Goal: Task Accomplishment & Management: Complete application form

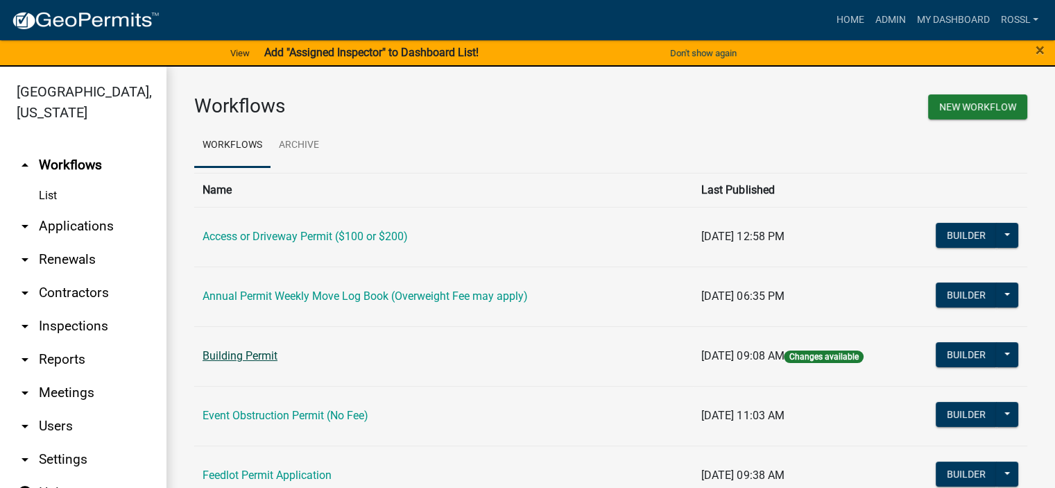
click at [271, 359] on link "Building Permit" at bounding box center [240, 355] width 75 height 13
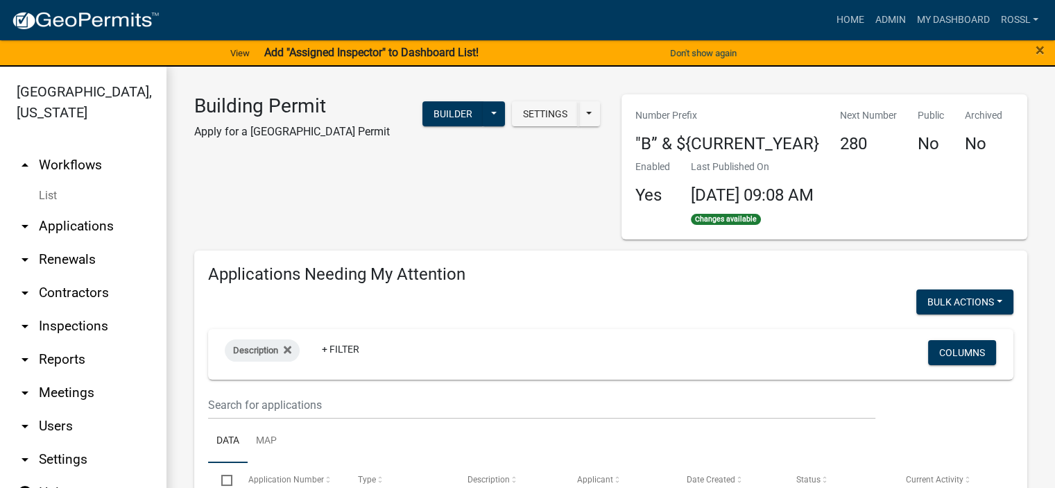
select select "2: 50"
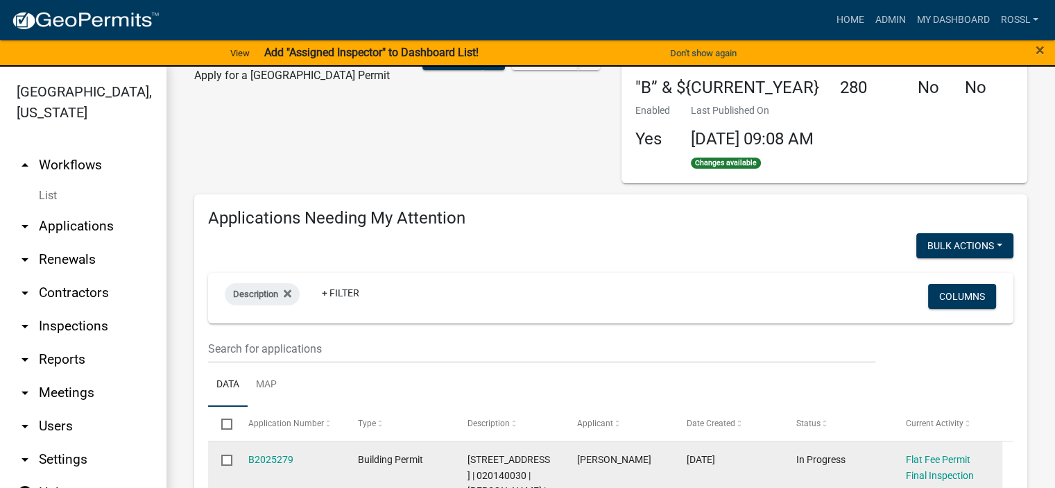
scroll to position [139, 0]
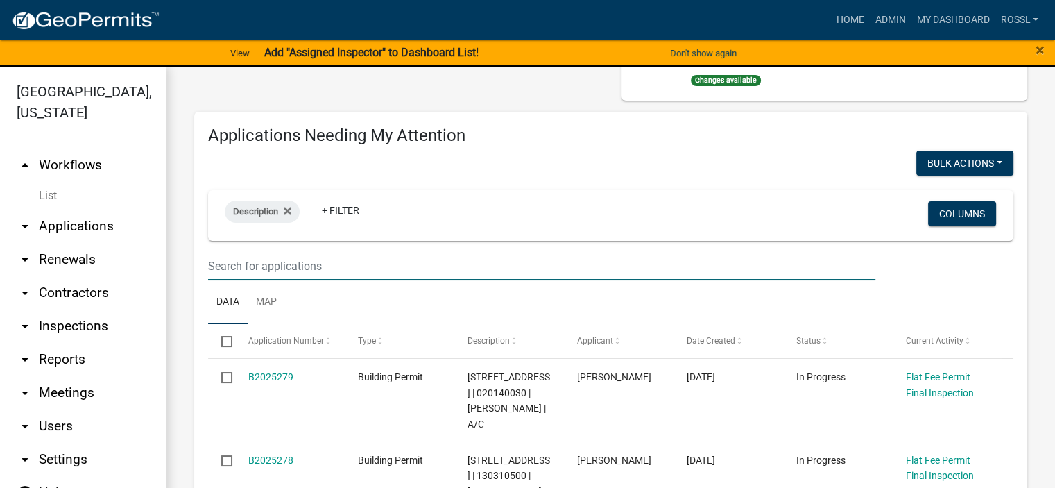
click at [275, 264] on input "text" at bounding box center [541, 266] width 667 height 28
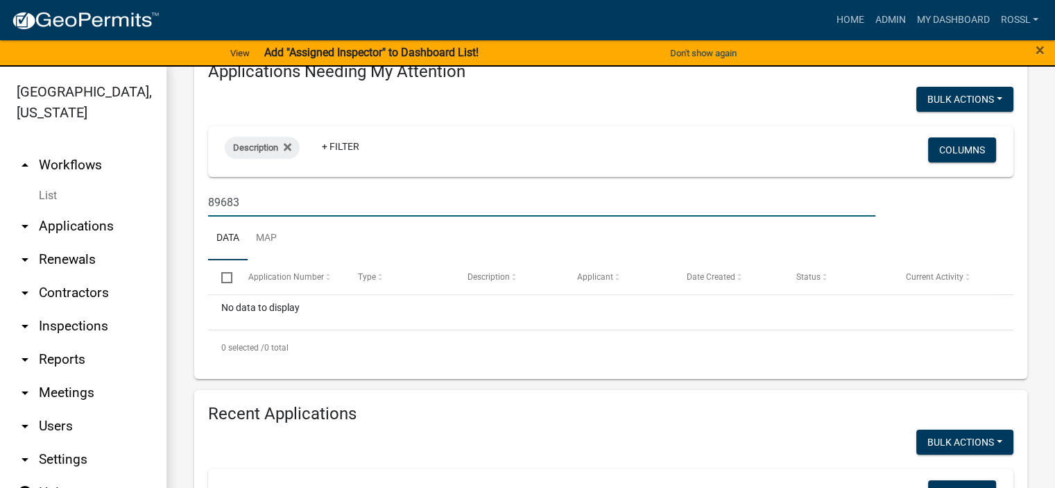
scroll to position [208, 0]
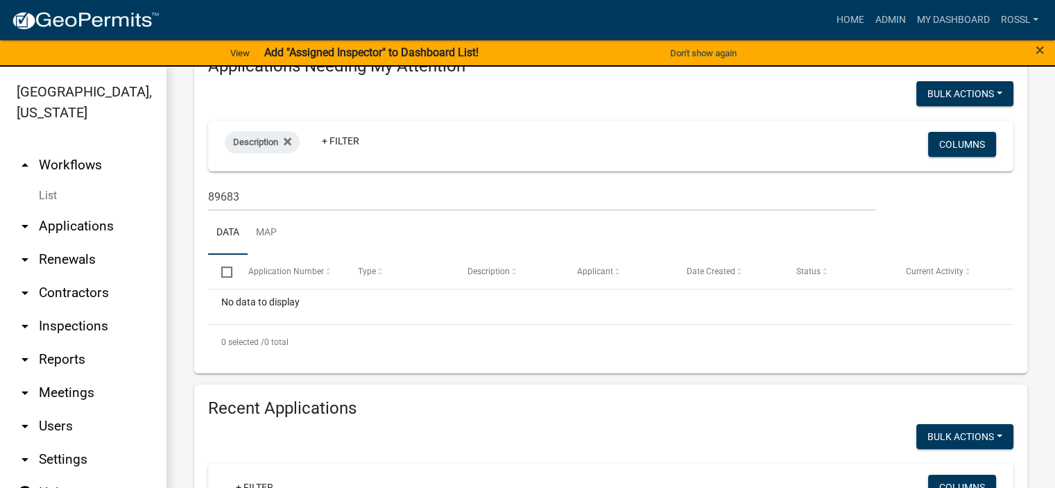
click at [286, 305] on div "No data to display" at bounding box center [610, 306] width 805 height 35
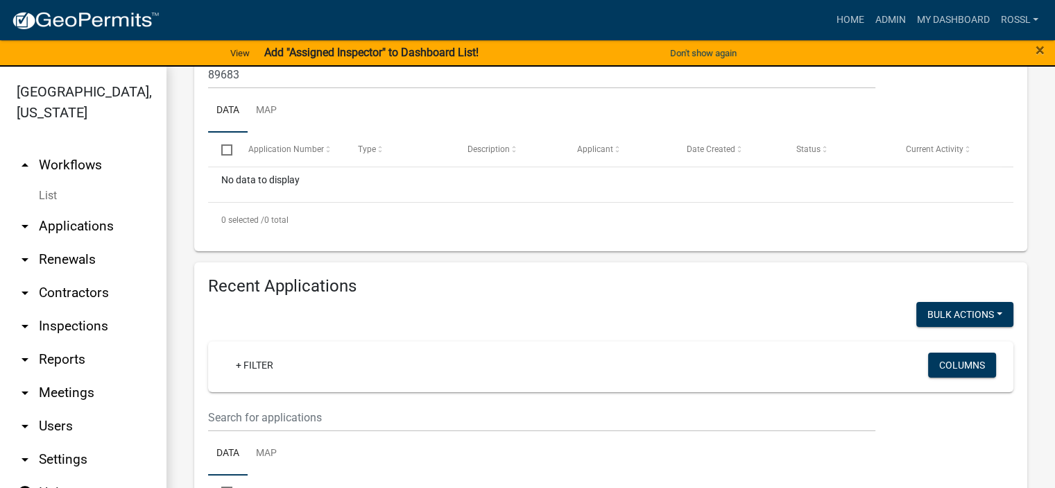
scroll to position [416, 0]
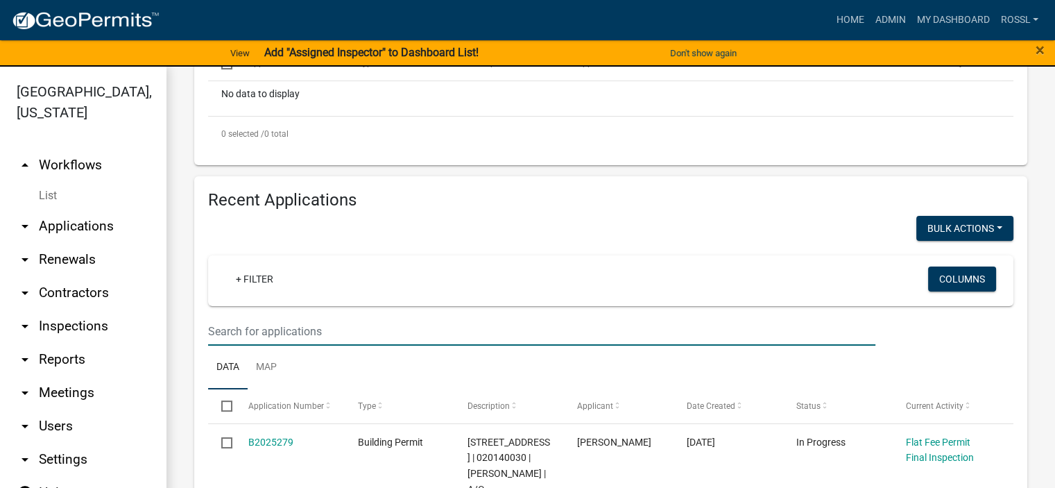
click at [282, 335] on input "text" at bounding box center [541, 331] width 667 height 28
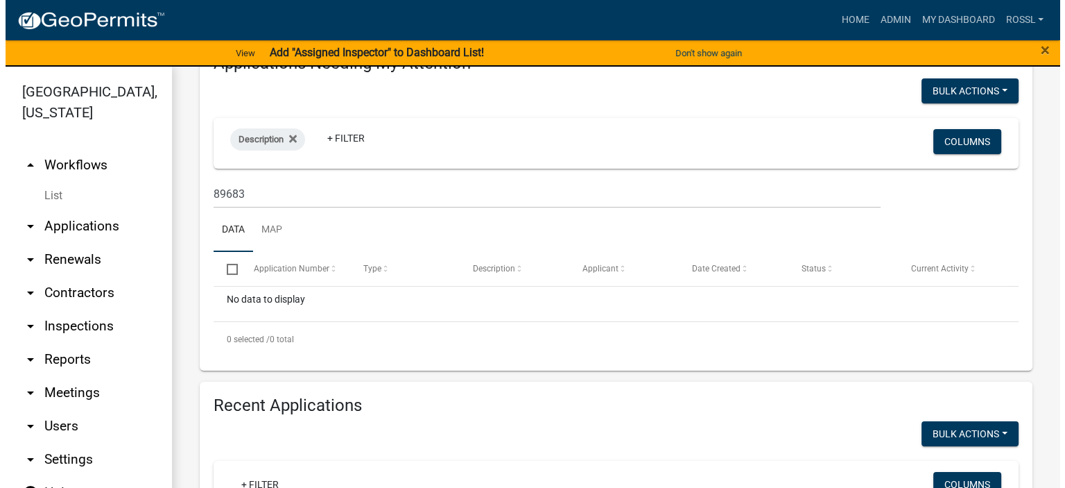
scroll to position [208, 0]
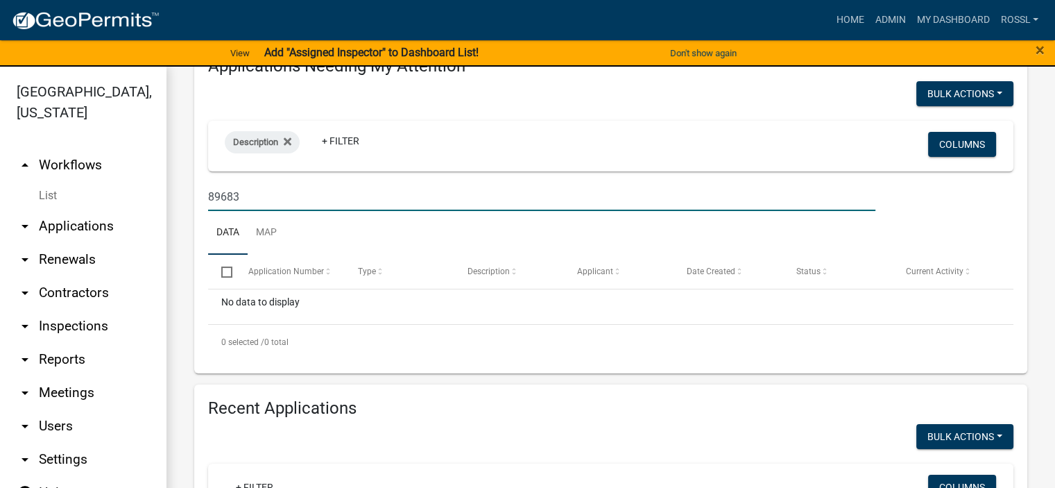
click at [262, 196] on input "89683" at bounding box center [541, 196] width 667 height 28
type input "8"
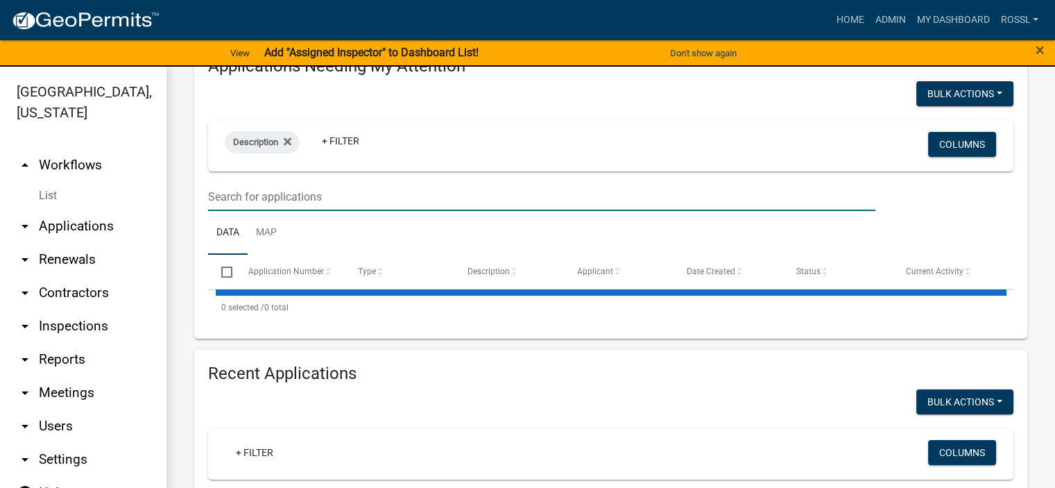
select select "2: 50"
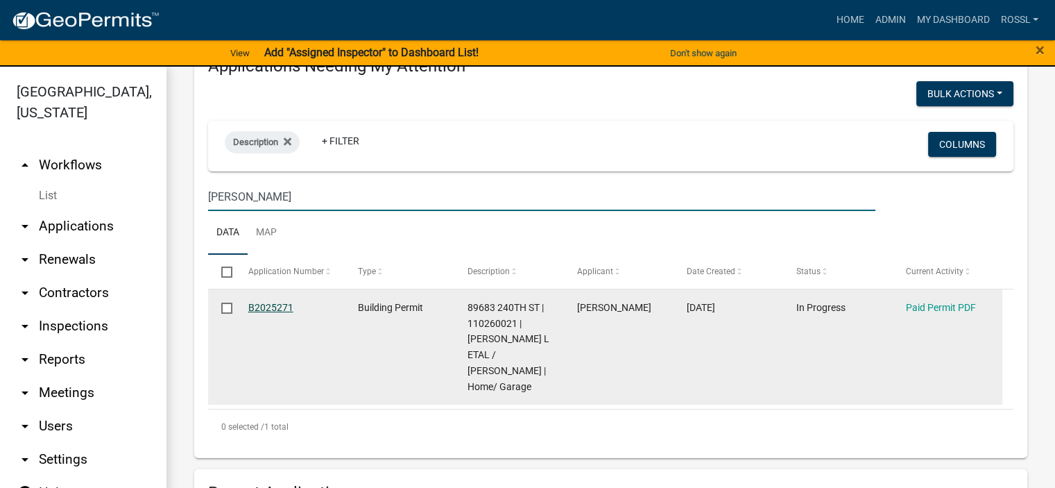
type input "[PERSON_NAME]"
click at [277, 308] on link "B2025271" at bounding box center [270, 307] width 45 height 11
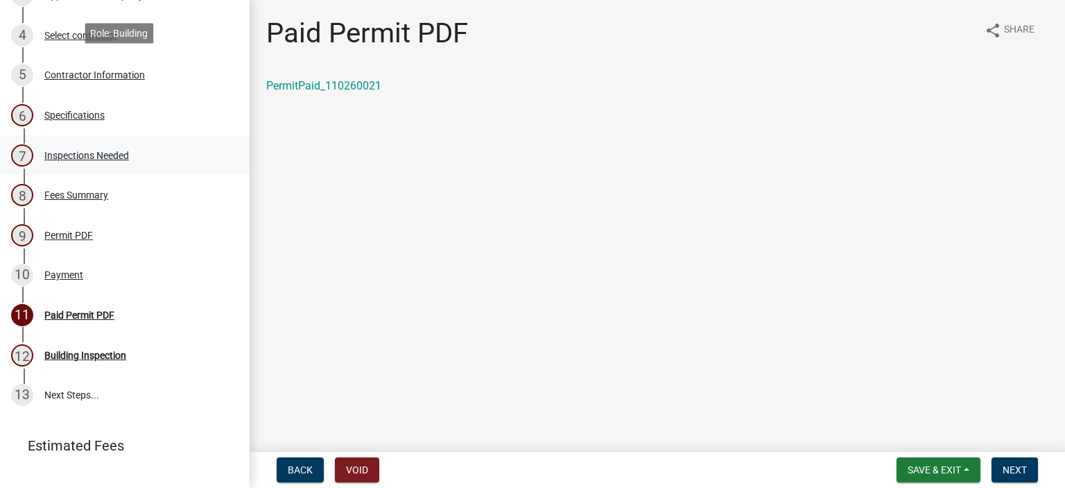
scroll to position [347, 0]
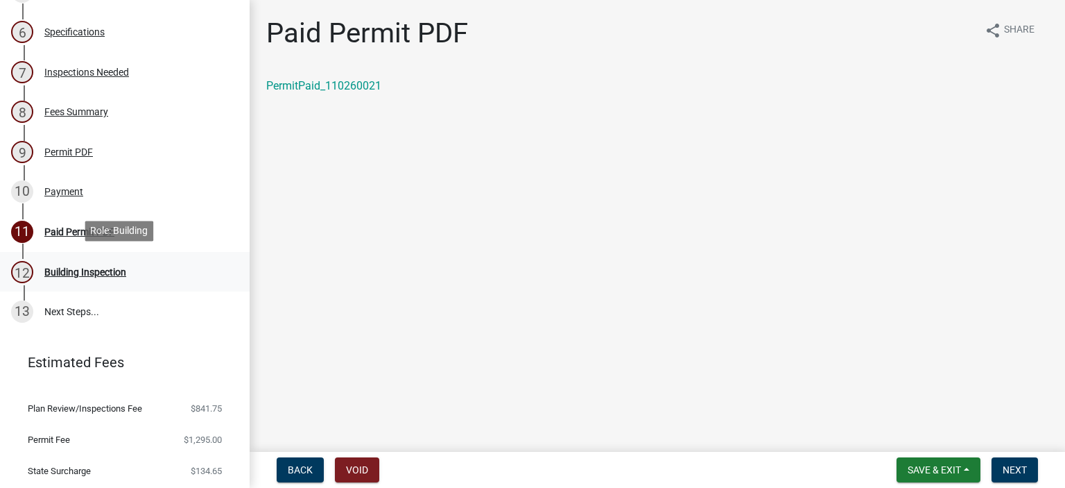
click at [58, 268] on div "Building Inspection" at bounding box center [85, 272] width 82 height 10
click at [1024, 465] on span "Next" at bounding box center [1015, 469] width 24 height 11
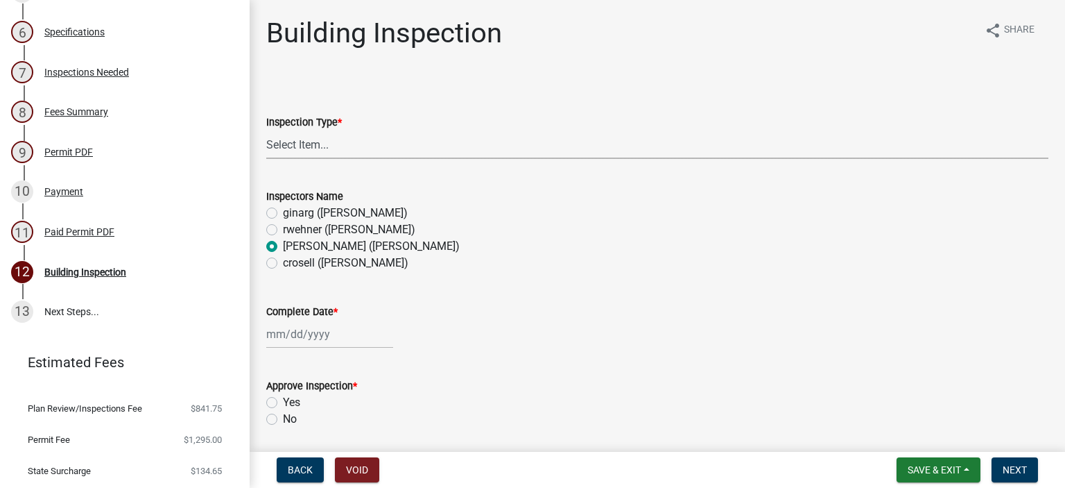
click at [336, 144] on select "Select Item... Footings Foundation Rough Plumbing Rough Mechanical Framing Gas …" at bounding box center [657, 144] width 782 height 28
click at [266, 130] on select "Select Item... Footings Foundation Rough Plumbing Rough Mechanical Framing Gas …" at bounding box center [657, 144] width 782 height 28
select select "306567ba-5481-4577-869f-56a75bb08b28"
click at [295, 336] on div at bounding box center [329, 334] width 127 height 28
select select "8"
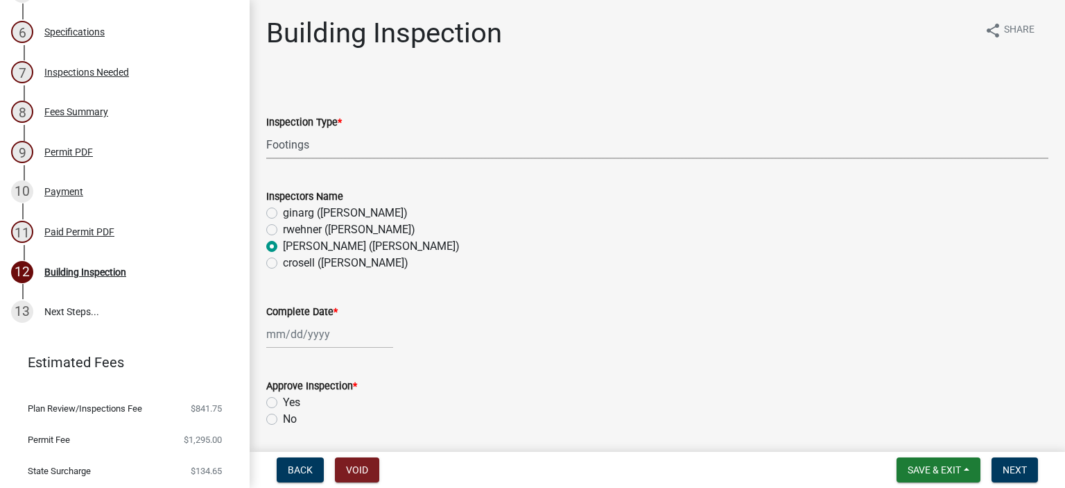
select select "2025"
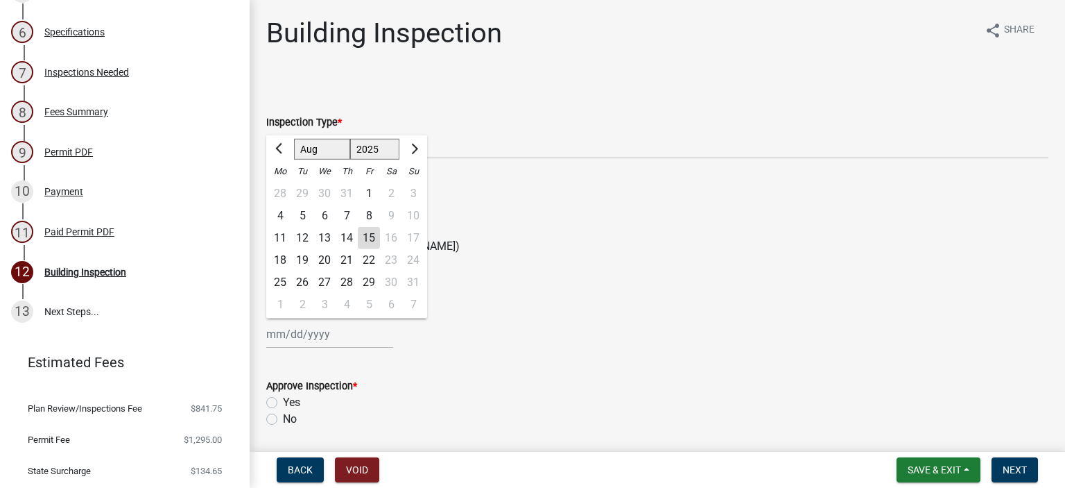
click at [366, 238] on div "15" at bounding box center [369, 238] width 22 height 22
type input "[DATE]"
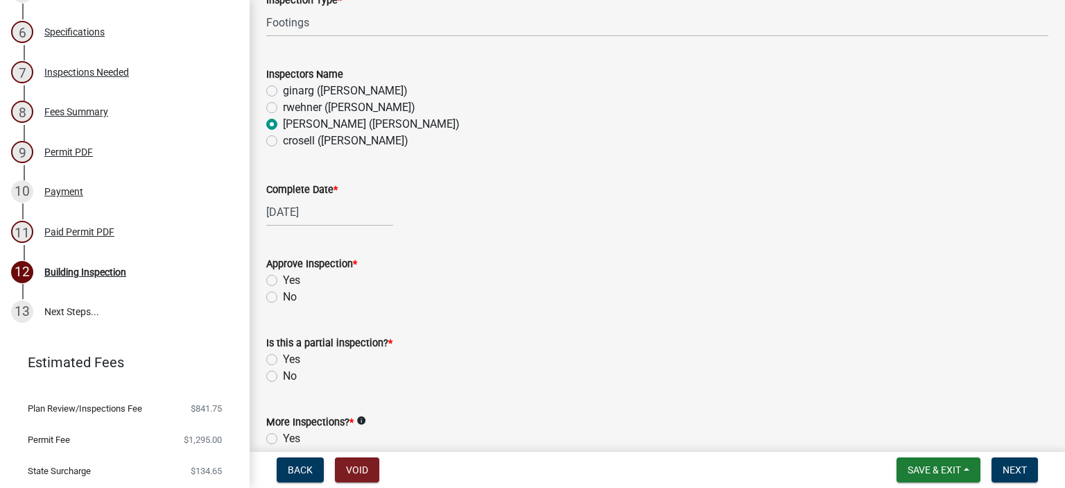
scroll to position [139, 0]
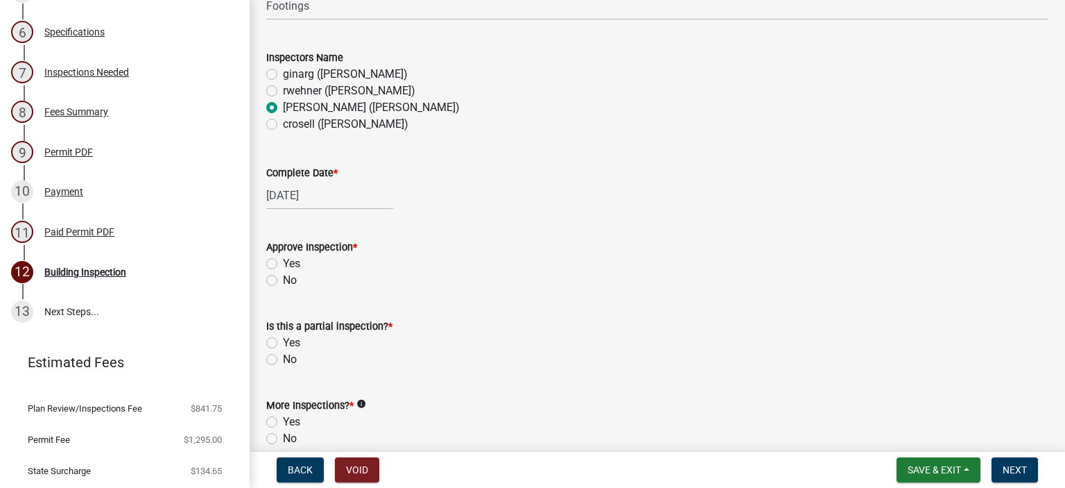
click at [283, 264] on label "Yes" at bounding box center [291, 263] width 17 height 17
click at [283, 264] on input "Yes" at bounding box center [287, 259] width 9 height 9
radio input "true"
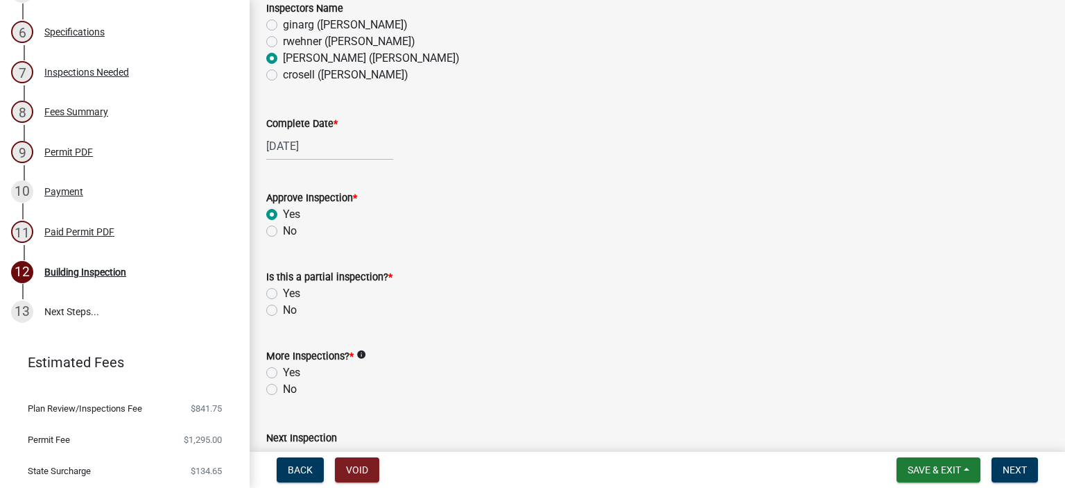
scroll to position [208, 0]
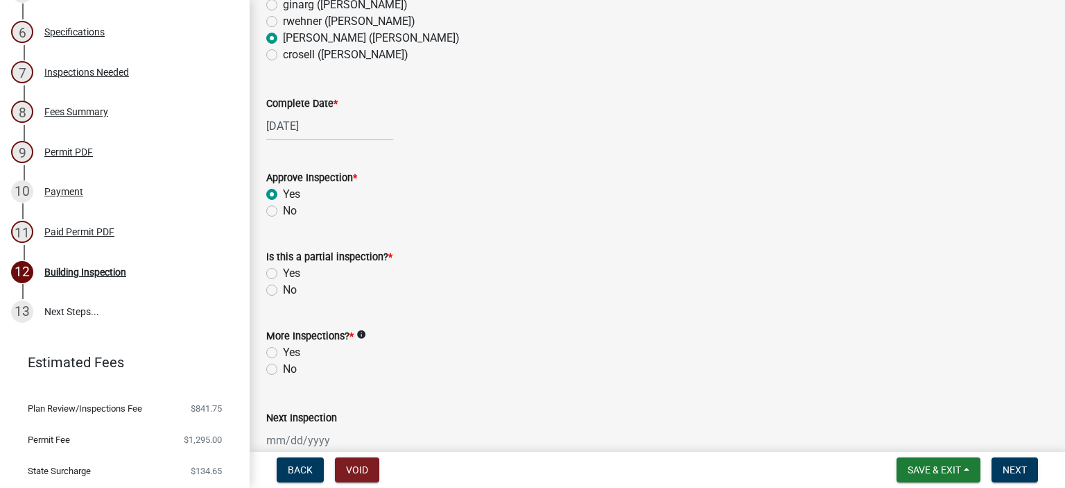
click at [283, 287] on label "No" at bounding box center [290, 290] width 14 height 17
click at [283, 287] on input "No" at bounding box center [287, 286] width 9 height 9
radio input "true"
click at [283, 352] on label "Yes" at bounding box center [291, 352] width 17 height 17
click at [283, 352] on input "Yes" at bounding box center [287, 348] width 9 height 9
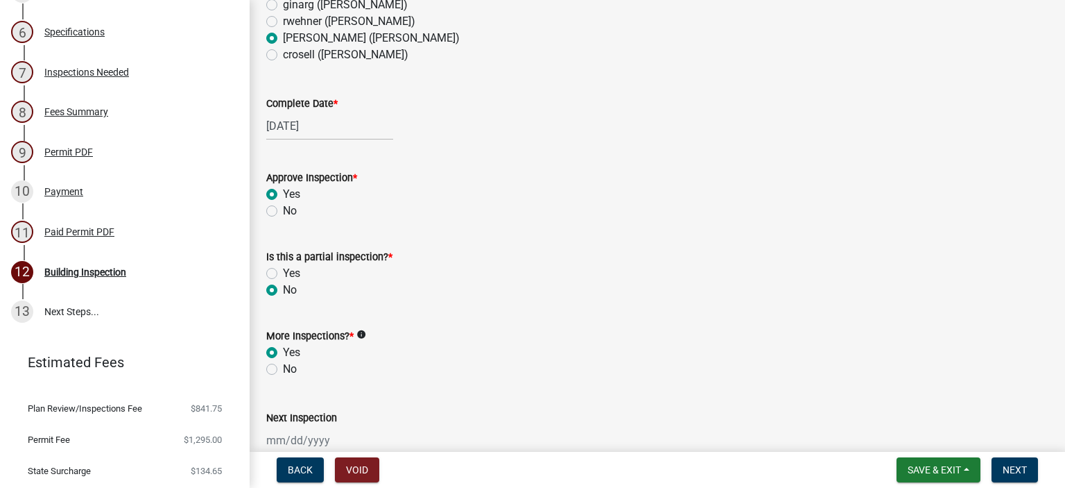
radio input "true"
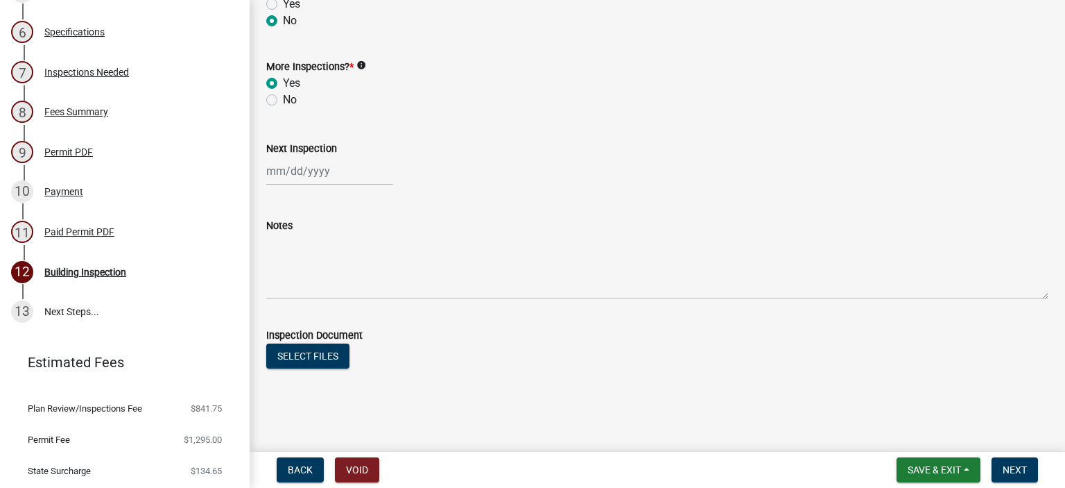
scroll to position [480, 0]
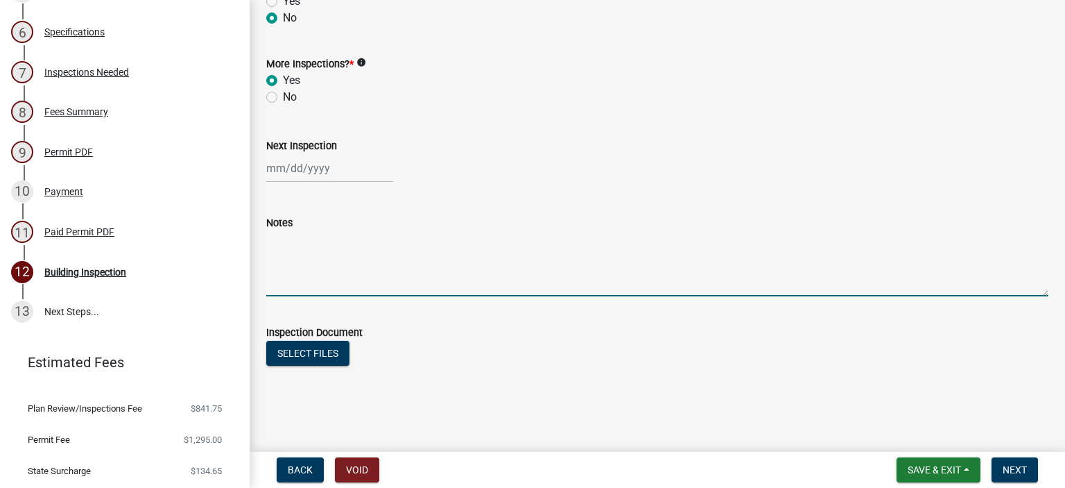
click at [307, 286] on textarea "Notes" at bounding box center [657, 263] width 782 height 65
type textarea "2 #4 bar footing"
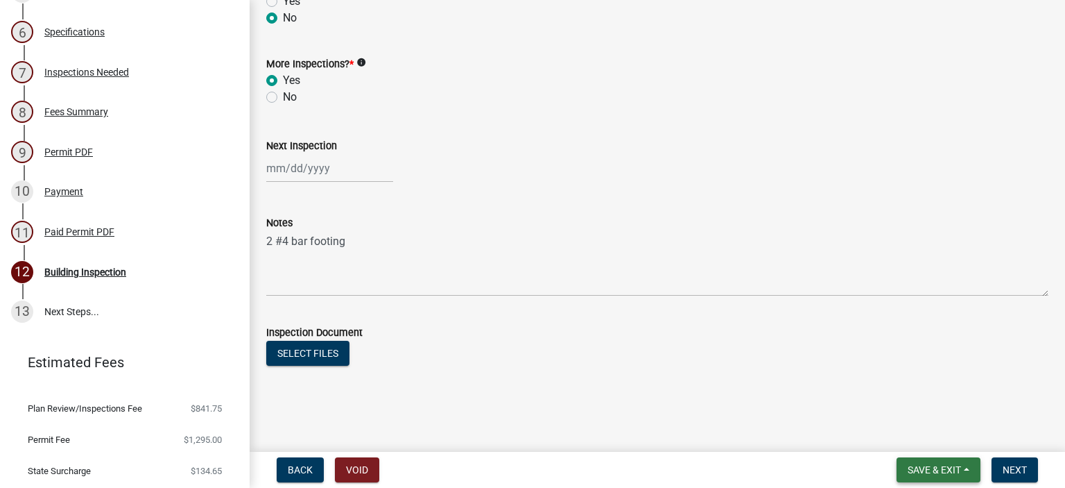
click at [927, 468] on span "Save & Exit" at bounding box center [934, 469] width 53 height 11
click at [923, 434] on button "Save & Exit" at bounding box center [925, 433] width 111 height 33
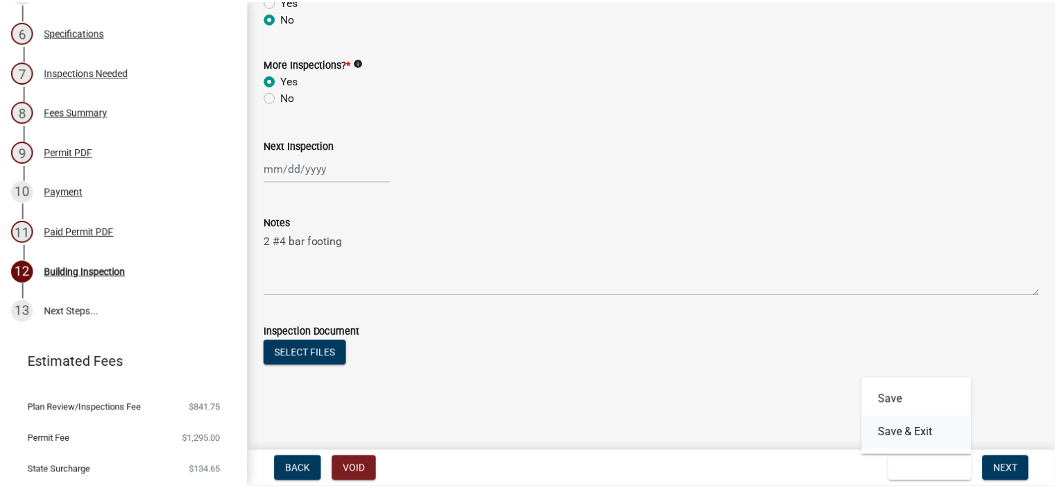
scroll to position [0, 0]
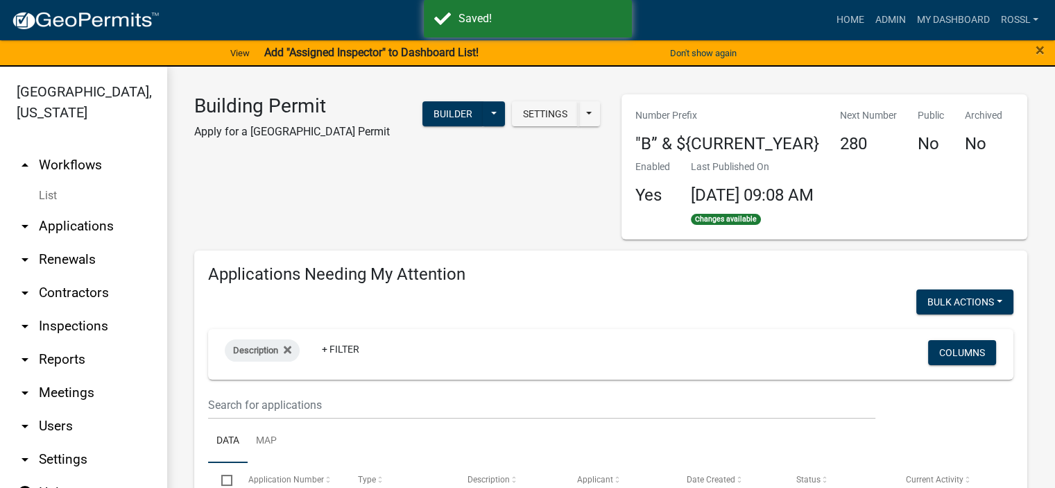
select select "2: 50"
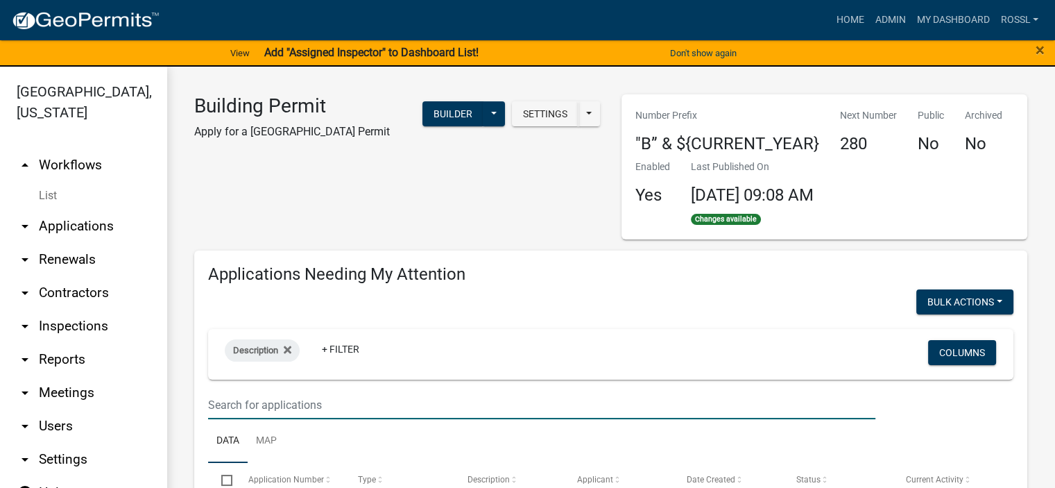
click at [257, 396] on input "text" at bounding box center [541, 405] width 667 height 28
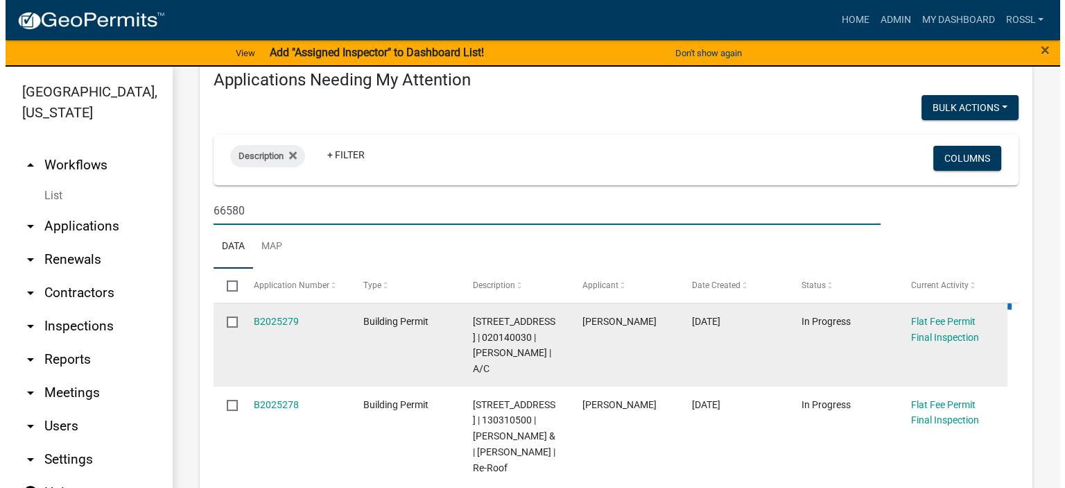
scroll to position [208, 0]
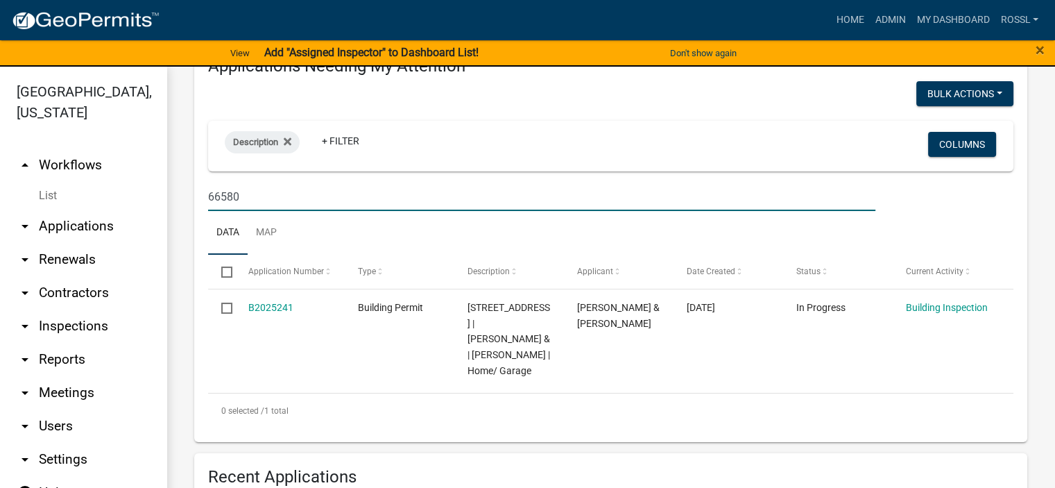
type input "66580"
click at [300, 249] on ul "Data Map" at bounding box center [610, 233] width 805 height 44
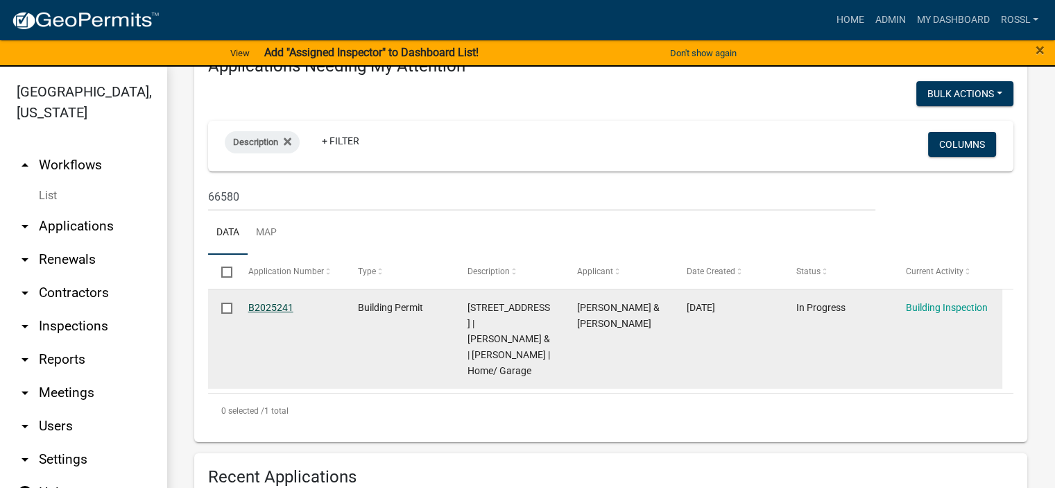
click at [268, 309] on link "B2025241" at bounding box center [270, 307] width 45 height 11
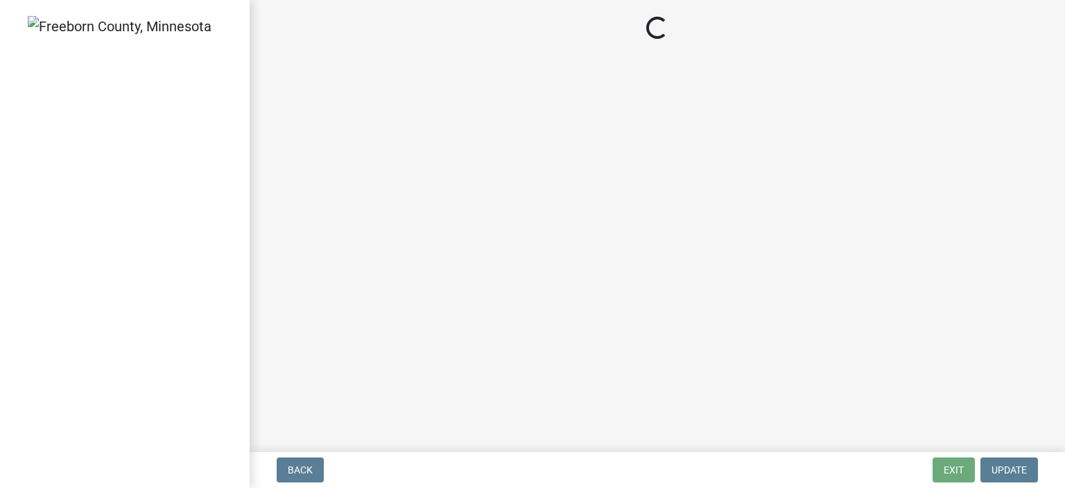
select select "24c4516e-7a9f-48a4-a0b5-6d857a377a6e"
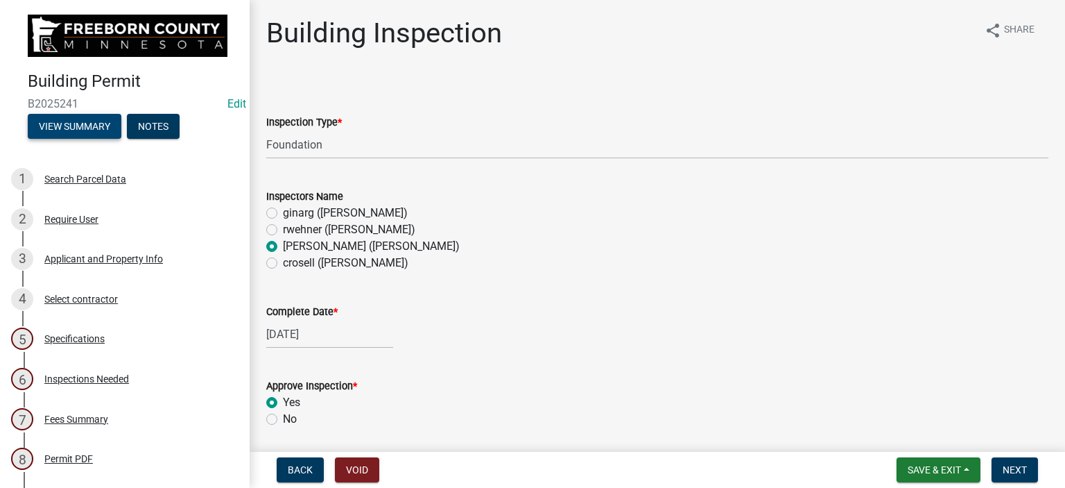
click at [65, 131] on button "View Summary" at bounding box center [75, 126] width 94 height 25
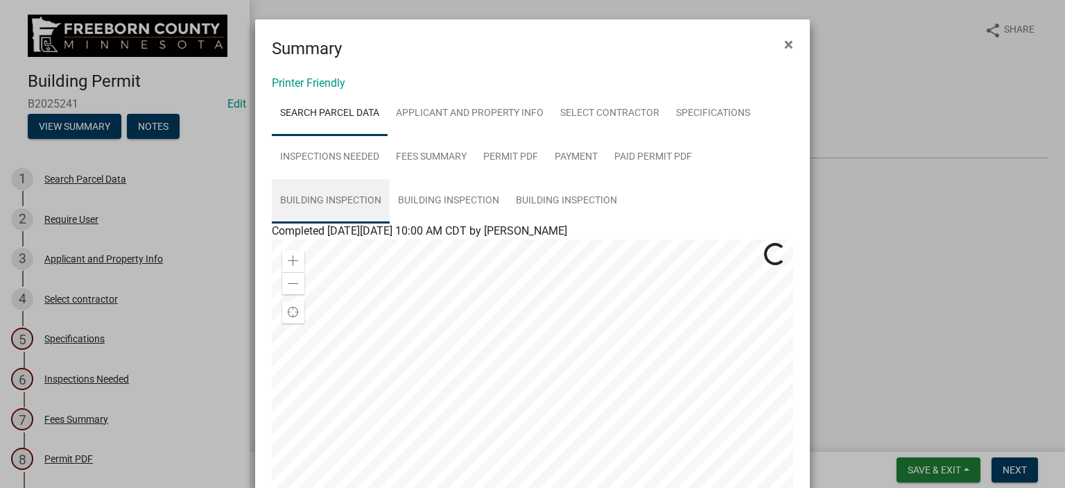
click at [362, 201] on link "Building Inspection" at bounding box center [331, 201] width 118 height 44
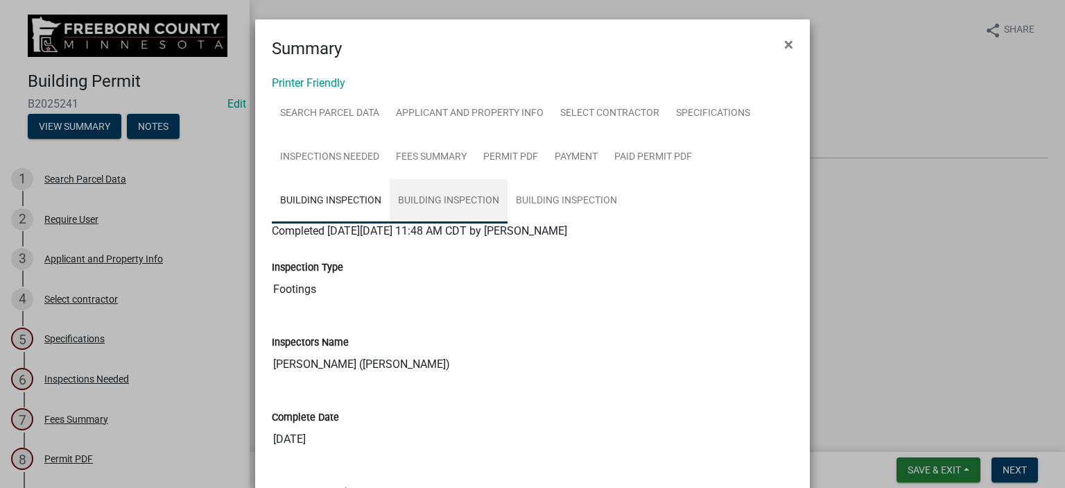
click at [427, 199] on link "Building Inspection" at bounding box center [449, 201] width 118 height 44
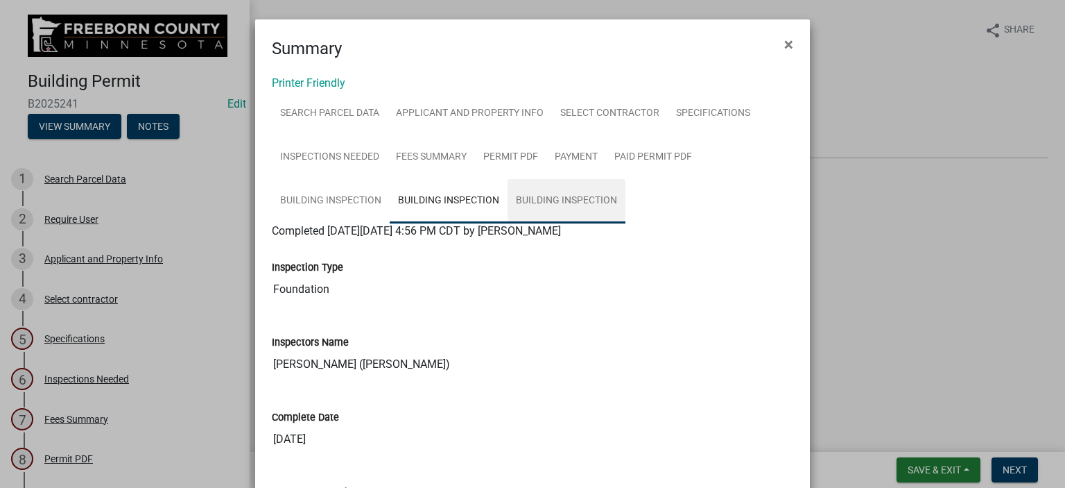
click at [523, 202] on link "Building Inspection" at bounding box center [567, 201] width 118 height 44
click at [787, 42] on span "×" at bounding box center [789, 44] width 9 height 19
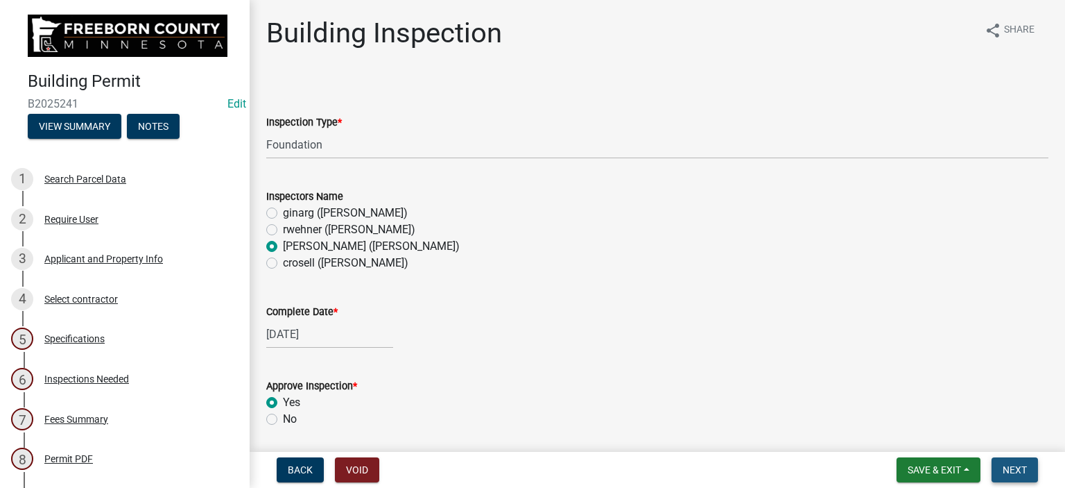
click at [1010, 459] on button "Next" at bounding box center [1015, 469] width 46 height 25
click at [297, 146] on select "Select Item... Footings Foundation Rough Plumbing Rough Mechanical Framing Gas …" at bounding box center [657, 144] width 782 height 28
click at [266, 130] on select "Select Item... Footings Foundation Rough Plumbing Rough Mechanical Framing Gas …" at bounding box center [657, 144] width 782 height 28
select select "24c4516e-7a9f-48a4-a0b5-6d857a377a6e"
select select "8"
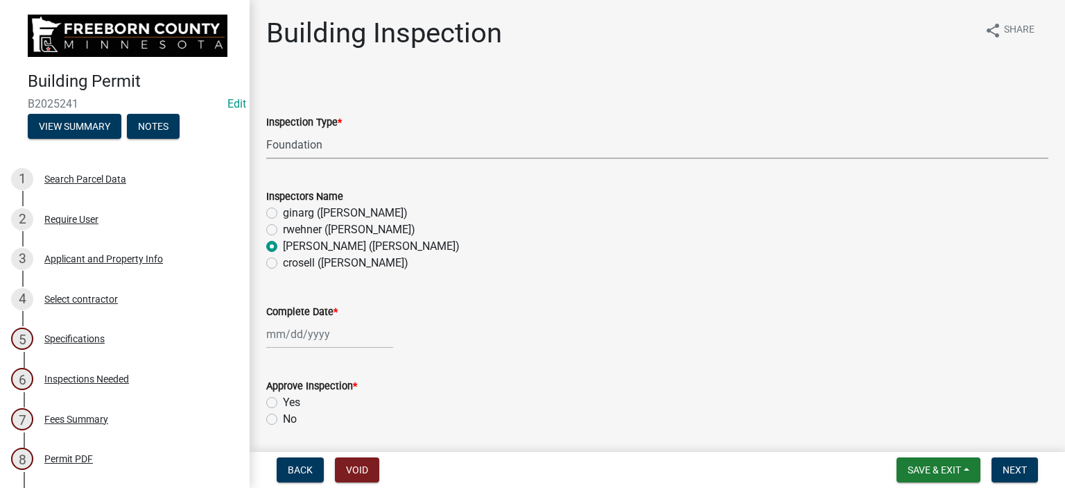
select select "2025"
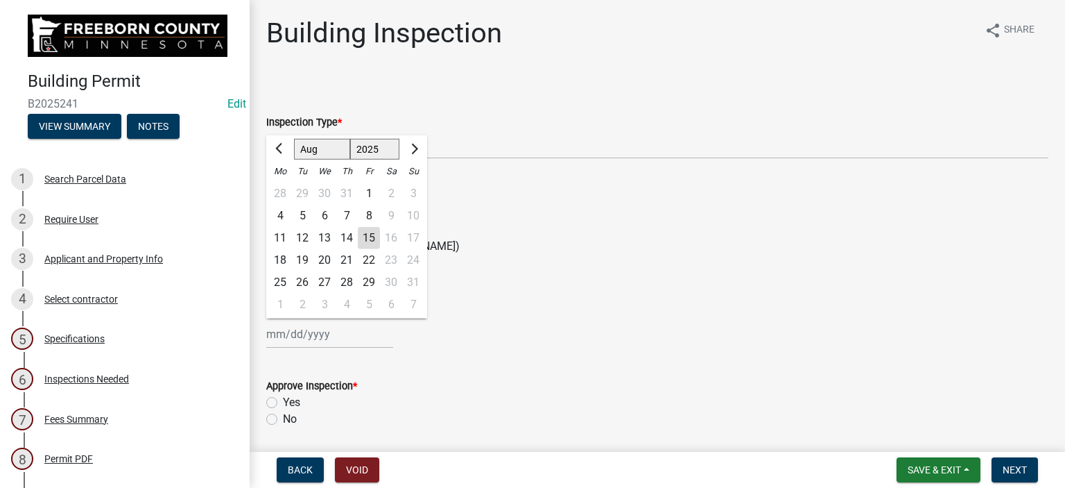
click at [286, 329] on div "[PERSON_NAME] Feb Mar Apr [PERSON_NAME][DATE] Oct Nov [DATE] 1526 1527 1528 152…" at bounding box center [329, 334] width 127 height 28
click at [342, 237] on div "14" at bounding box center [347, 238] width 22 height 22
type input "[DATE]"
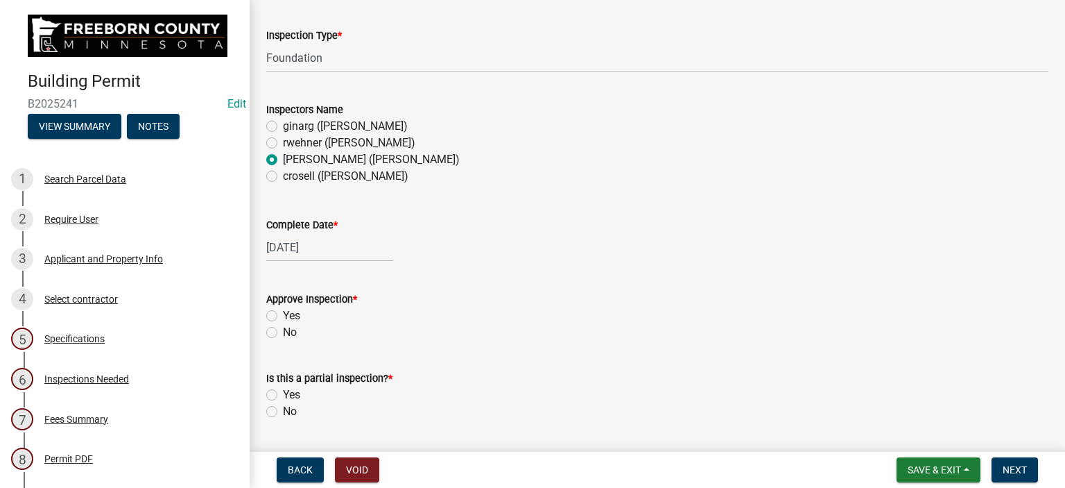
scroll to position [208, 0]
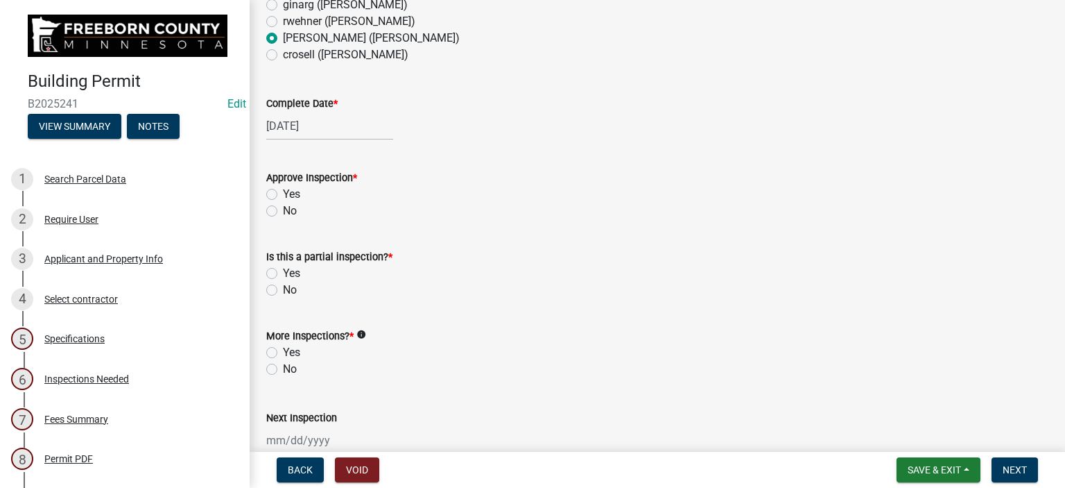
click at [283, 194] on label "Yes" at bounding box center [291, 194] width 17 height 17
click at [283, 194] on input "Yes" at bounding box center [287, 190] width 9 height 9
radio input "true"
click at [283, 291] on label "No" at bounding box center [290, 290] width 14 height 17
click at [283, 291] on input "No" at bounding box center [287, 286] width 9 height 9
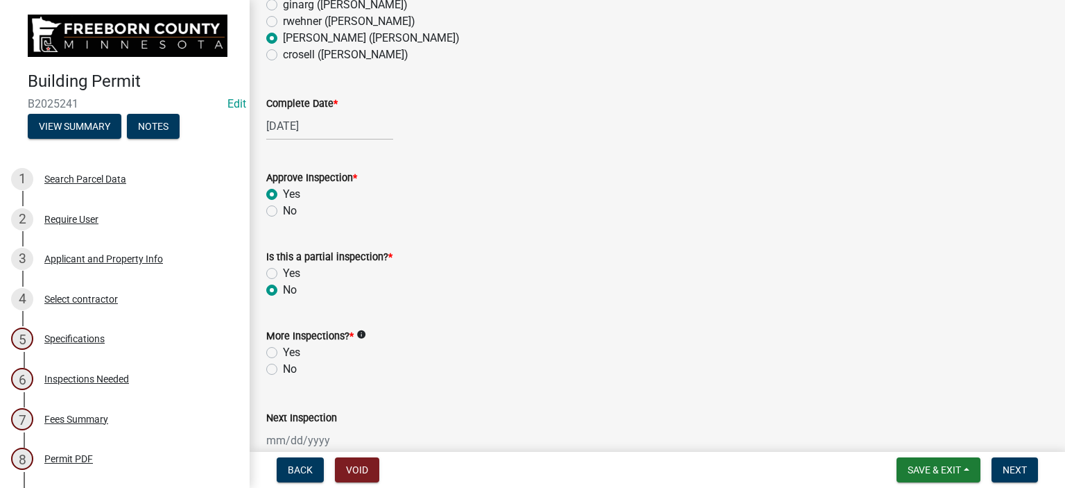
radio input "true"
click at [283, 349] on label "Yes" at bounding box center [291, 352] width 17 height 17
click at [283, 349] on input "Yes" at bounding box center [287, 348] width 9 height 9
radio input "true"
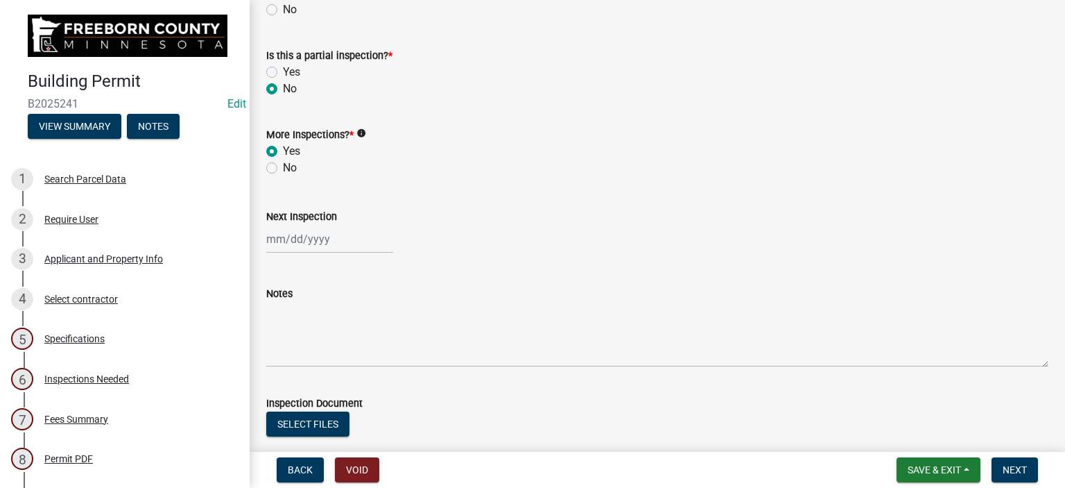
scroll to position [416, 0]
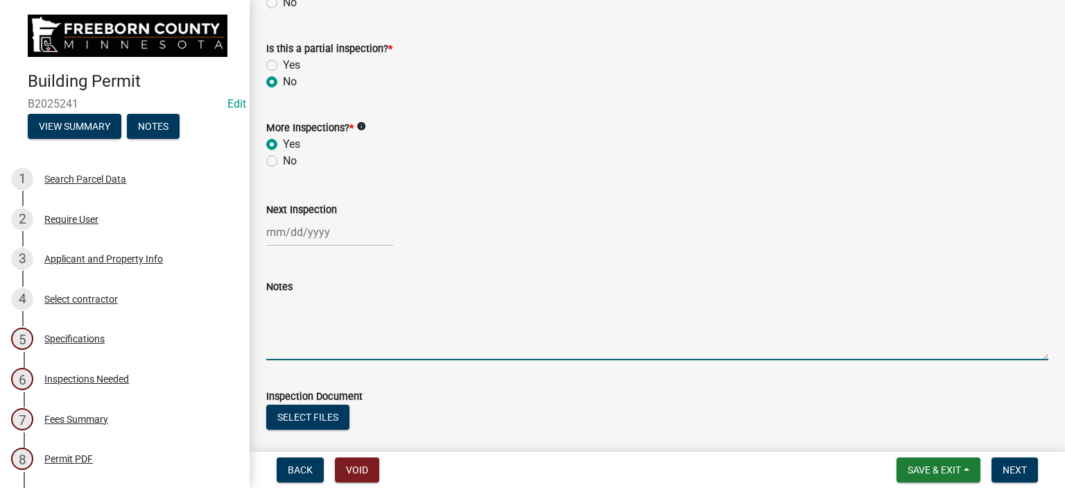
click at [281, 339] on textarea "Notes" at bounding box center [657, 327] width 782 height 65
click at [334, 304] on textarea "Stoop foundsattion walls" at bounding box center [657, 327] width 782 height 65
click at [338, 303] on textarea "Stoop foundattion walls" at bounding box center [657, 327] width 782 height 65
click at [386, 300] on textarea "Stoop foundation walls" at bounding box center [657, 327] width 782 height 65
type textarea "Stoop foundation walls garage footings ok"
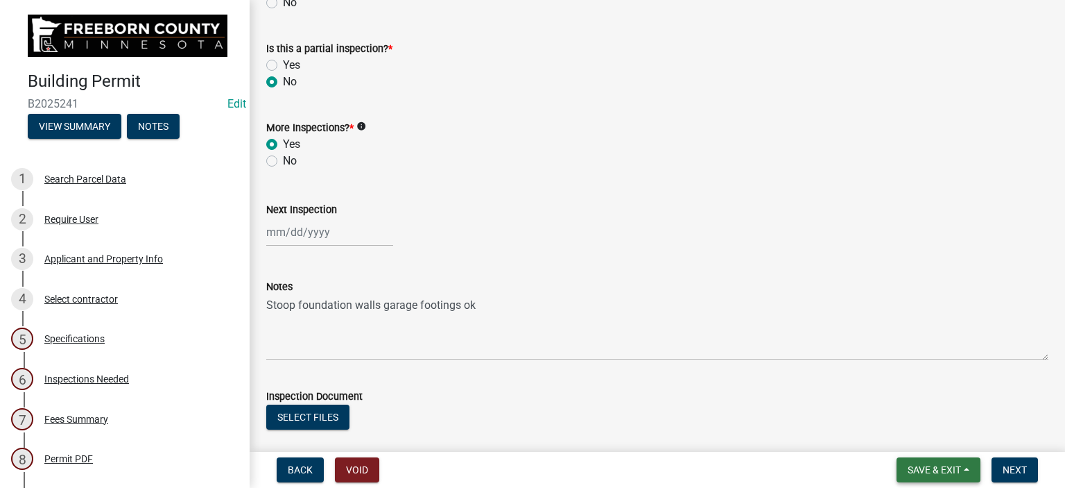
drag, startPoint x: 927, startPoint y: 466, endPoint x: 921, endPoint y: 474, distance: 9.4
click at [921, 474] on span "Save & Exit" at bounding box center [934, 469] width 53 height 11
click at [904, 434] on button "Save & Exit" at bounding box center [925, 433] width 111 height 33
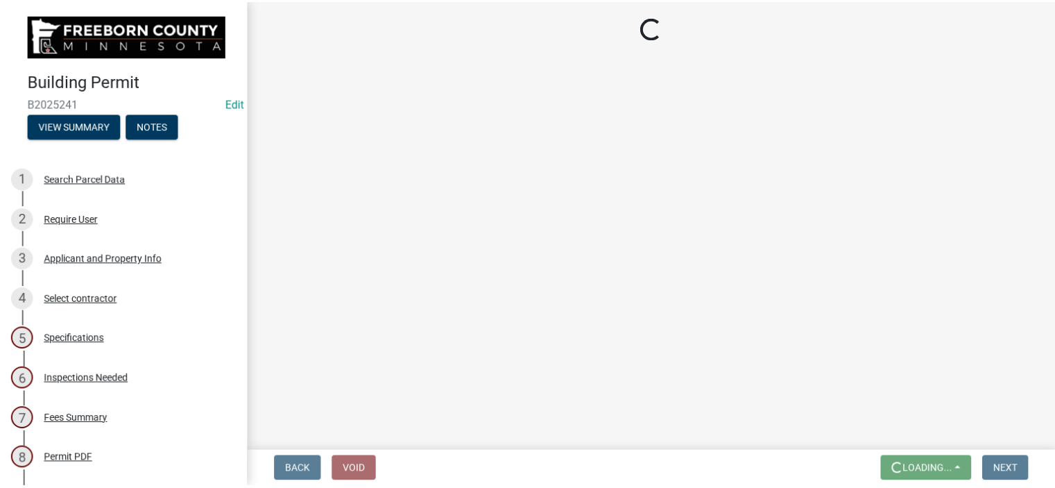
scroll to position [0, 0]
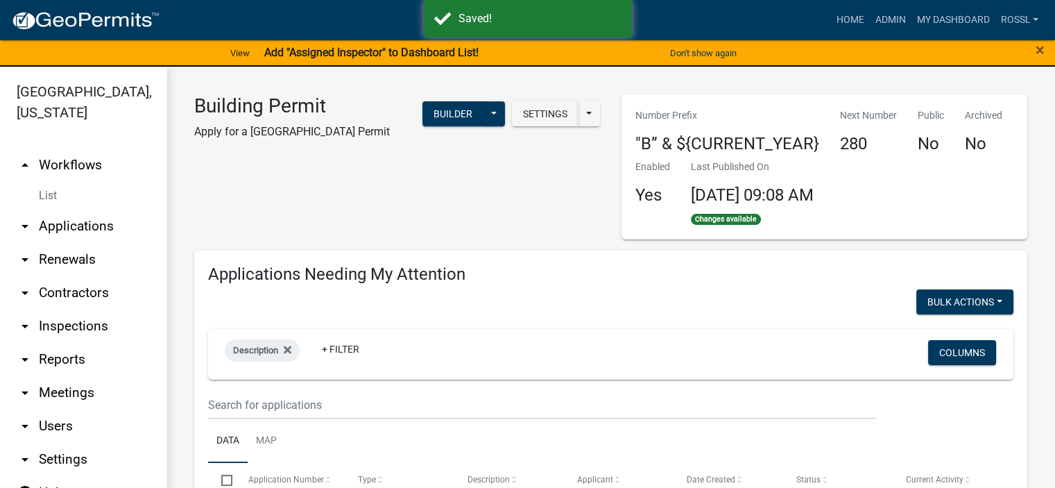
select select "2: 50"
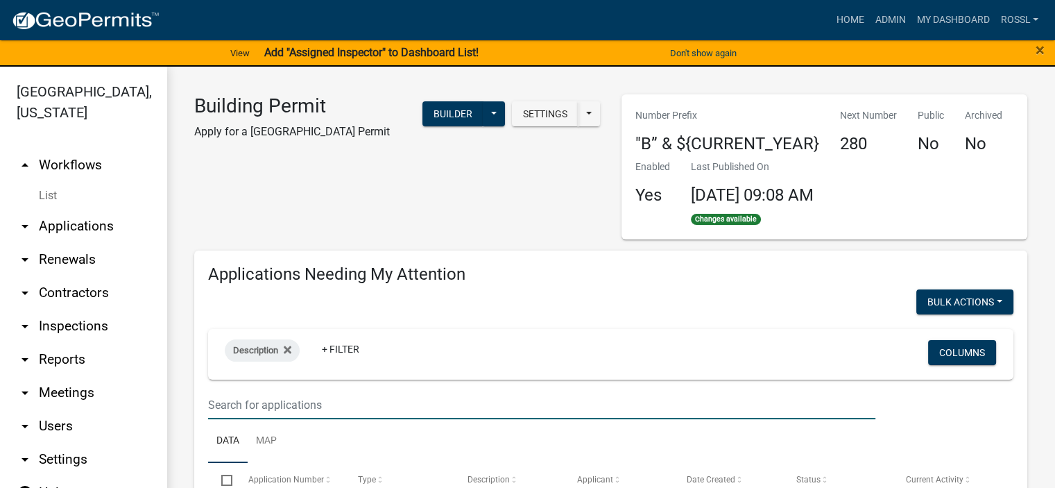
click at [225, 407] on input "text" at bounding box center [541, 405] width 667 height 28
type input "68595"
click at [275, 427] on link "Map" at bounding box center [266, 441] width 37 height 44
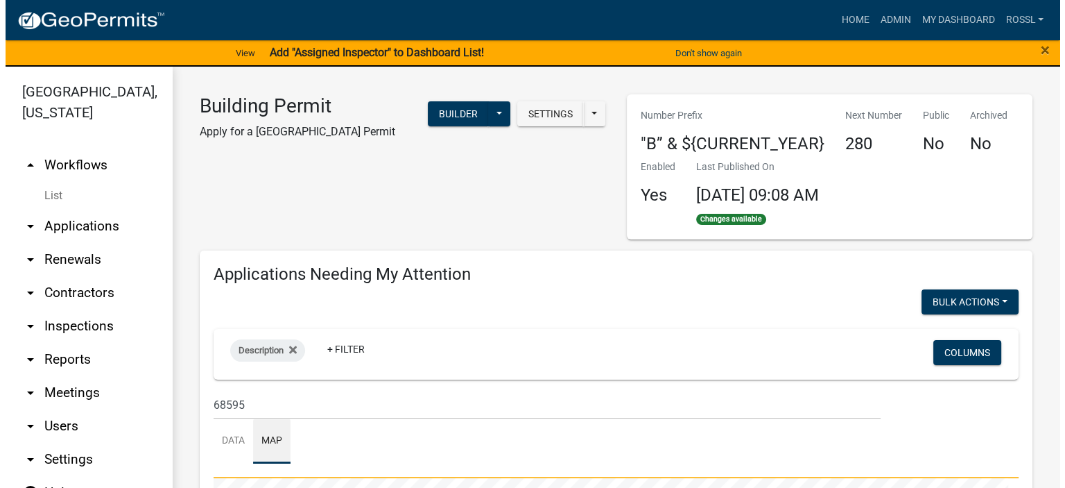
scroll to position [139, 0]
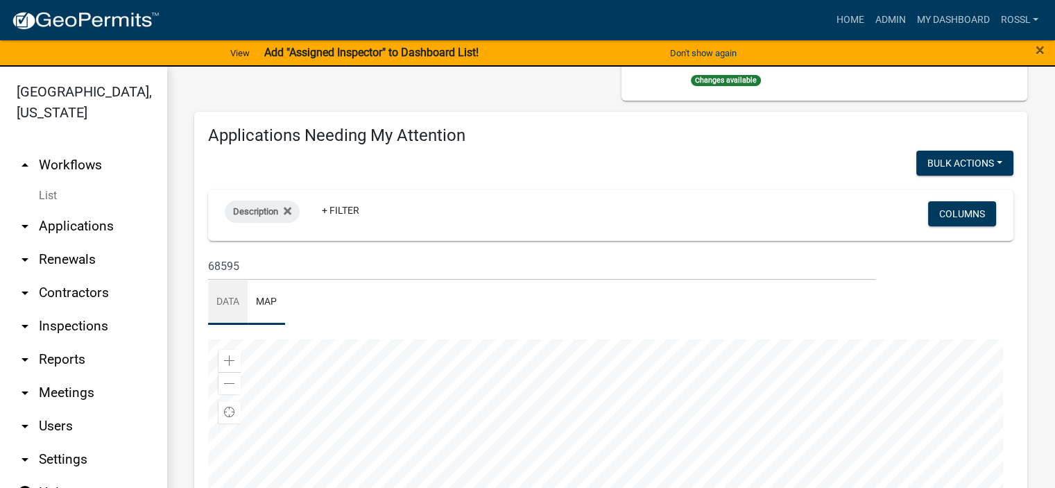
click at [226, 298] on link "Data" at bounding box center [228, 302] width 40 height 44
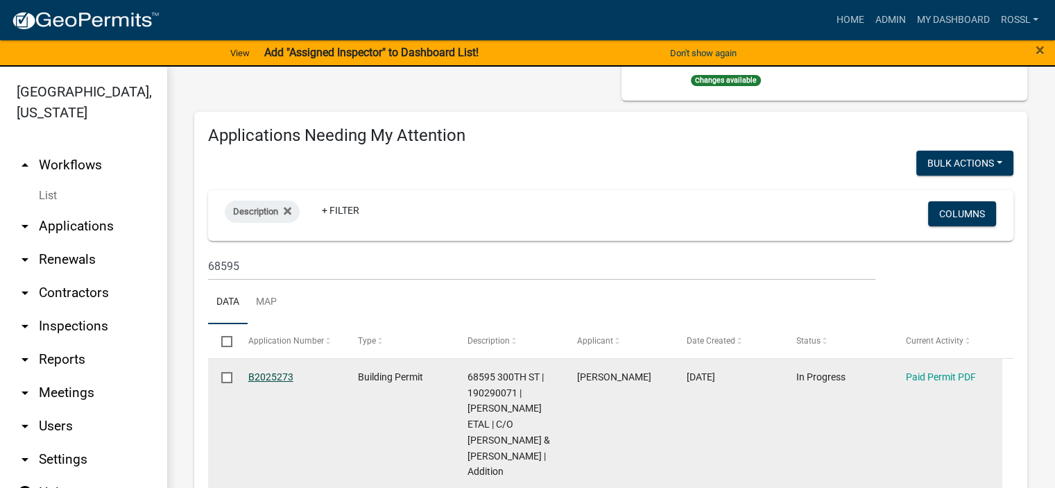
click at [285, 377] on link "B2025273" at bounding box center [270, 376] width 45 height 11
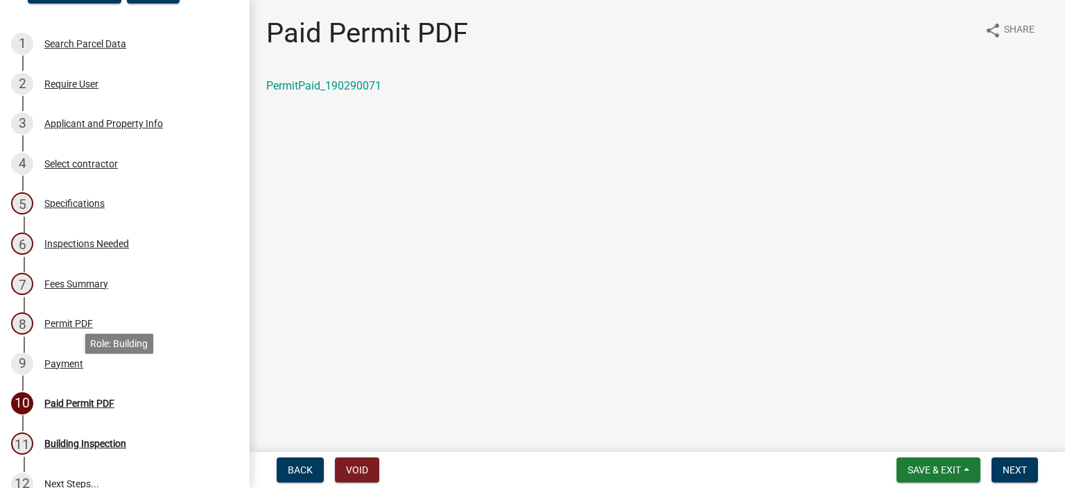
scroll to position [208, 0]
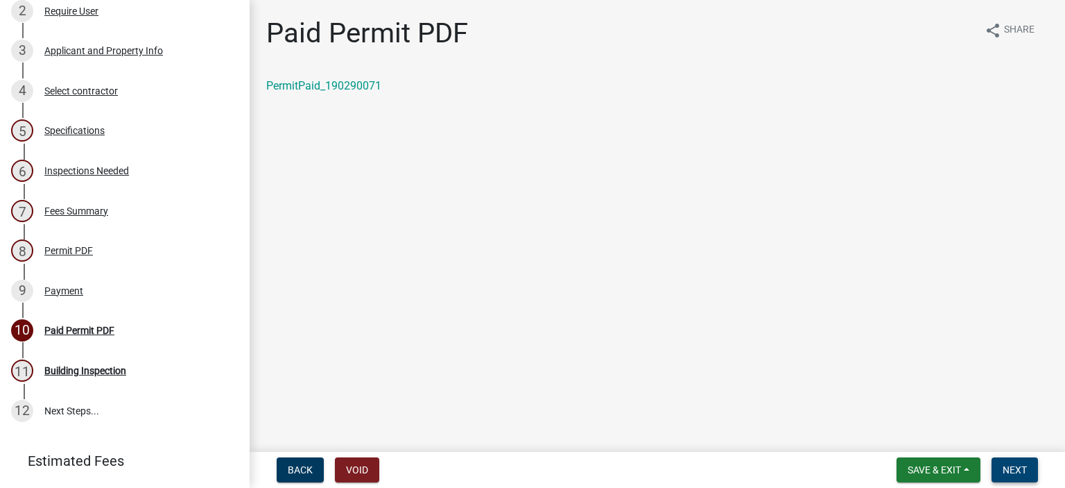
click at [1010, 466] on span "Next" at bounding box center [1015, 469] width 24 height 11
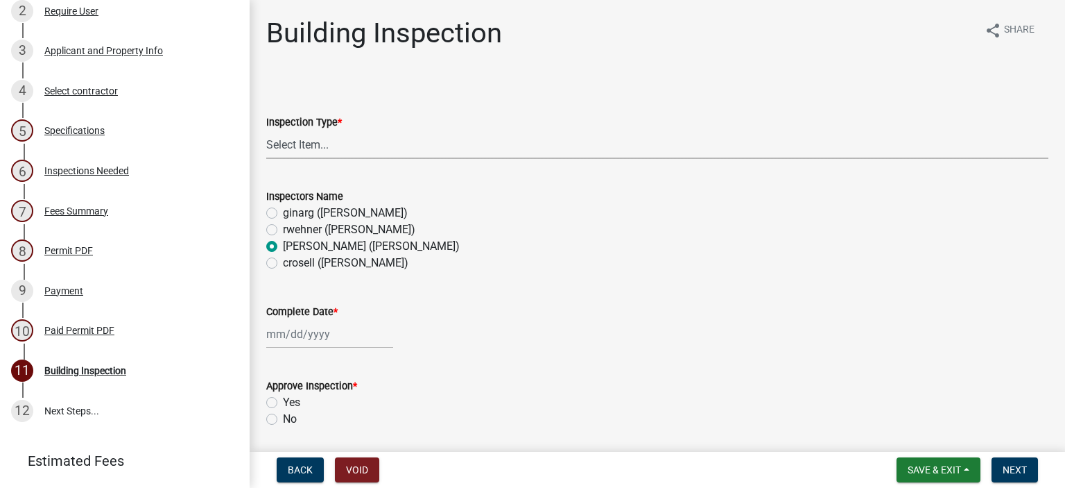
click at [293, 144] on select "Select Item... Footings Foundation Rough Plumbing Rough Mechanical Framing Gas …" at bounding box center [657, 144] width 782 height 28
click at [266, 130] on select "Select Item... Footings Foundation Rough Plumbing Rough Mechanical Framing Gas …" at bounding box center [657, 144] width 782 height 28
select select "306567ba-5481-4577-869f-56a75bb08b28"
click at [282, 336] on div at bounding box center [329, 334] width 127 height 28
select select "8"
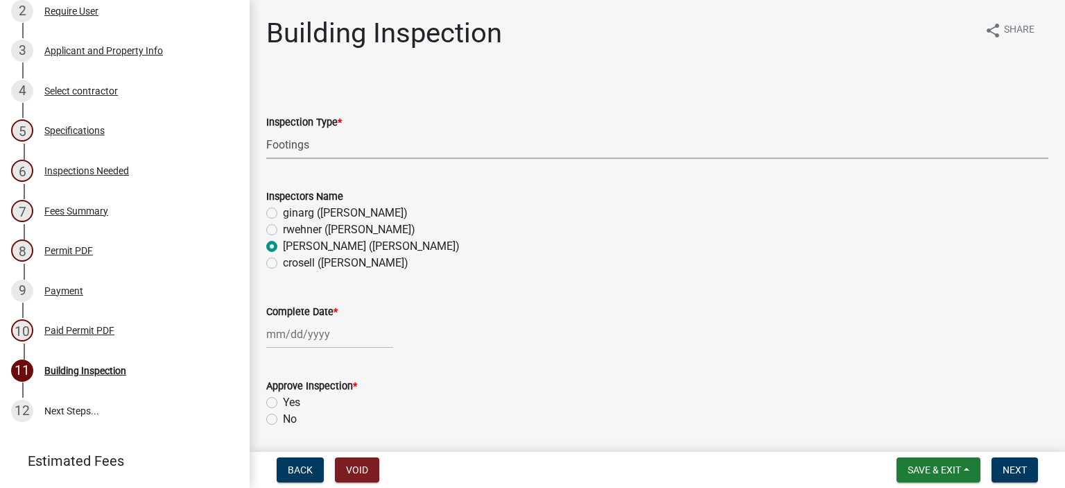
select select "2025"
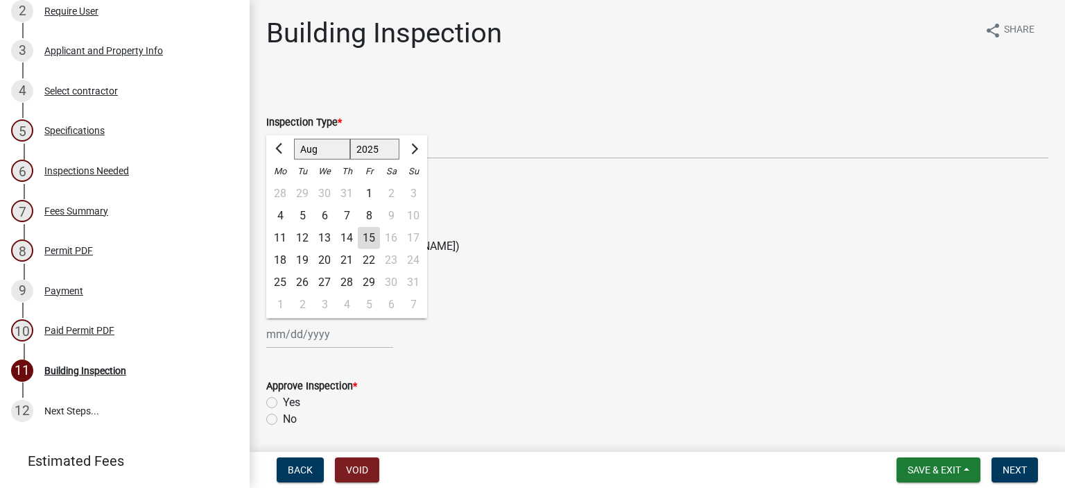
click at [320, 238] on div "13" at bounding box center [325, 238] width 22 height 22
type input "[DATE]"
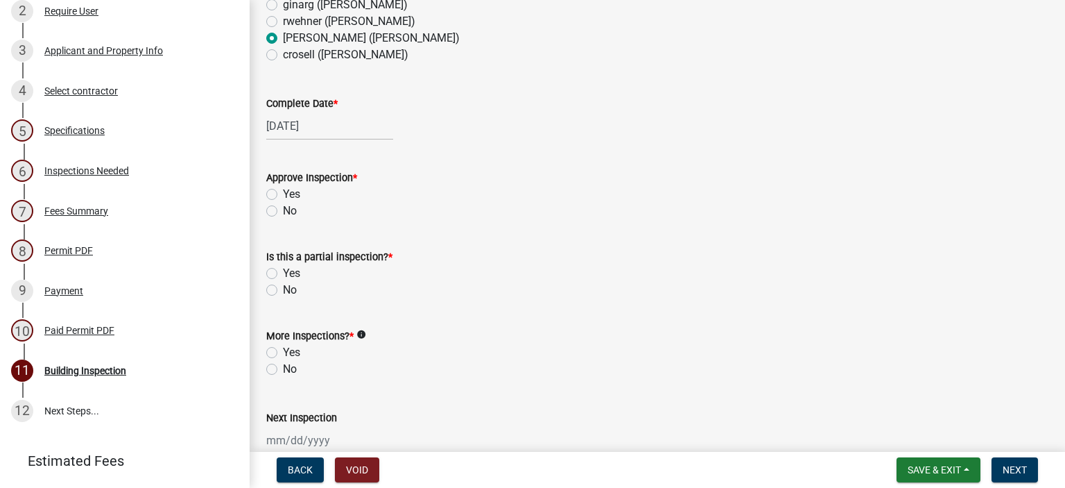
click at [283, 191] on label "Yes" at bounding box center [291, 194] width 17 height 17
click at [283, 191] on input "Yes" at bounding box center [287, 190] width 9 height 9
radio input "true"
click at [283, 286] on label "No" at bounding box center [290, 290] width 14 height 17
click at [283, 286] on input "No" at bounding box center [287, 286] width 9 height 9
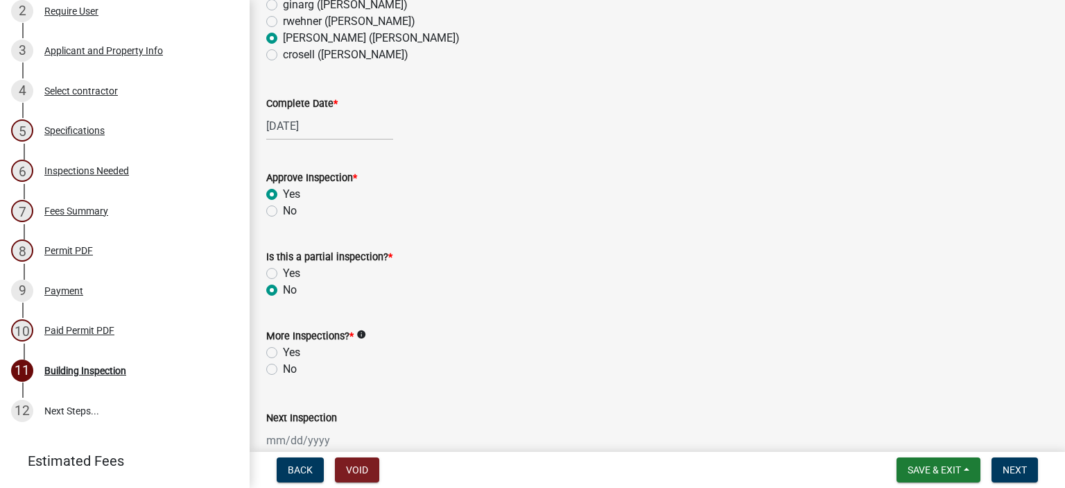
radio input "true"
click at [283, 350] on label "Yes" at bounding box center [291, 352] width 17 height 17
click at [283, 350] on input "Yes" at bounding box center [287, 348] width 9 height 9
radio input "true"
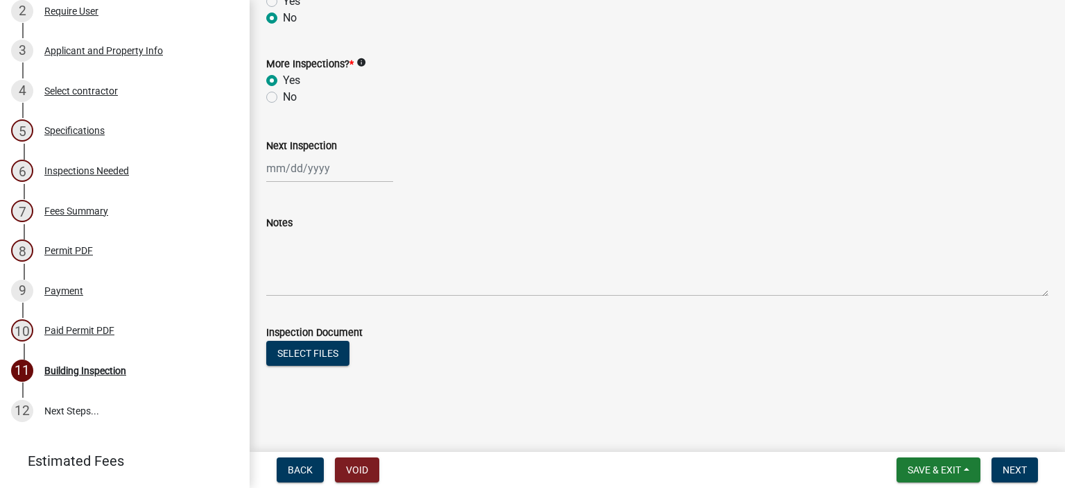
scroll to position [480, 0]
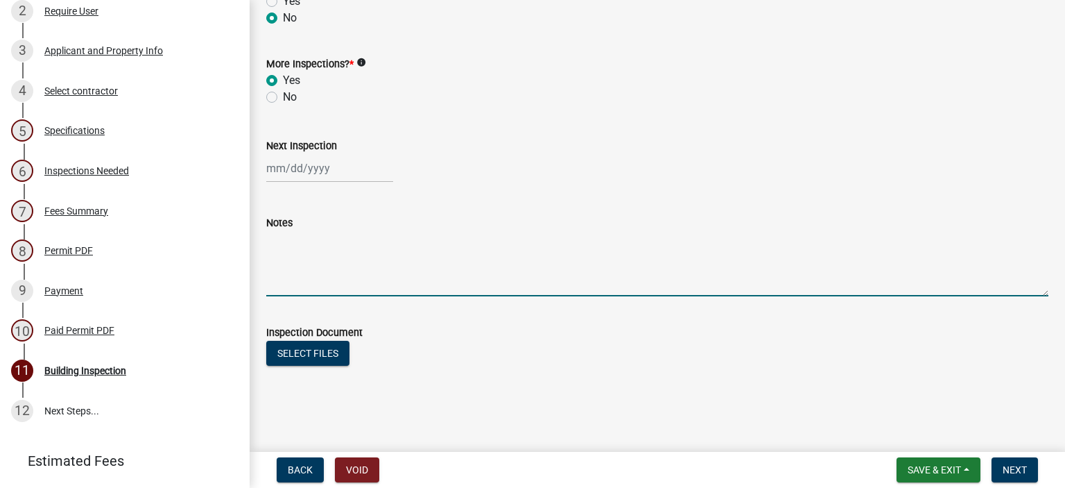
click at [341, 276] on textarea "Notes" at bounding box center [657, 263] width 782 height 65
type textarea "footings as per plan 2 #4 bar ok"
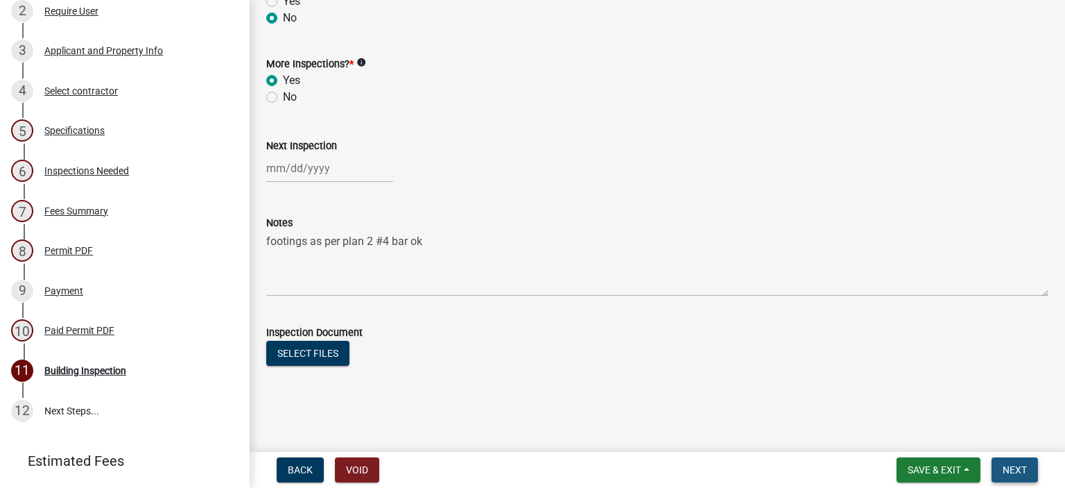
click at [1007, 471] on span "Next" at bounding box center [1015, 469] width 24 height 11
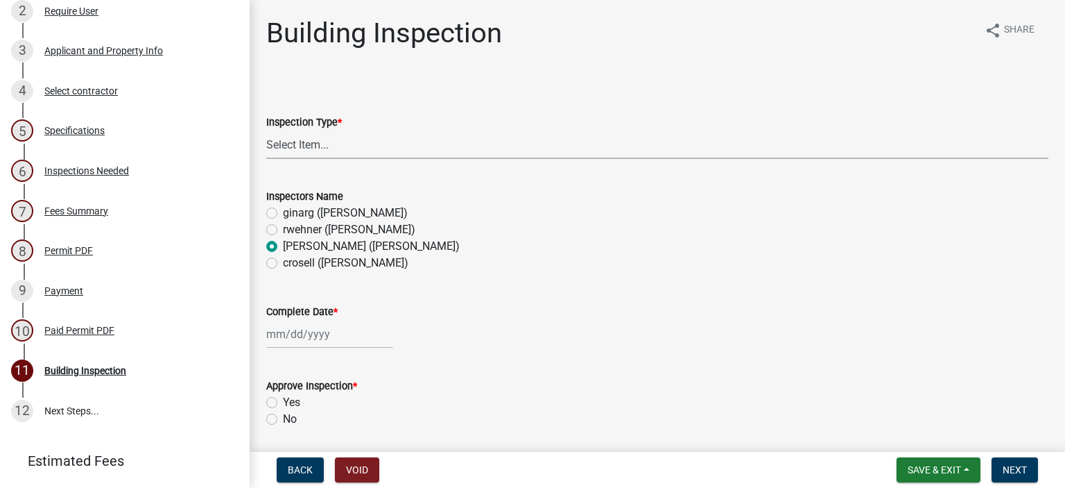
click at [314, 138] on select "Select Item... Footings Foundation Rough Plumbing Rough Mechanical Framing Gas …" at bounding box center [657, 144] width 782 height 28
click at [266, 130] on select "Select Item... Footings Foundation Rough Plumbing Rough Mechanical Framing Gas …" at bounding box center [657, 144] width 782 height 28
select select "24c4516e-7a9f-48a4-a0b5-6d857a377a6e"
click at [275, 336] on div at bounding box center [329, 334] width 127 height 28
select select "8"
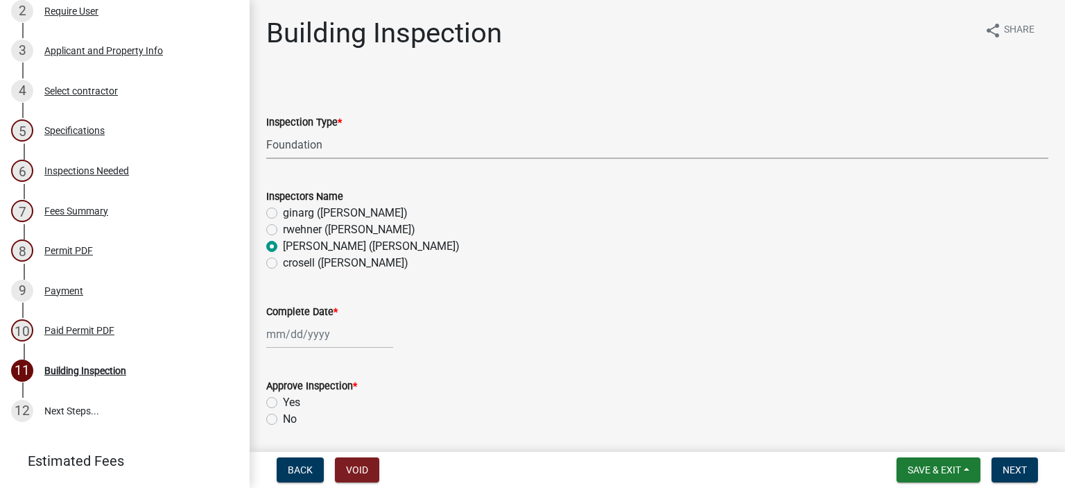
select select "2025"
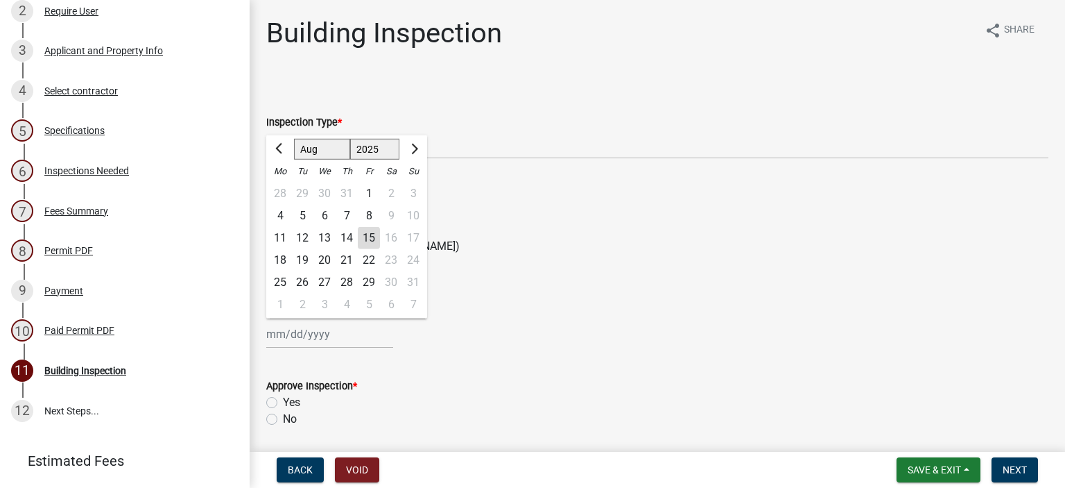
click at [352, 238] on div "14" at bounding box center [347, 238] width 22 height 22
type input "[DATE]"
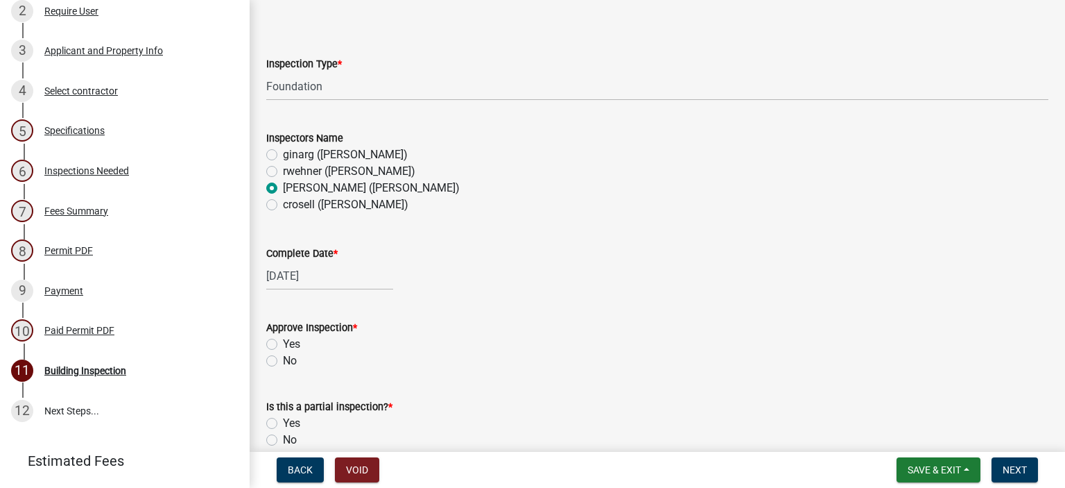
scroll to position [139, 0]
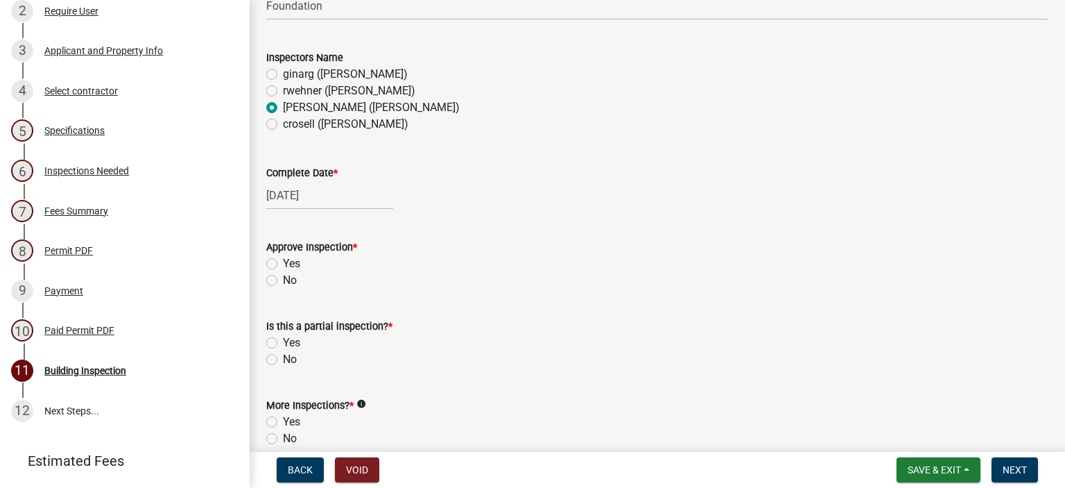
click at [283, 260] on label "Yes" at bounding box center [291, 263] width 17 height 17
click at [283, 260] on input "Yes" at bounding box center [287, 259] width 9 height 9
radio input "true"
click at [283, 360] on label "No" at bounding box center [290, 359] width 14 height 17
click at [283, 360] on input "No" at bounding box center [287, 355] width 9 height 9
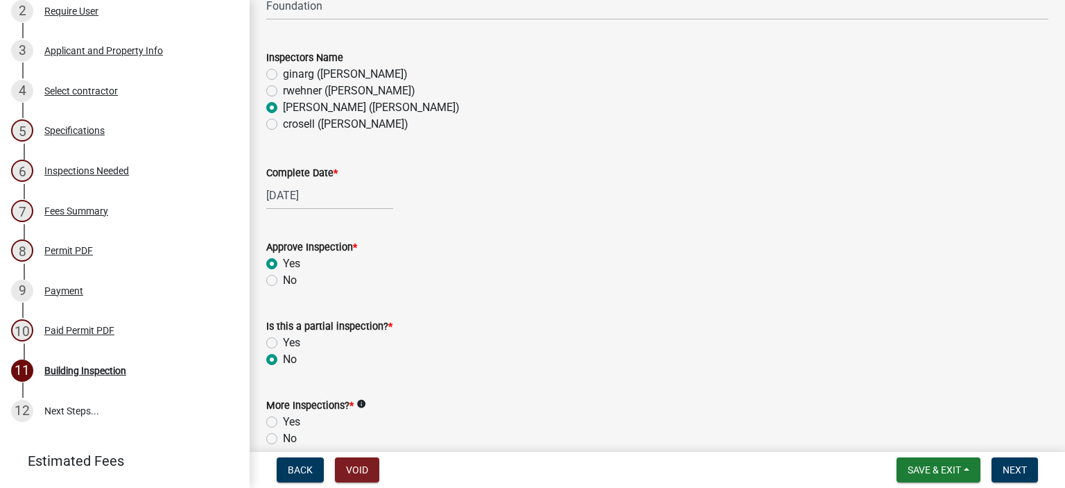
radio input "true"
click at [283, 417] on label "Yes" at bounding box center [291, 421] width 17 height 17
click at [283, 417] on input "Yes" at bounding box center [287, 417] width 9 height 9
radio input "true"
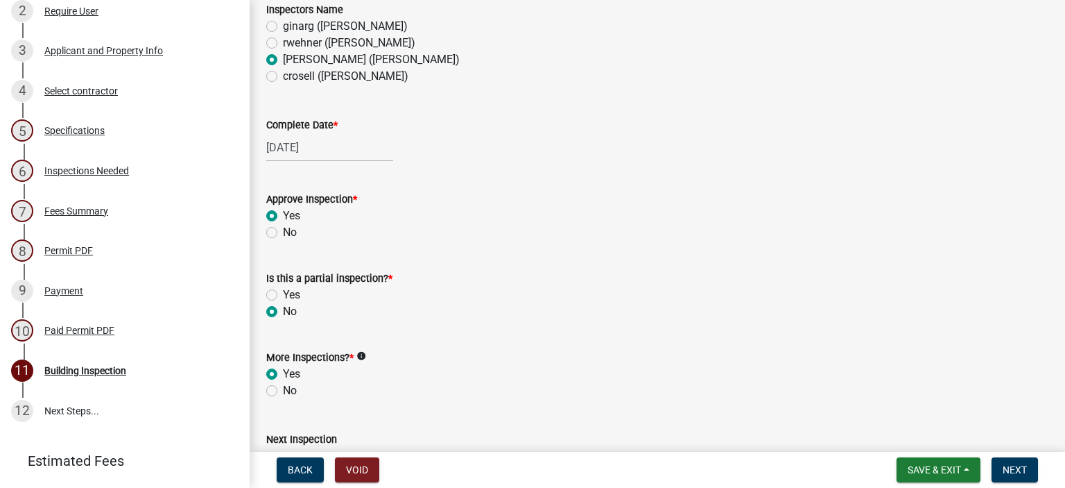
scroll to position [416, 0]
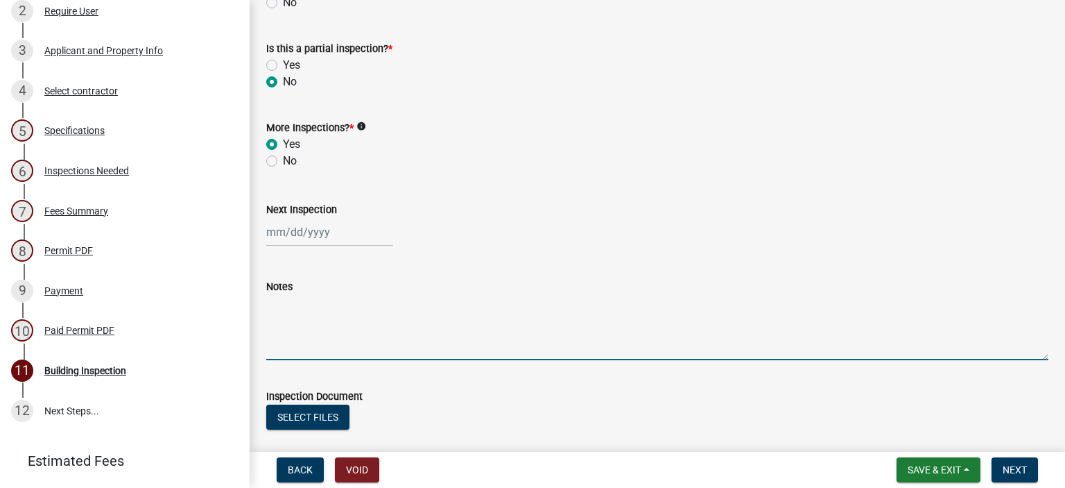
click at [320, 339] on textarea "Notes" at bounding box center [657, 327] width 782 height 65
type textarea "foundation bar ok"
click at [946, 470] on span "Save & Exit" at bounding box center [934, 469] width 53 height 11
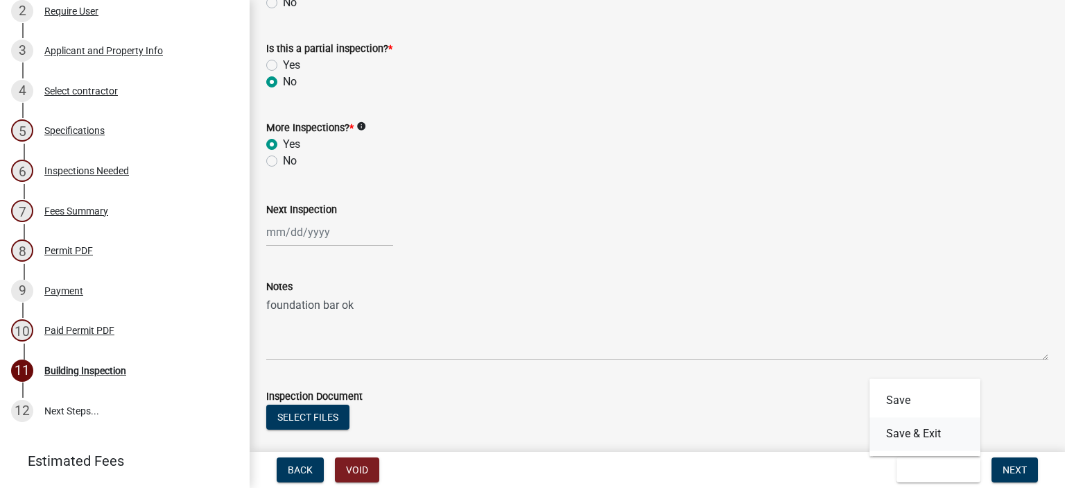
click at [941, 439] on button "Save & Exit" at bounding box center [925, 433] width 111 height 33
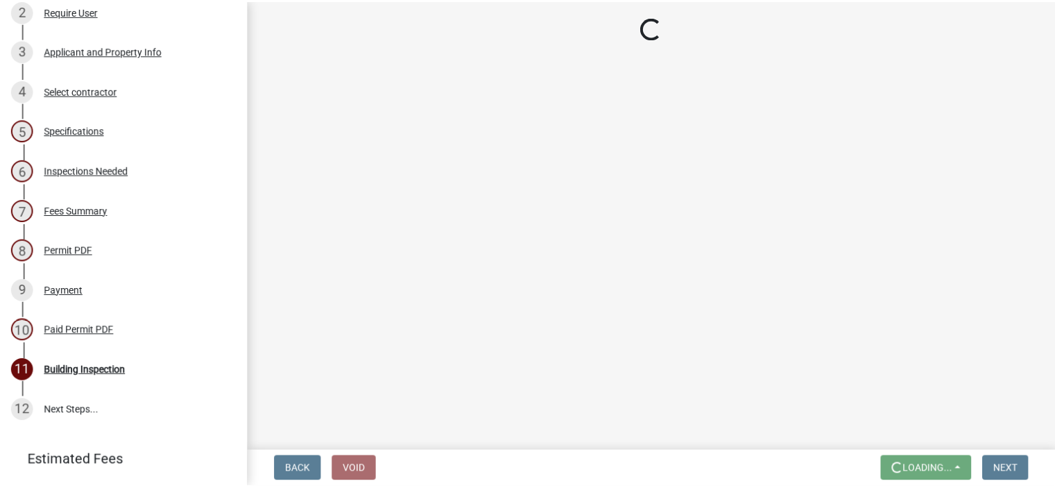
scroll to position [0, 0]
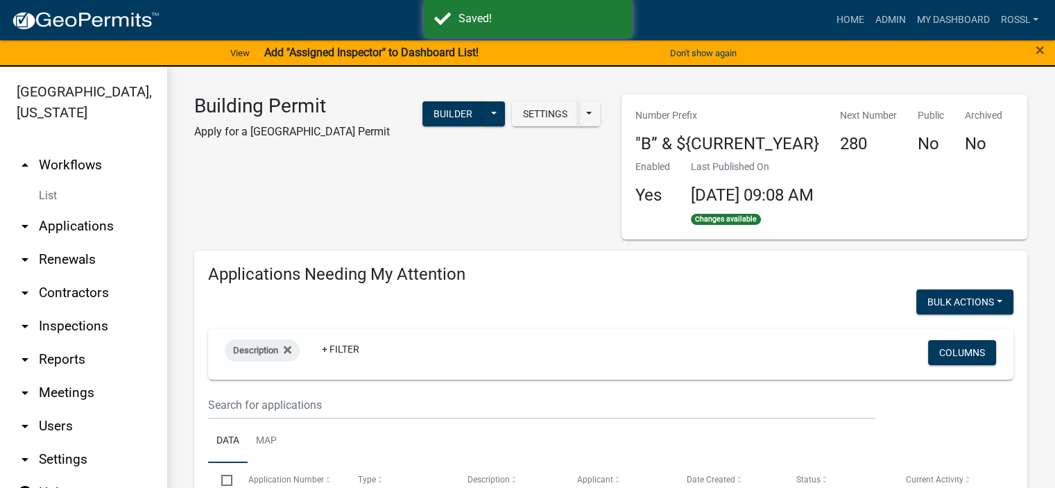
select select "2: 50"
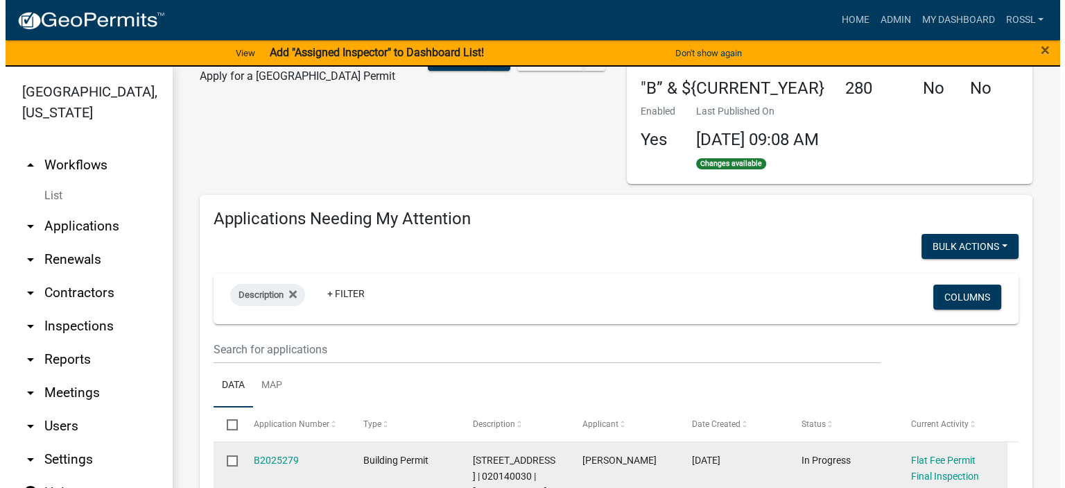
scroll to position [139, 0]
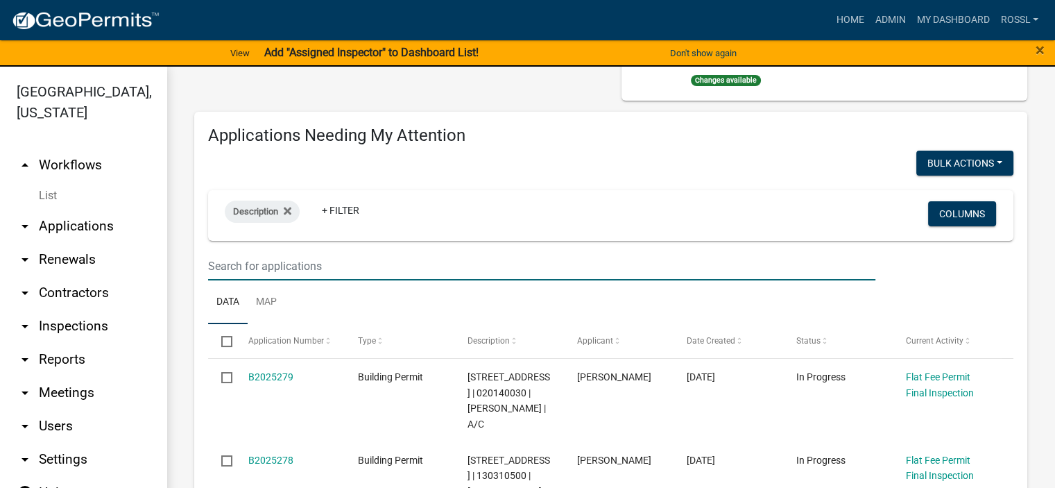
drag, startPoint x: 252, startPoint y: 271, endPoint x: 243, endPoint y: 264, distance: 11.9
click at [252, 273] on input "text" at bounding box center [541, 266] width 667 height 28
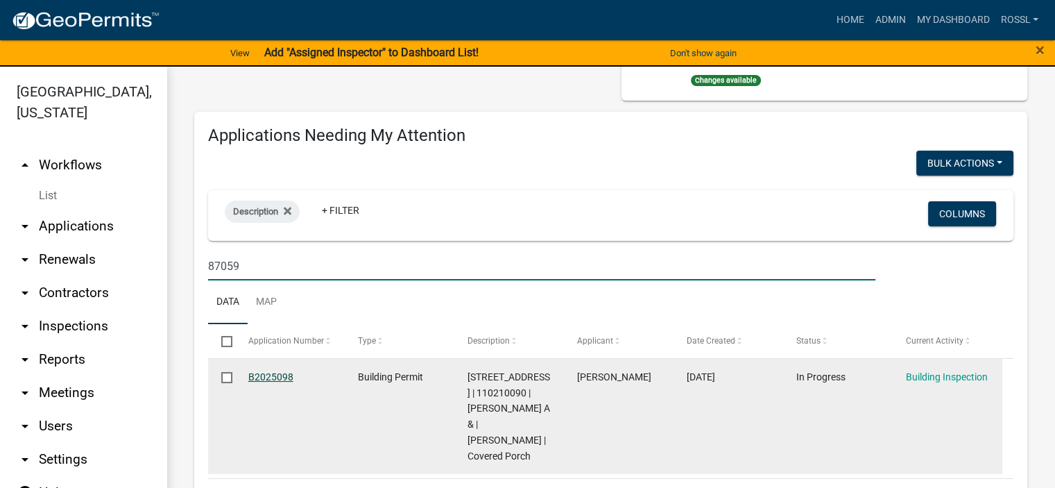
type input "87059"
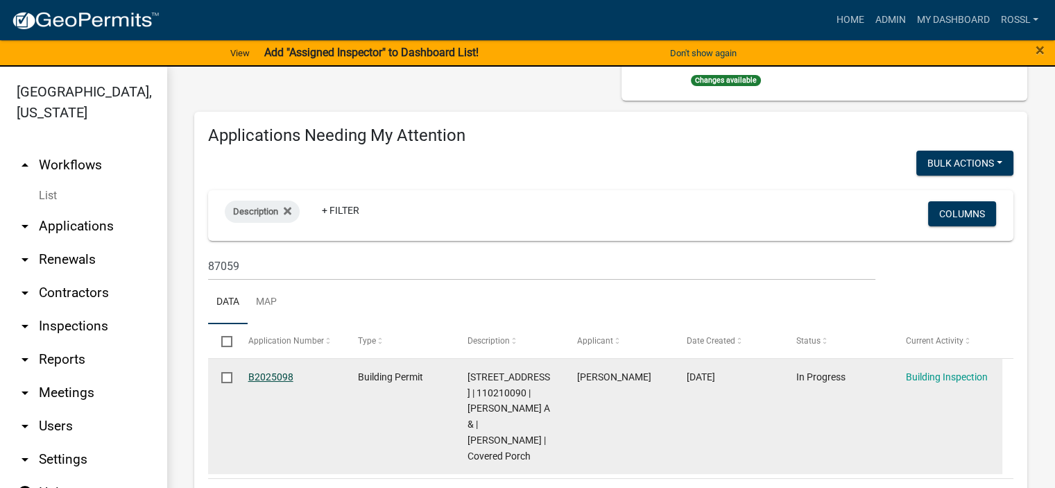
click at [282, 377] on link "B2025098" at bounding box center [270, 376] width 45 height 11
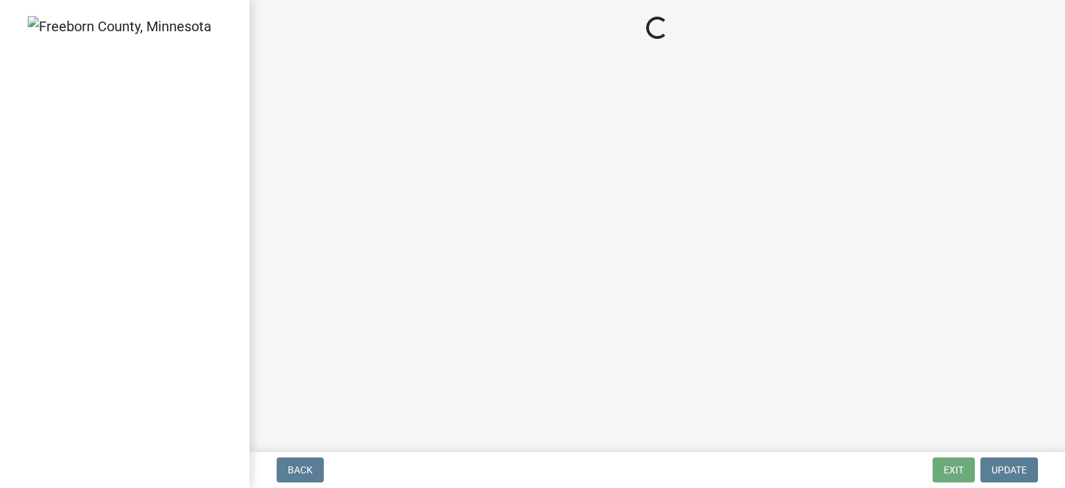
select select "306567ba-5481-4577-869f-56a75bb08b28"
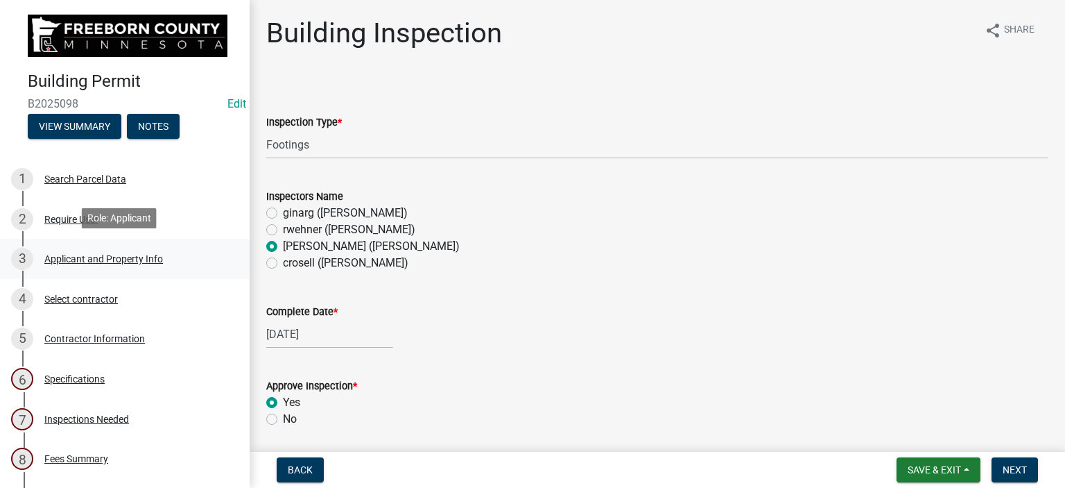
click at [61, 257] on div "Applicant and Property Info" at bounding box center [103, 259] width 119 height 10
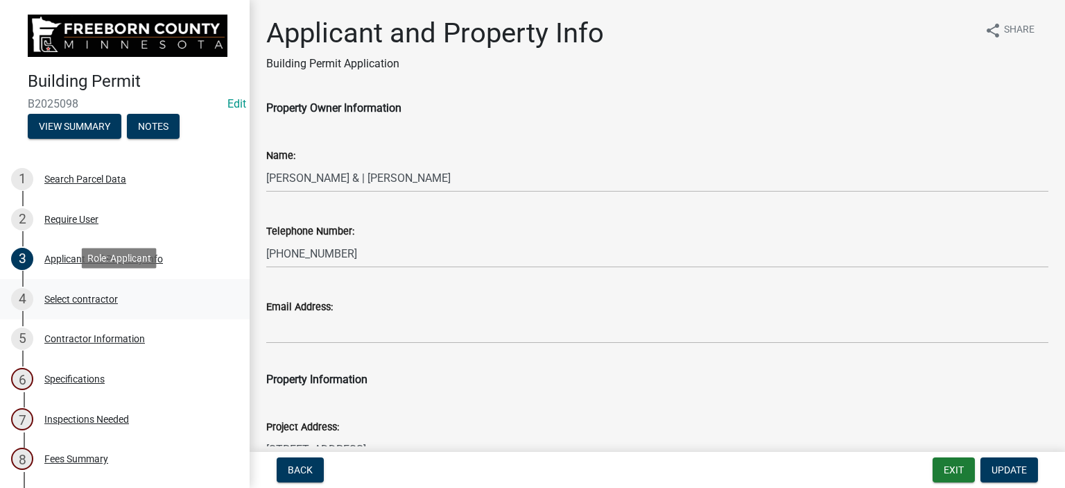
click at [81, 294] on div "Select contractor" at bounding box center [81, 299] width 74 height 10
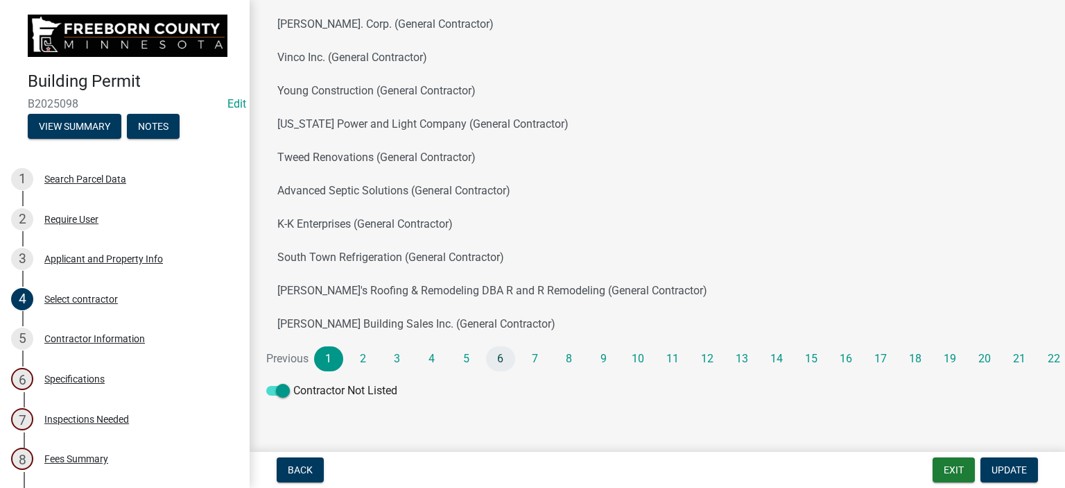
scroll to position [147, 0]
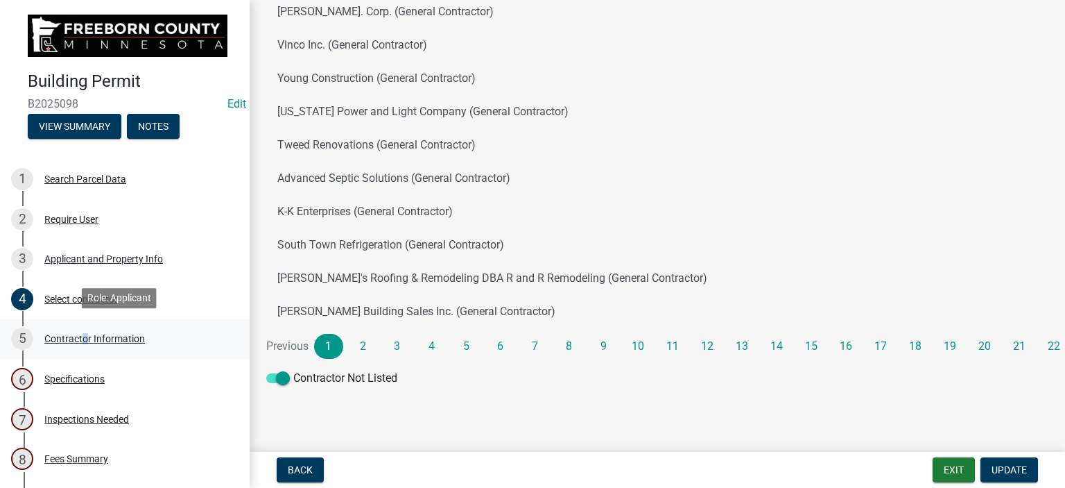
click at [81, 339] on div "Contractor Information" at bounding box center [94, 339] width 101 height 10
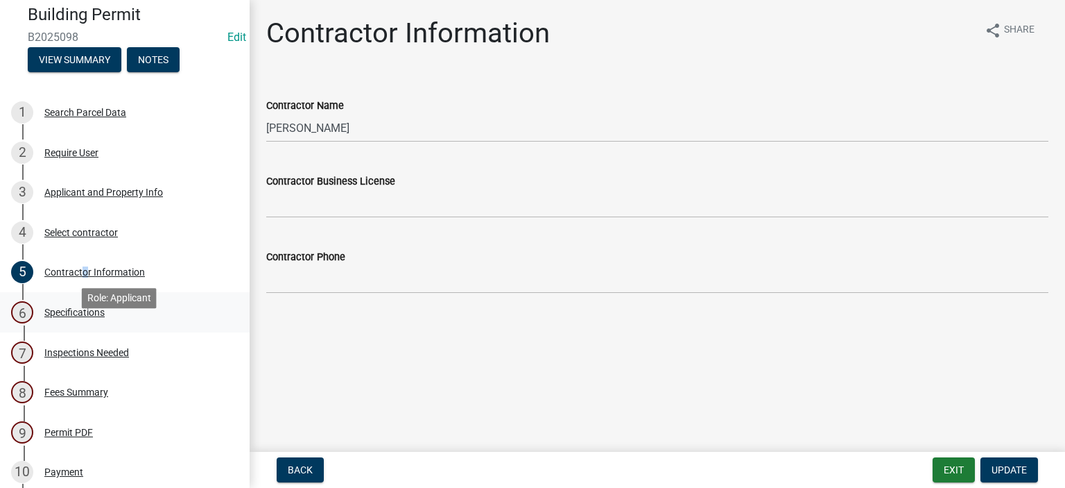
scroll to position [208, 0]
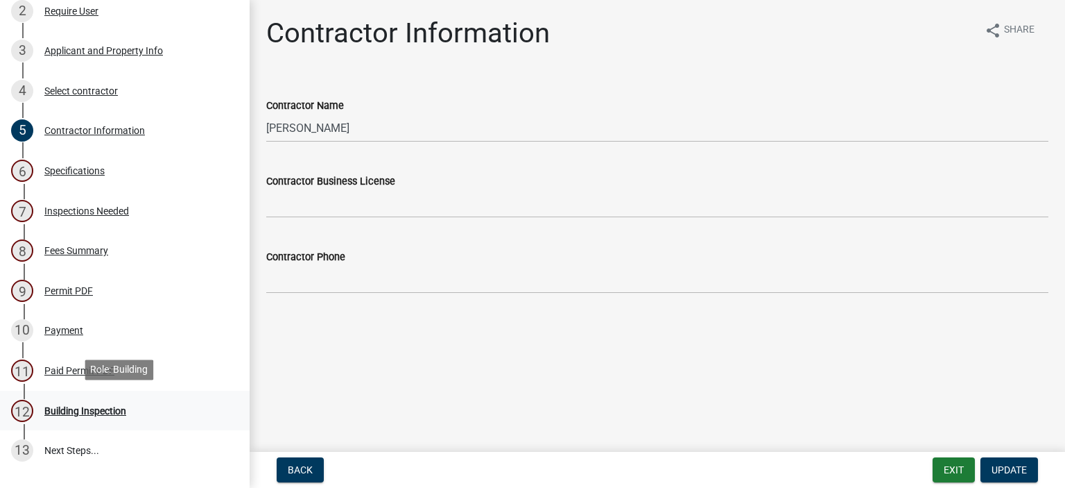
click at [71, 409] on div "Building Inspection" at bounding box center [85, 411] width 82 height 10
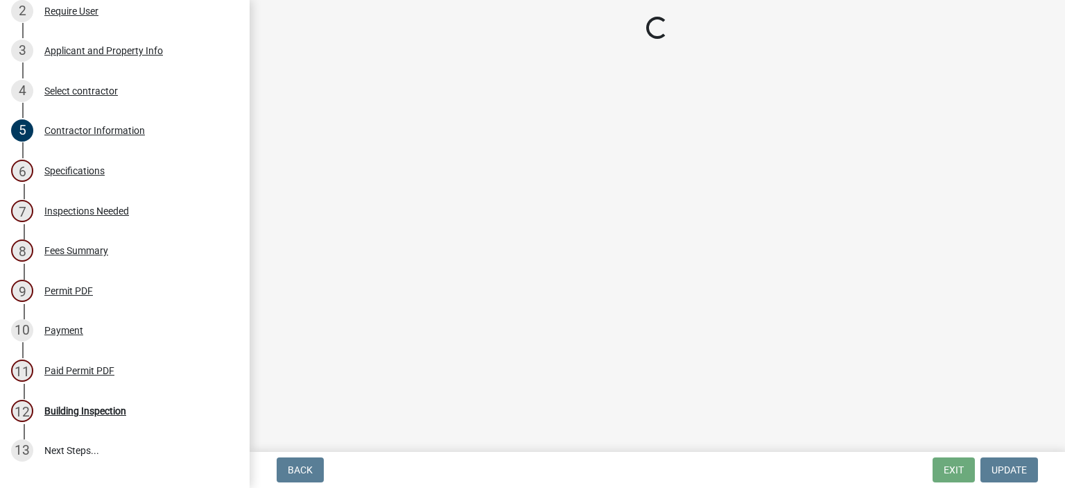
select select "306567ba-5481-4577-869f-56a75bb08b28"
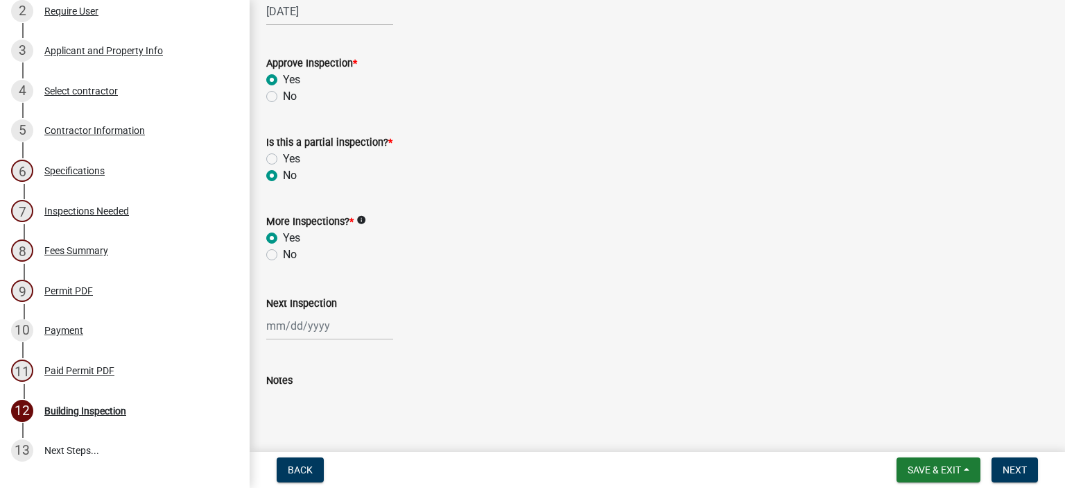
scroll to position [480, 0]
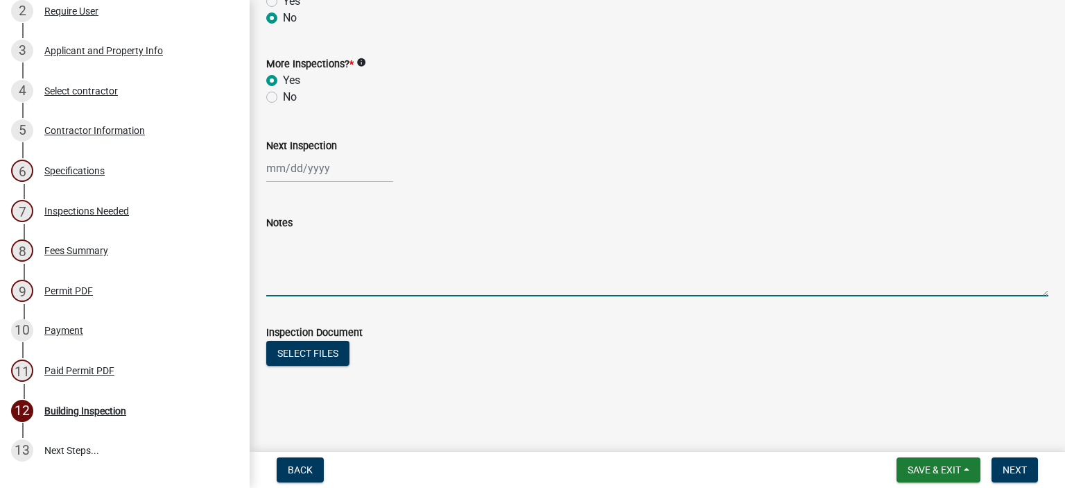
click at [304, 282] on textarea "Notes" at bounding box center [657, 263] width 782 height 65
type textarea "large footings -ok"
click at [1013, 469] on span "Next" at bounding box center [1015, 469] width 24 height 11
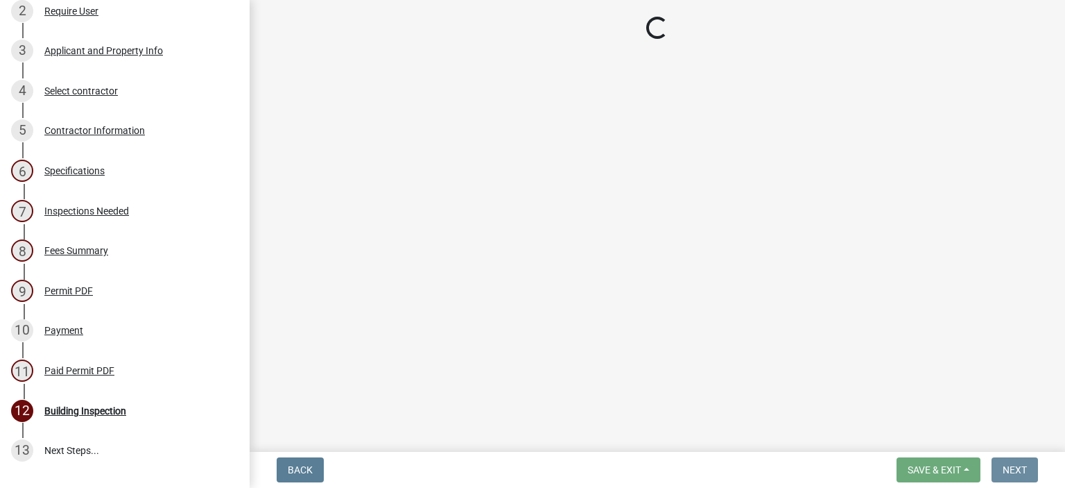
scroll to position [0, 0]
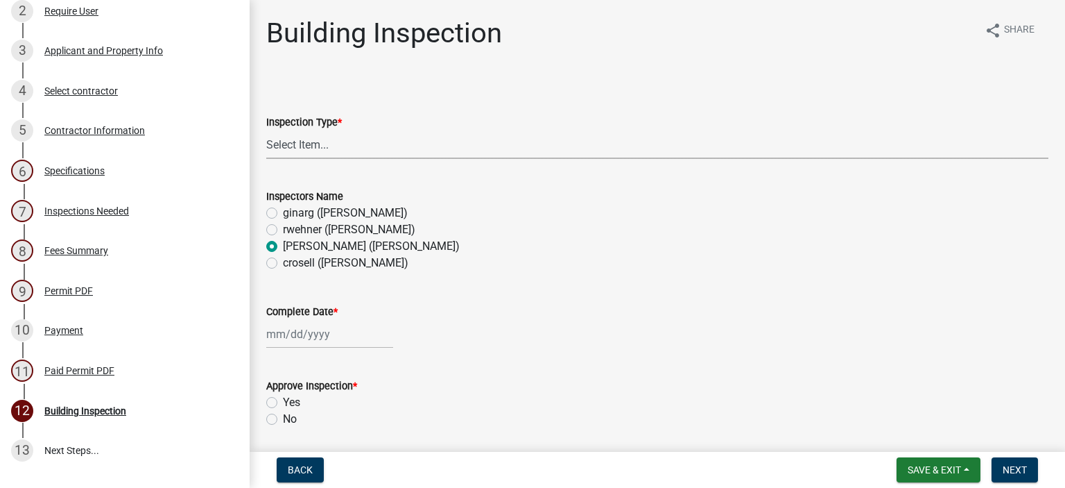
click at [284, 141] on select "Select Item... Footings Foundation Rough Plumbing Rough Mechanical Framing Gas …" at bounding box center [657, 144] width 782 height 28
click at [266, 130] on select "Select Item... Footings Foundation Rough Plumbing Rough Mechanical Framing Gas …" at bounding box center [657, 144] width 782 height 28
select select "a9b4ad4b-b3f3-49fc-b4bb-a6e3399b343e"
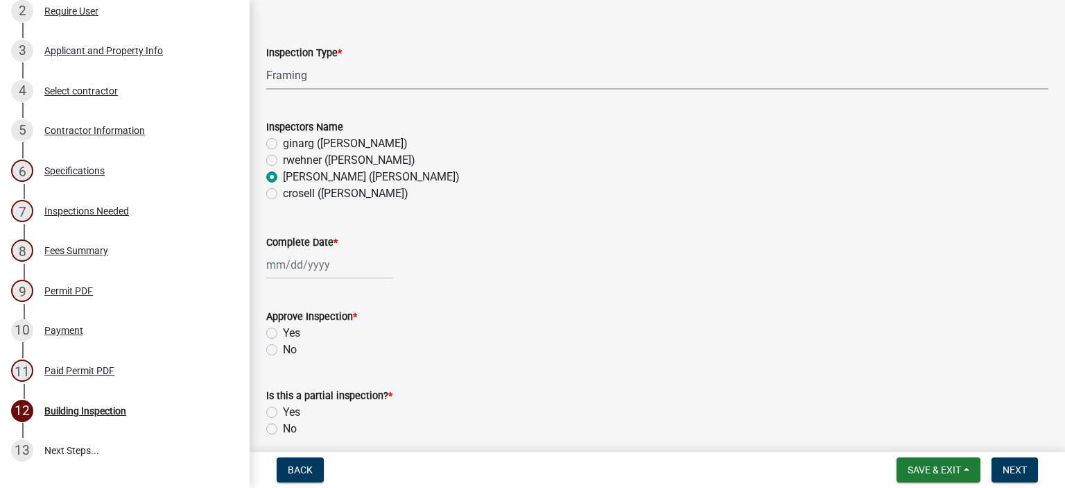
click at [282, 268] on div at bounding box center [329, 264] width 127 height 28
select select "8"
select select "2025"
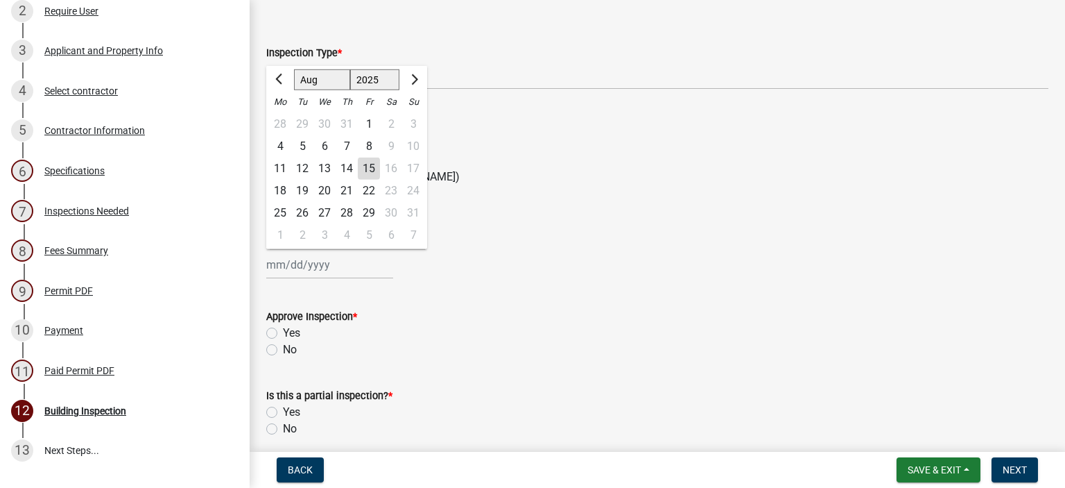
click at [351, 166] on div "14" at bounding box center [347, 168] width 22 height 22
type input "[DATE]"
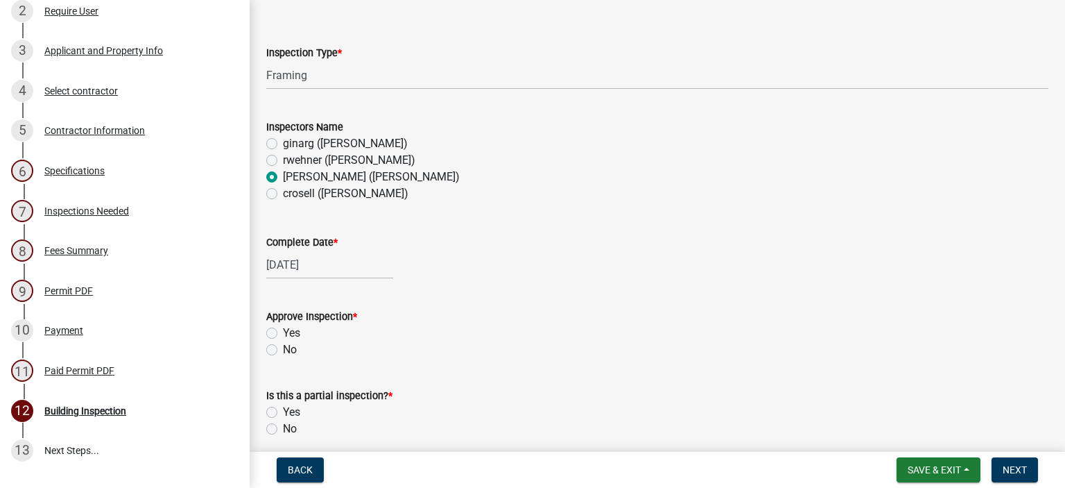
scroll to position [139, 0]
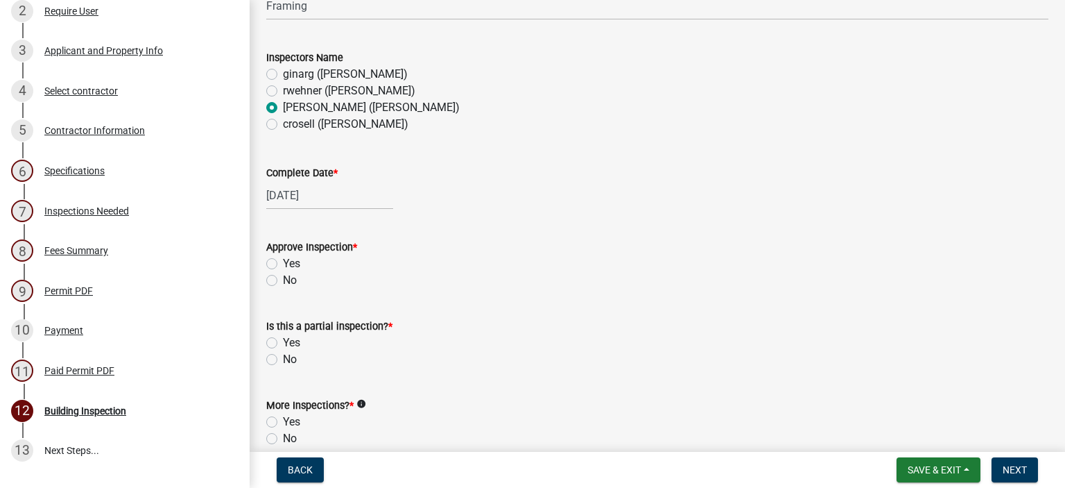
click at [283, 264] on label "Yes" at bounding box center [291, 263] width 17 height 17
click at [283, 264] on input "Yes" at bounding box center [287, 259] width 9 height 9
radio input "true"
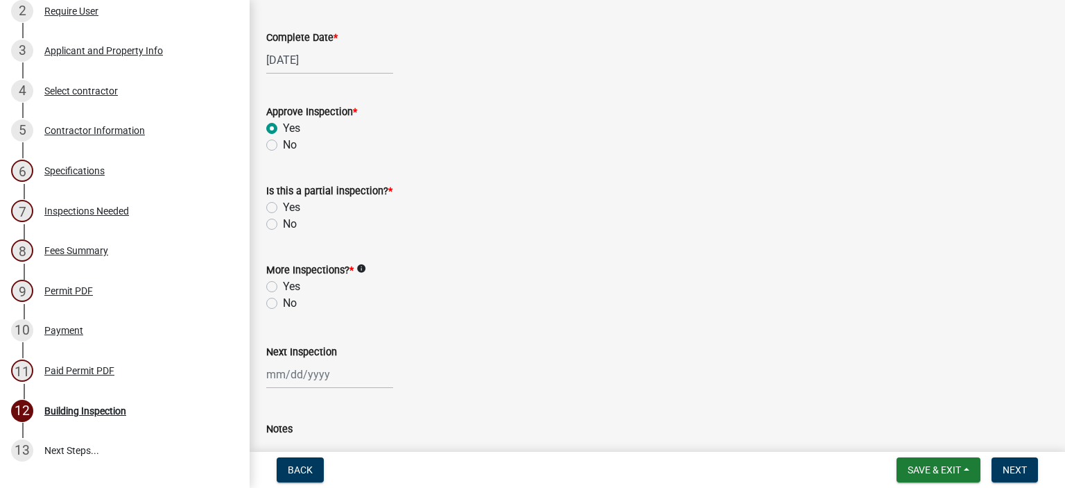
scroll to position [277, 0]
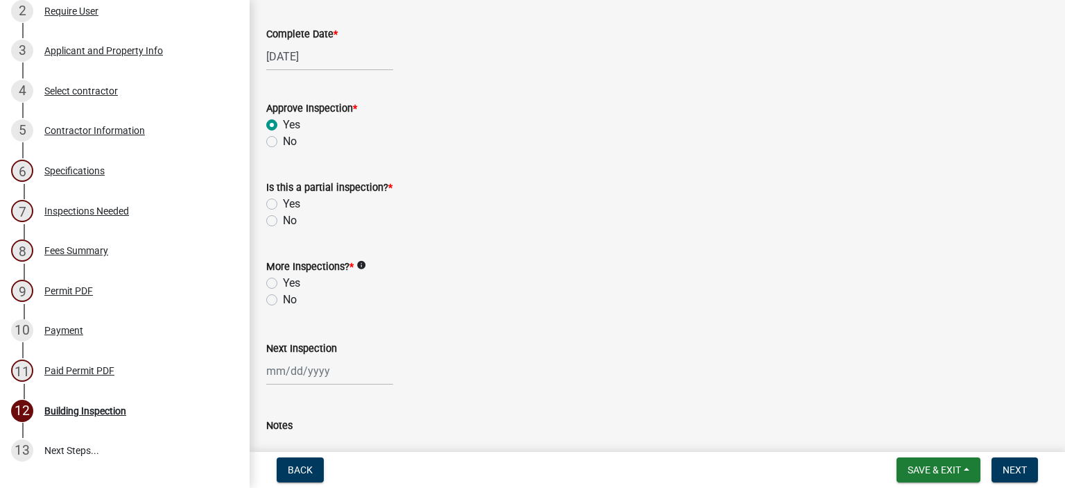
click at [283, 221] on label "No" at bounding box center [290, 220] width 14 height 17
click at [283, 221] on input "No" at bounding box center [287, 216] width 9 height 9
radio input "true"
click at [283, 284] on label "Yes" at bounding box center [291, 283] width 17 height 17
click at [283, 284] on input "Yes" at bounding box center [287, 279] width 9 height 9
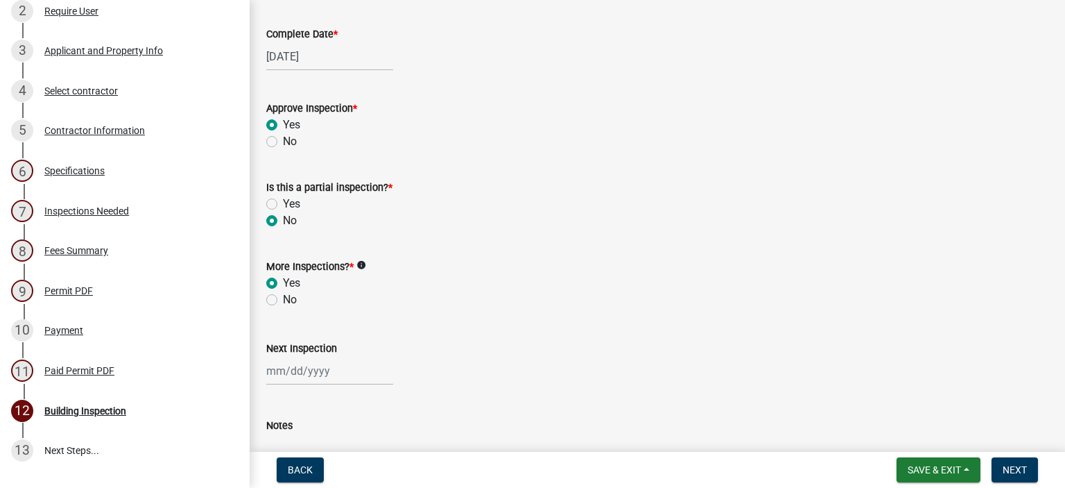
radio input "true"
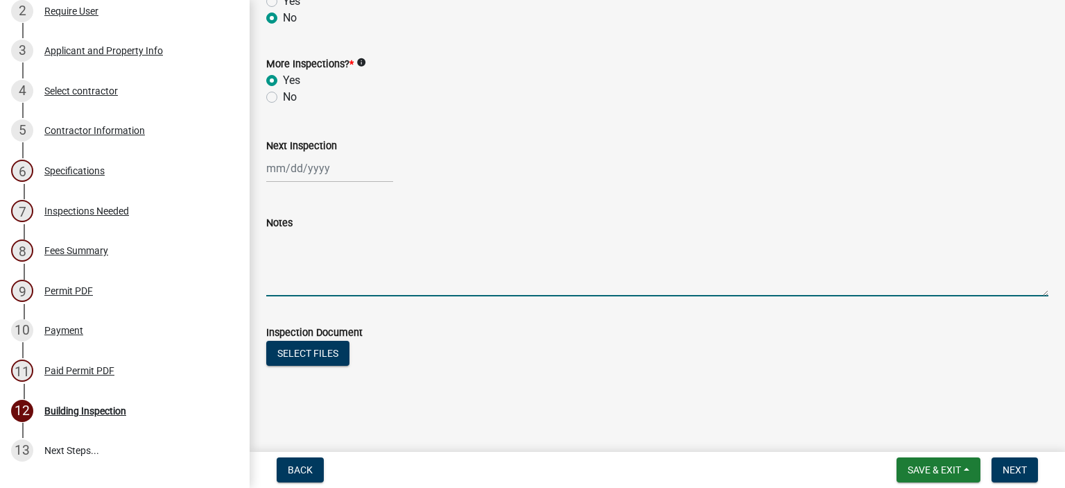
click at [282, 283] on textarea "Notes" at bounding box center [657, 263] width 782 height 65
click at [319, 241] on textarea "no correctiions noted" at bounding box center [657, 263] width 782 height 65
type textarea "no corrections noted"
click at [1018, 467] on span "Next" at bounding box center [1015, 469] width 24 height 11
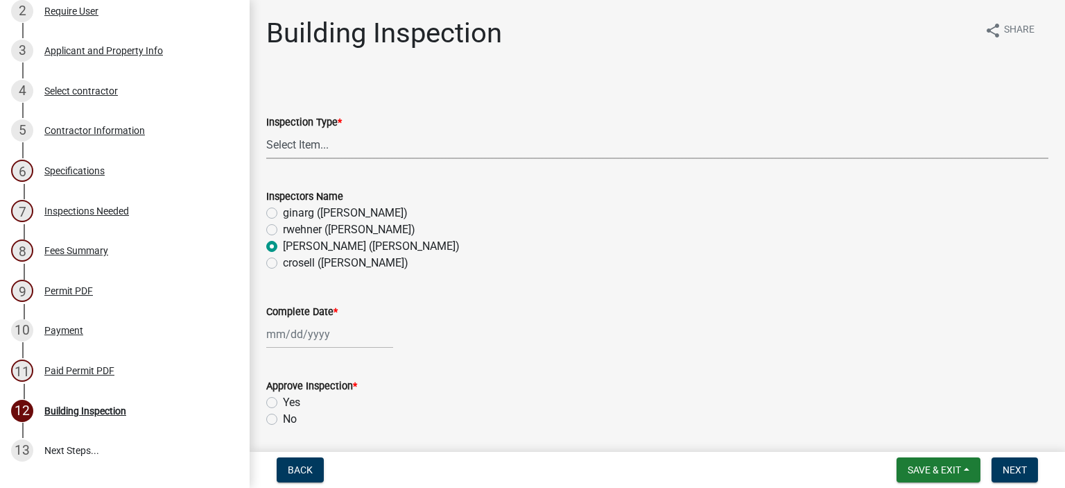
click at [282, 144] on select "Select Item... Footings Foundation Rough Plumbing Rough Mechanical Framing Gas …" at bounding box center [657, 144] width 782 height 28
click at [266, 130] on select "Select Item... Footings Foundation Rough Plumbing Rough Mechanical Framing Gas …" at bounding box center [657, 144] width 782 height 28
select select "42761e87-c04a-4c6f-b54d-d360a8c7204e"
click at [285, 340] on div at bounding box center [329, 334] width 127 height 28
select select "8"
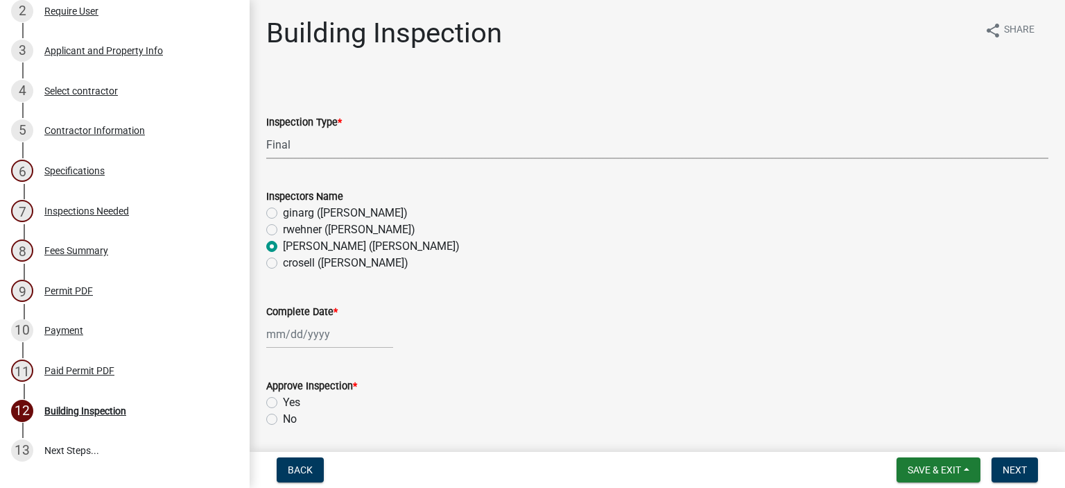
select select "2025"
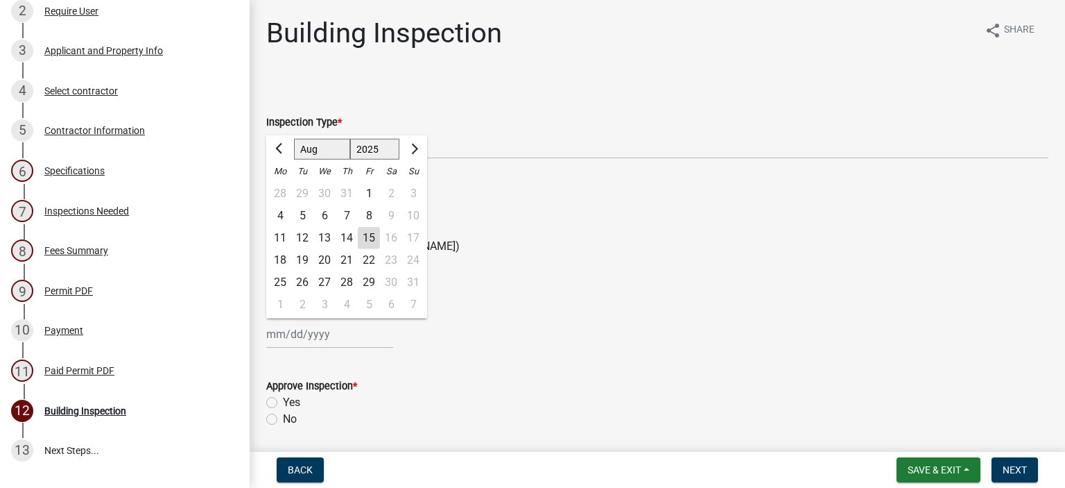
click at [375, 236] on div "15" at bounding box center [369, 238] width 22 height 22
type input "[DATE]"
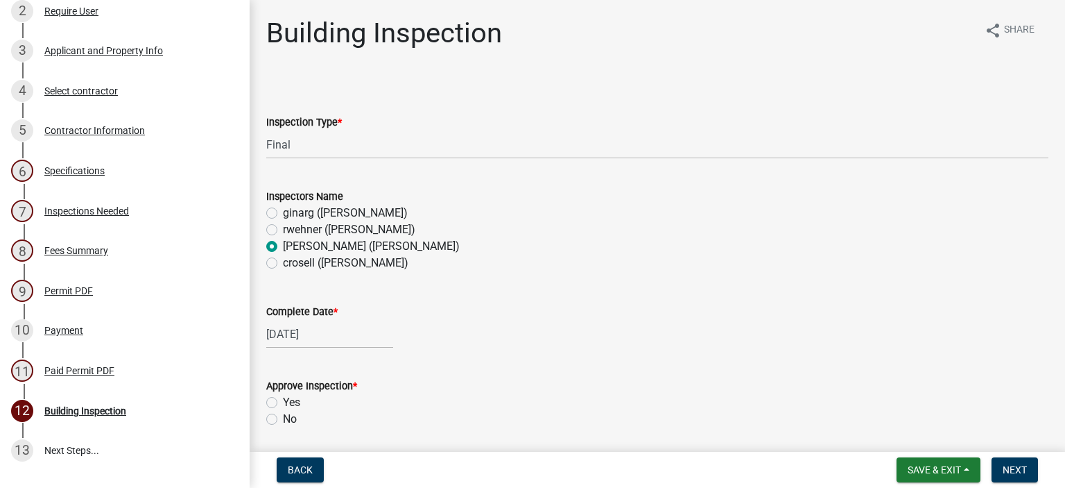
click at [325, 338] on div "[DATE]" at bounding box center [329, 334] width 127 height 28
select select "8"
select select "2025"
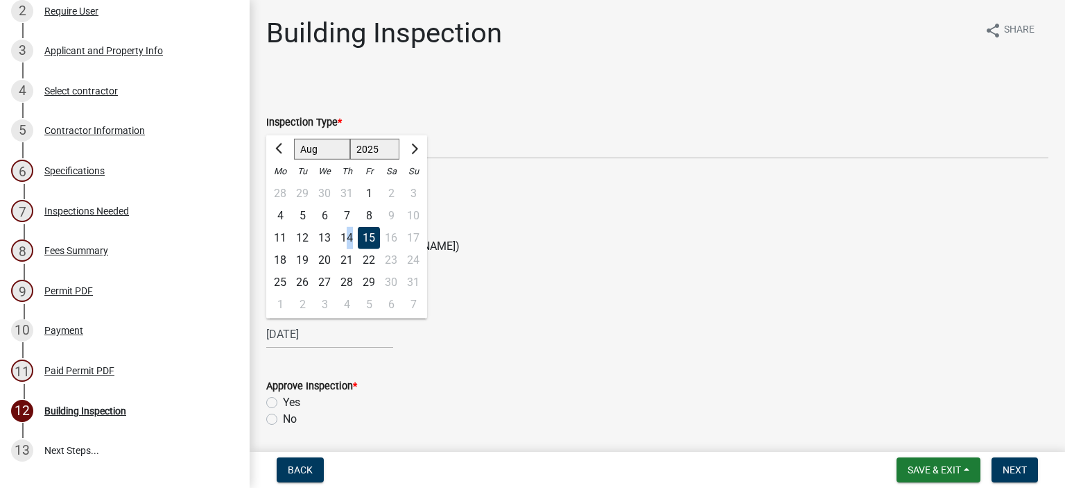
click at [350, 240] on div "14" at bounding box center [347, 238] width 22 height 22
type input "[DATE]"
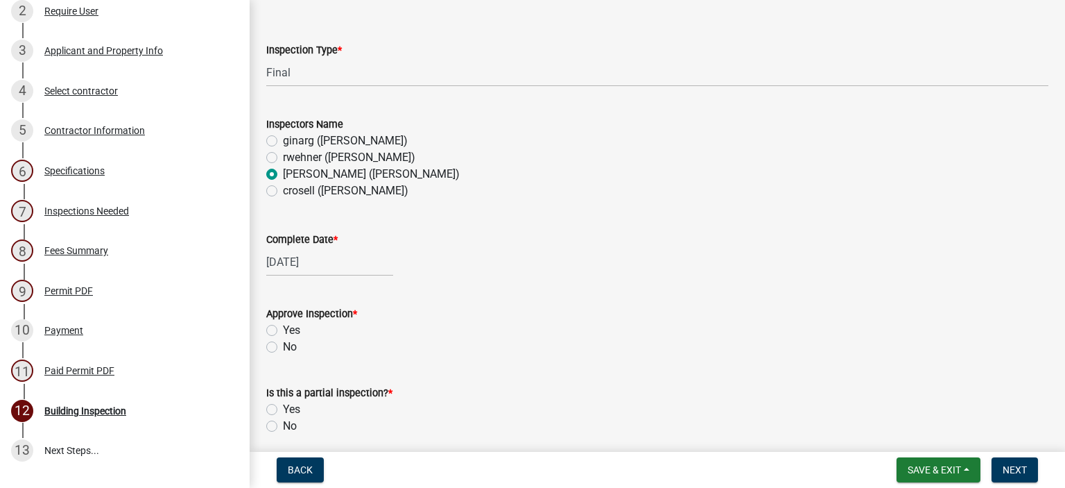
scroll to position [139, 0]
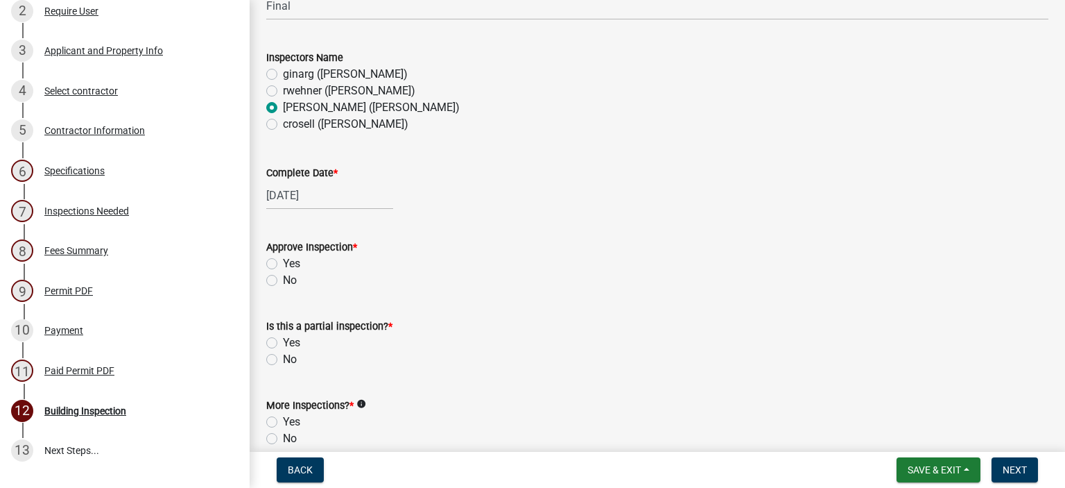
click at [283, 262] on label "Yes" at bounding box center [291, 263] width 17 height 17
click at [283, 262] on input "Yes" at bounding box center [287, 259] width 9 height 9
radio input "true"
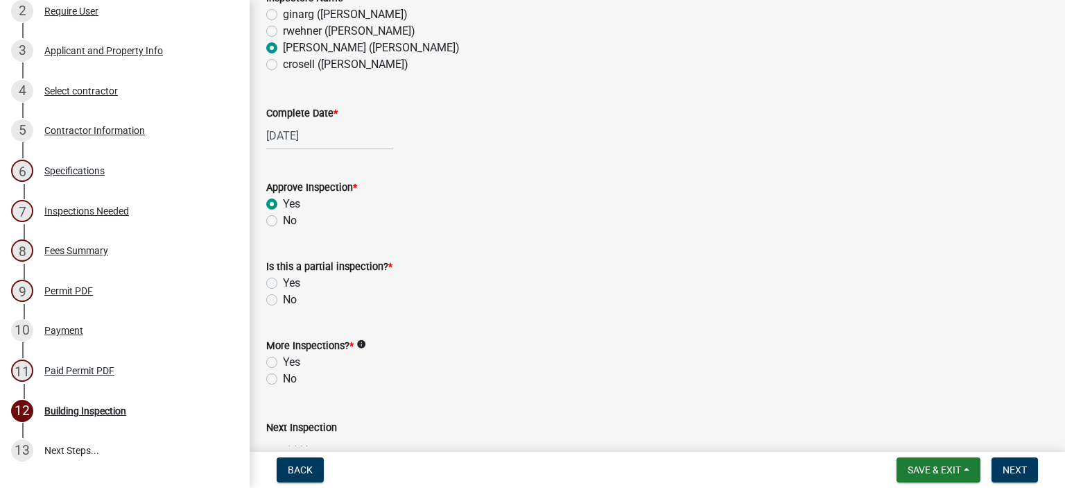
scroll to position [277, 0]
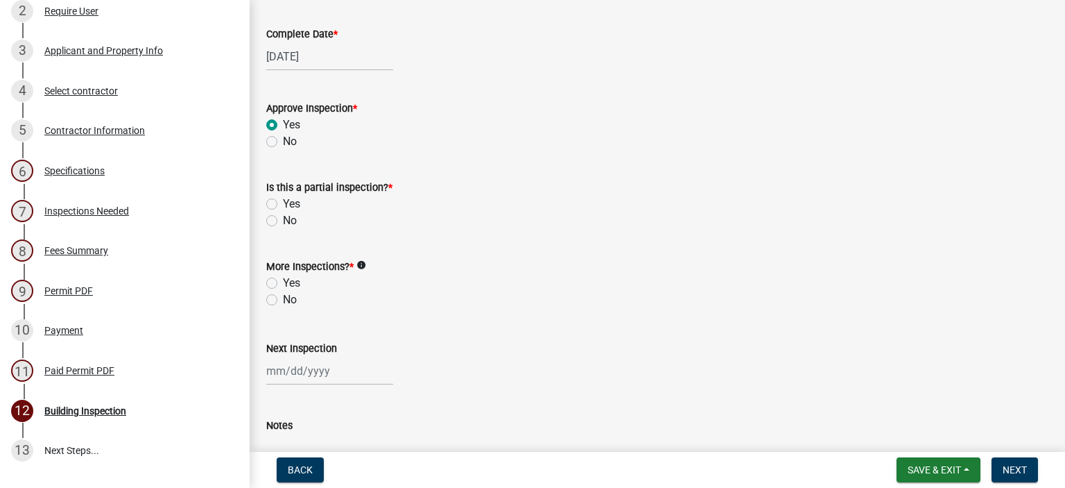
click at [283, 219] on label "No" at bounding box center [290, 220] width 14 height 17
click at [283, 219] on input "No" at bounding box center [287, 216] width 9 height 9
radio input "true"
click at [283, 299] on label "No" at bounding box center [290, 299] width 14 height 17
click at [283, 299] on input "No" at bounding box center [287, 295] width 9 height 9
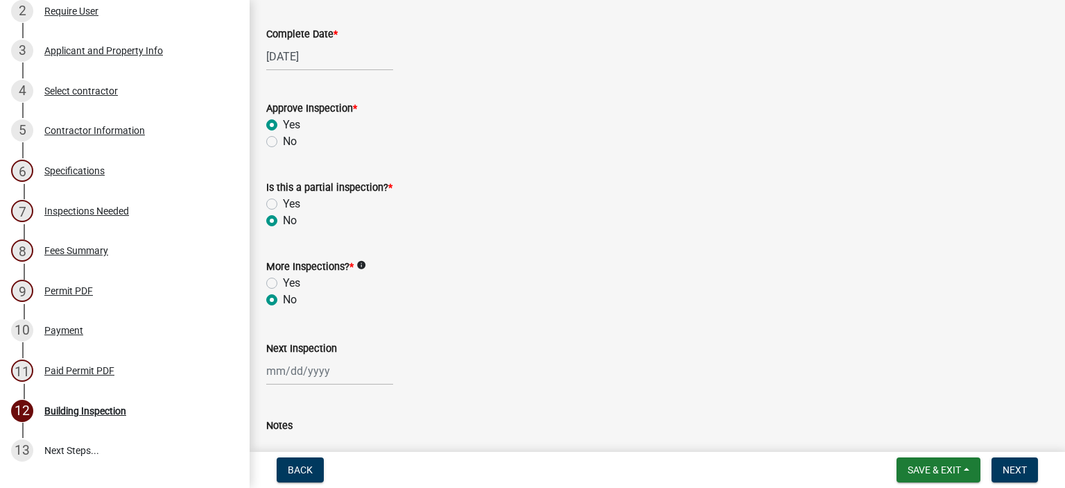
radio input "true"
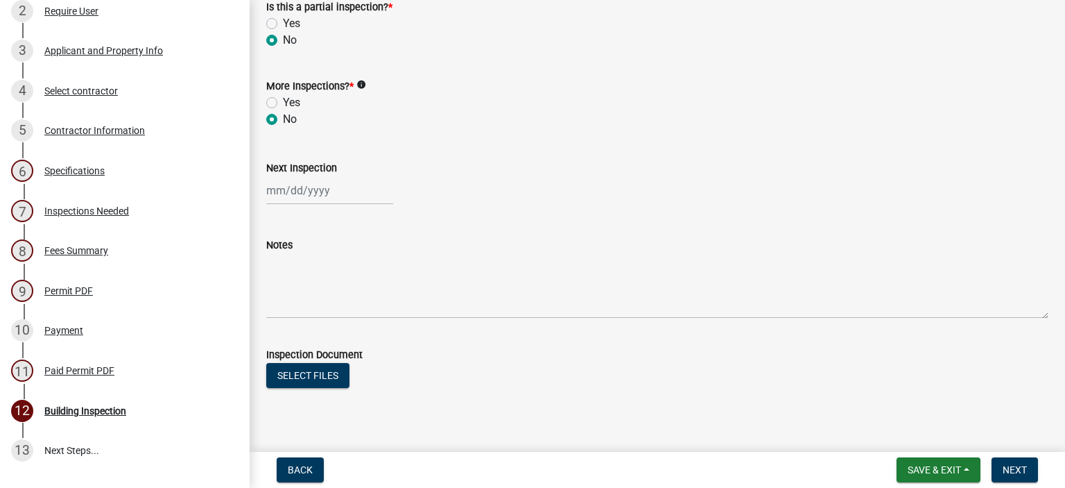
scroll to position [480, 0]
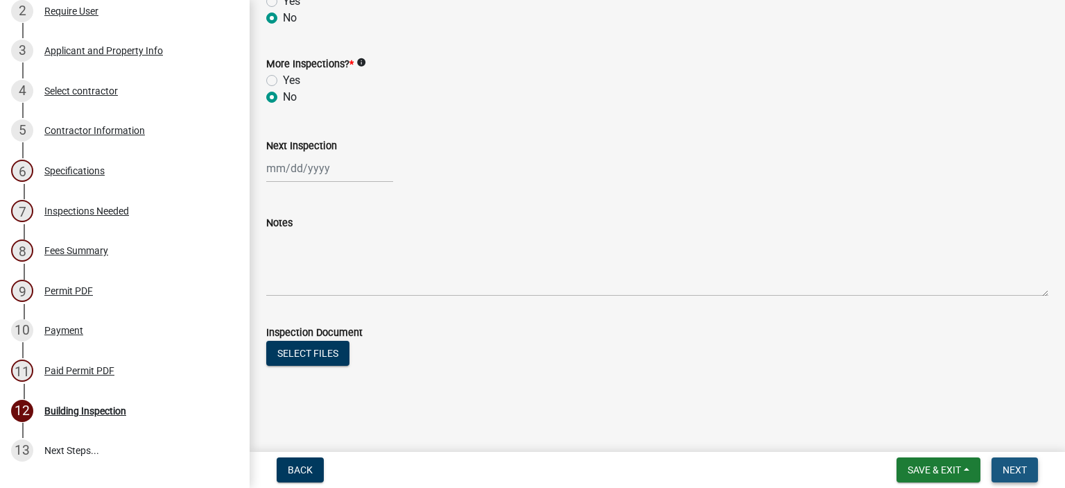
click at [1007, 464] on span "Next" at bounding box center [1015, 469] width 24 height 11
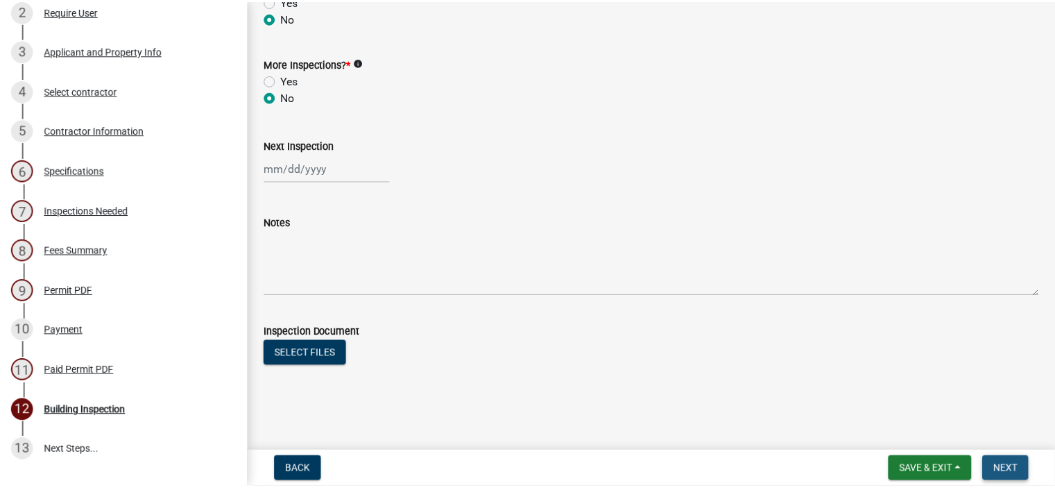
scroll to position [0, 0]
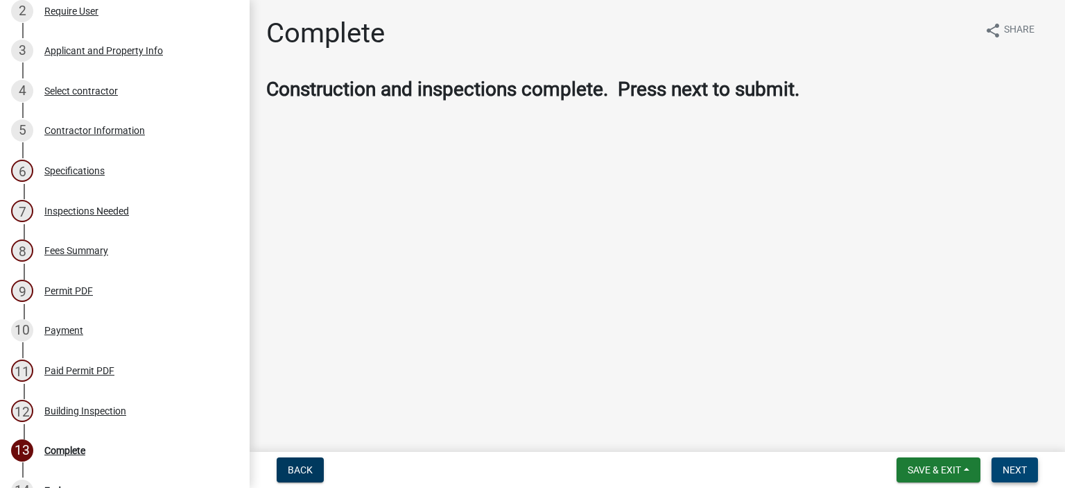
click at [1013, 472] on span "Next" at bounding box center [1015, 469] width 24 height 11
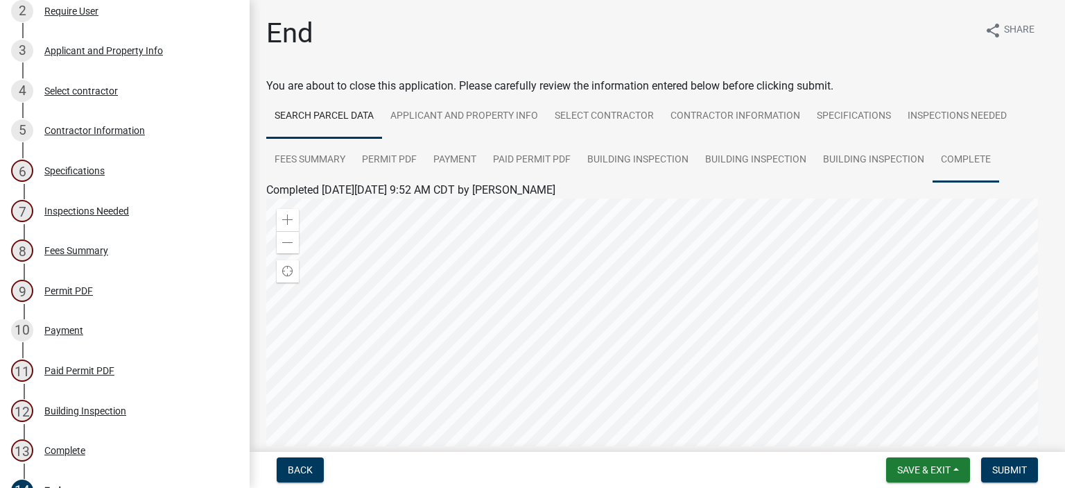
click at [980, 157] on link "Complete" at bounding box center [966, 160] width 67 height 44
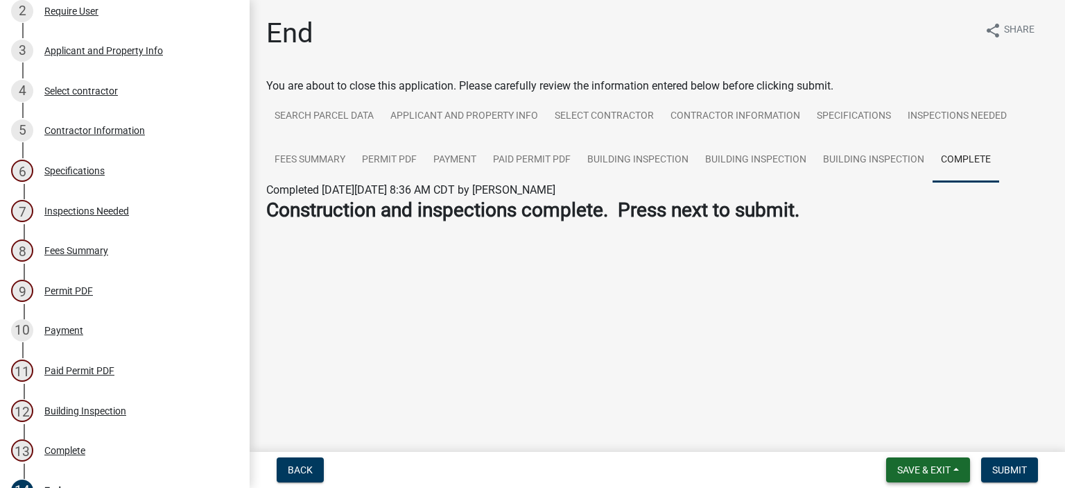
click at [936, 471] on span "Save & Exit" at bounding box center [924, 469] width 53 height 11
click at [916, 431] on button "Save & Exit" at bounding box center [914, 433] width 111 height 33
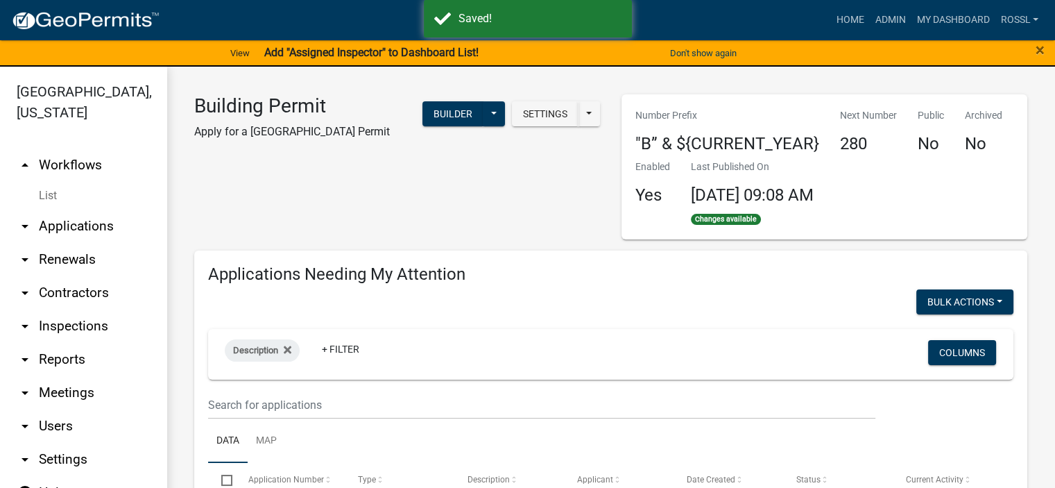
select select "2: 50"
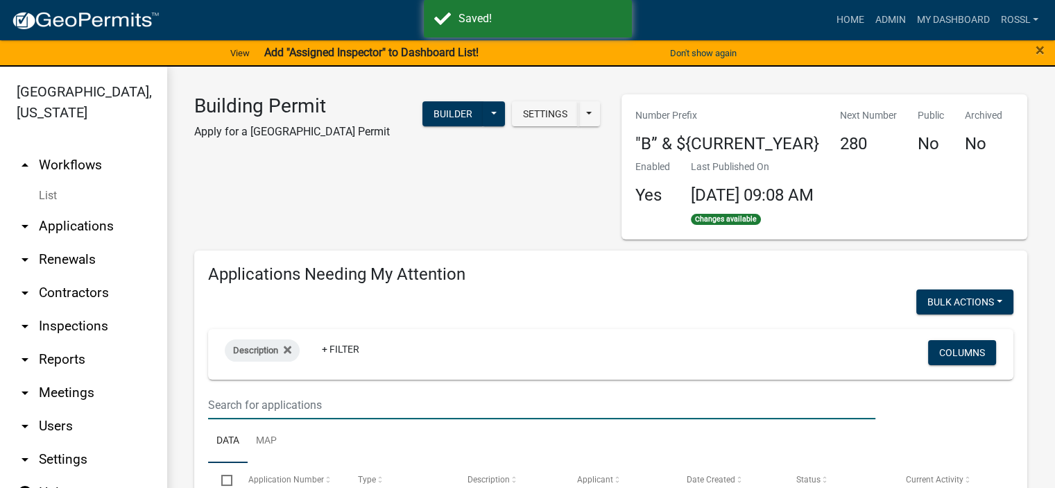
click at [293, 395] on input "text" at bounding box center [541, 405] width 667 height 28
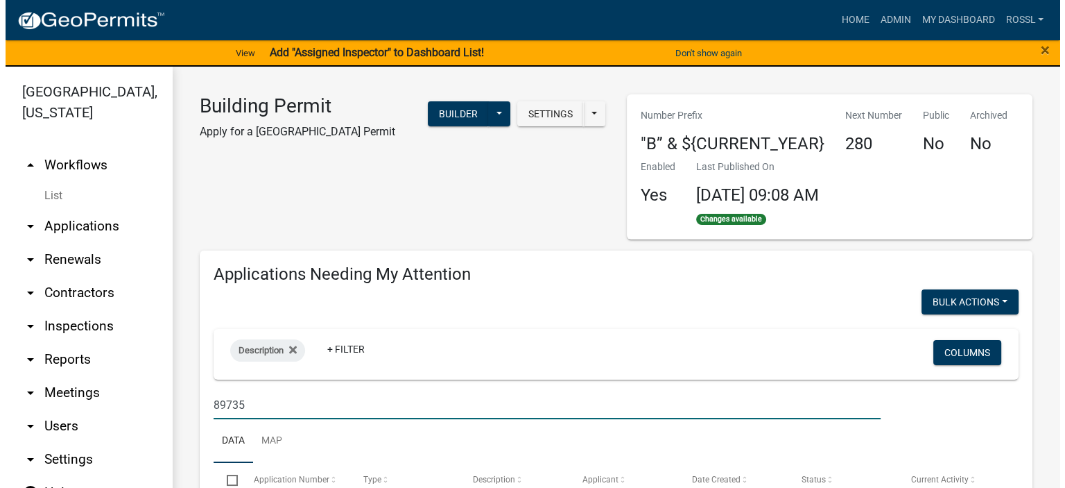
scroll to position [208, 0]
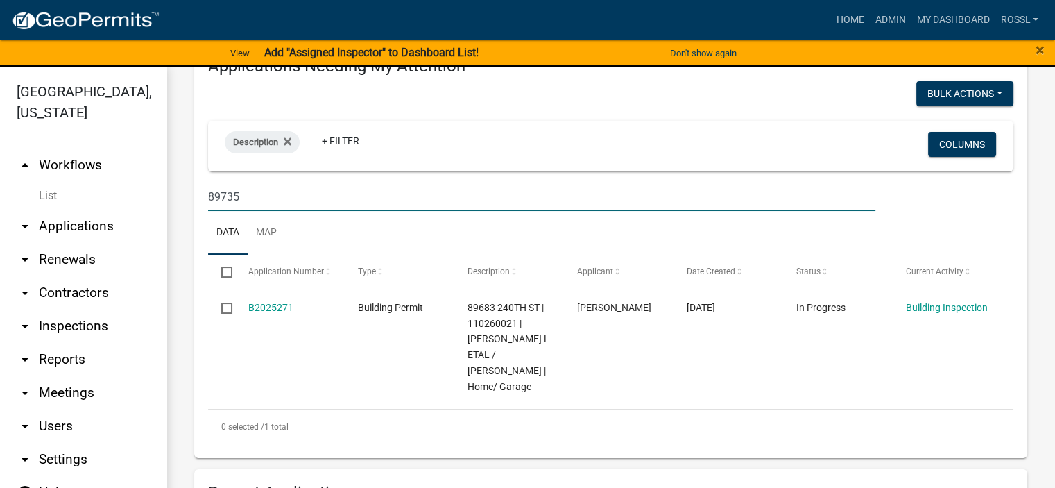
type input "89735"
click at [357, 254] on wm-datatable "Bulk Actions Void Description + Filter Columns 89735 Data Map Select Applicatio…" at bounding box center [610, 262] width 805 height 362
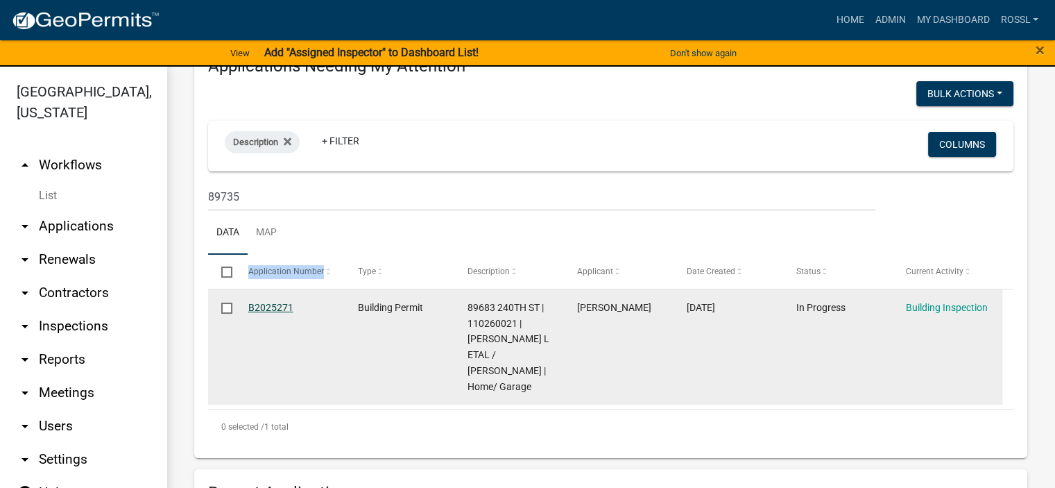
click at [274, 307] on link "B2025271" at bounding box center [270, 307] width 45 height 11
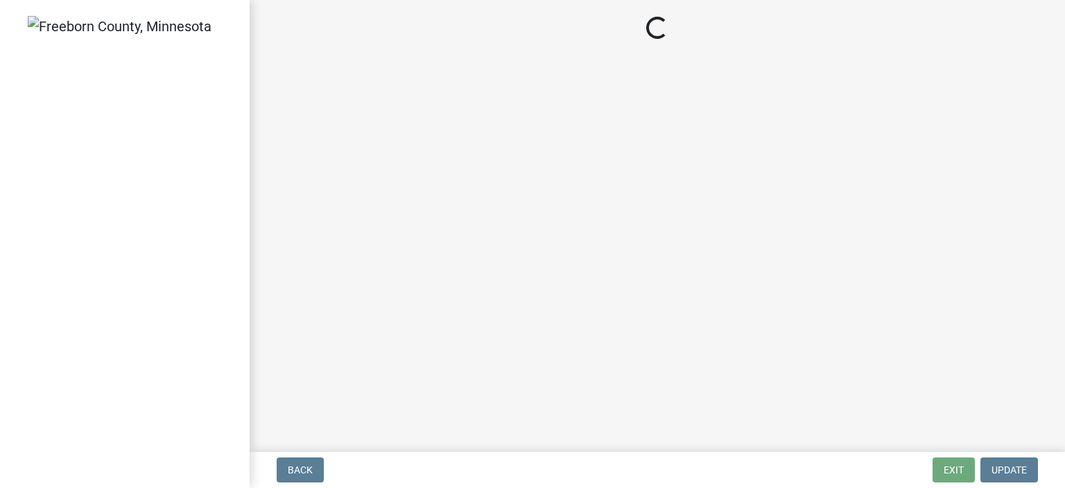
select select "306567ba-5481-4577-869f-56a75bb08b28"
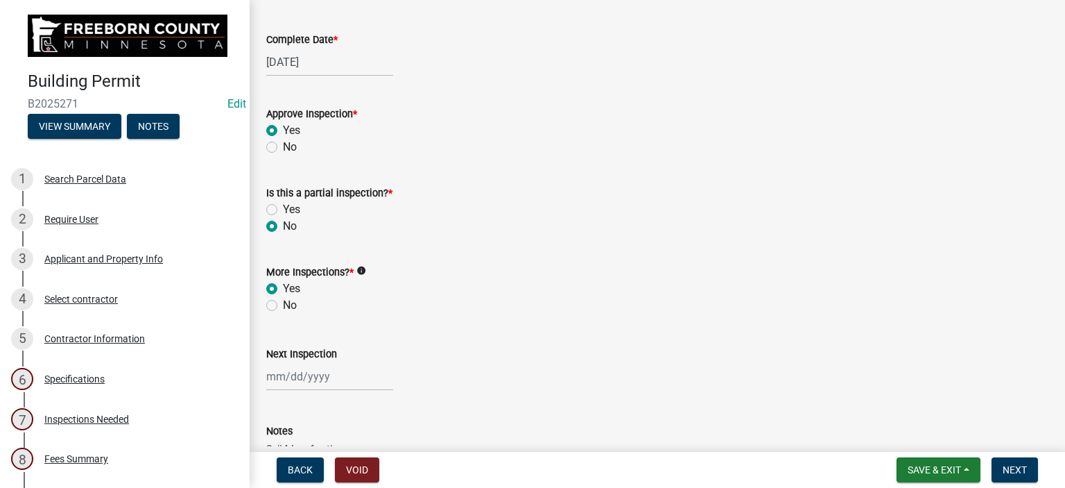
scroll to position [347, 0]
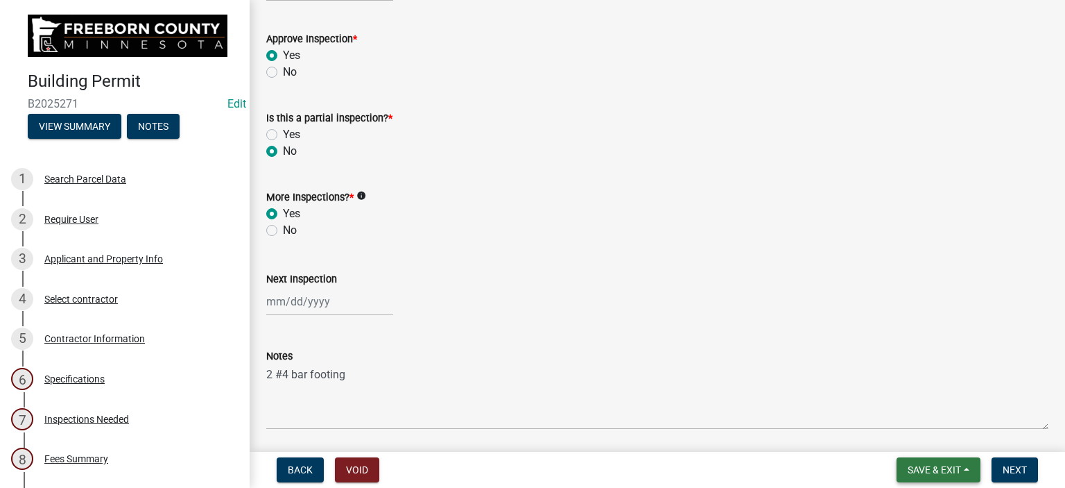
click at [959, 470] on span "Save & Exit" at bounding box center [934, 469] width 53 height 11
click at [932, 435] on button "Save & Exit" at bounding box center [925, 433] width 111 height 33
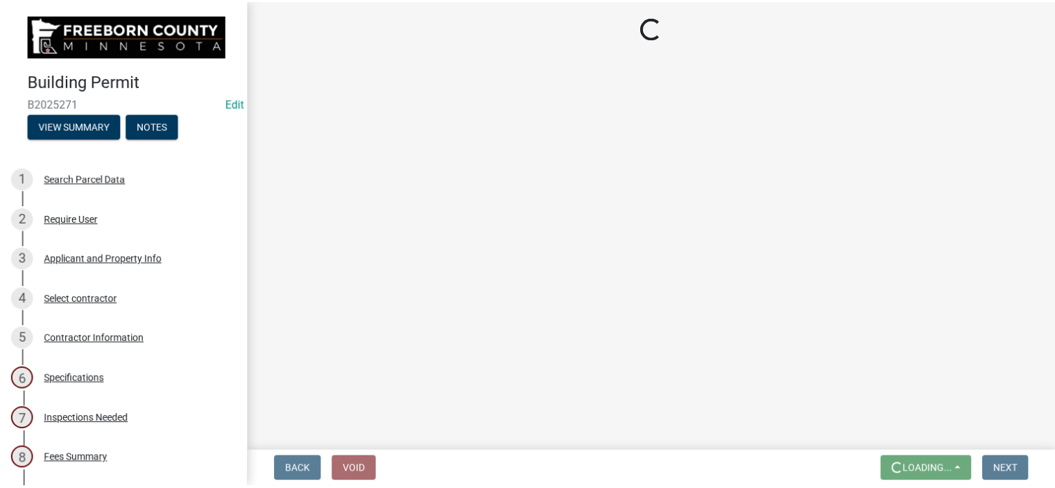
scroll to position [0, 0]
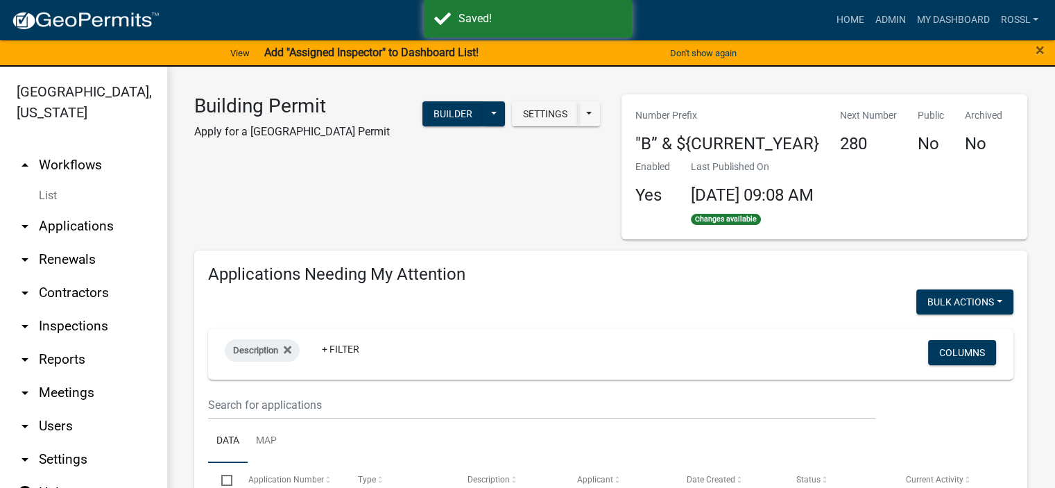
select select "2: 50"
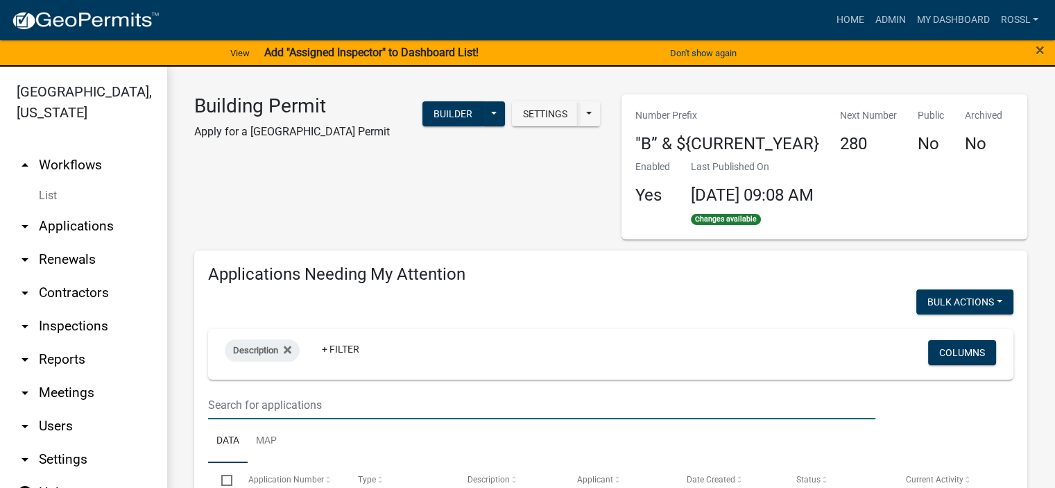
click at [292, 405] on input "text" at bounding box center [541, 405] width 667 height 28
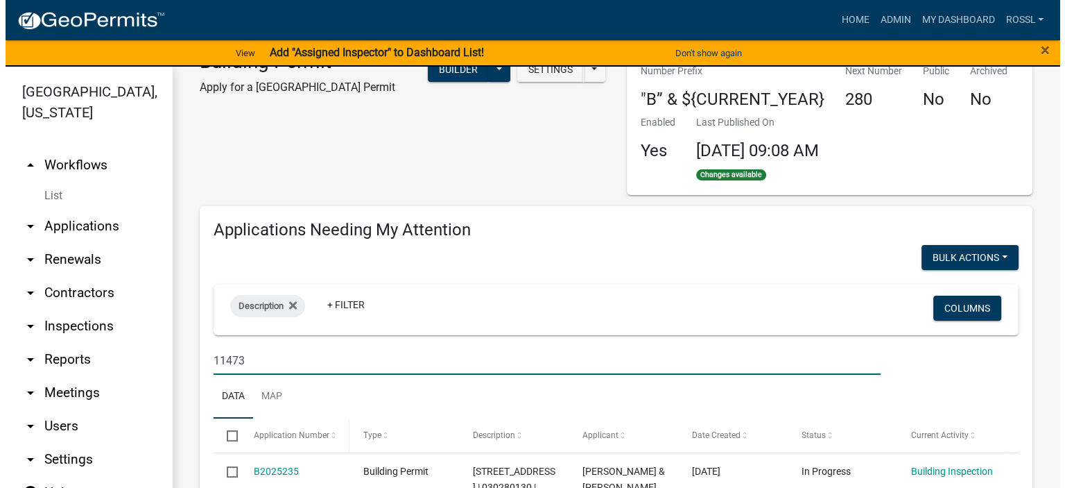
scroll to position [69, 0]
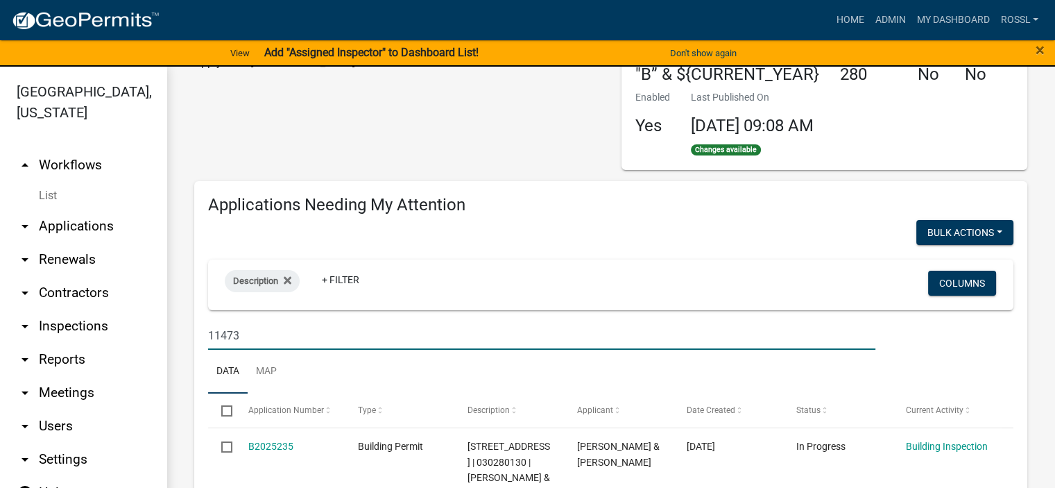
type input "11473"
click at [323, 378] on ul "Data Map" at bounding box center [610, 372] width 805 height 44
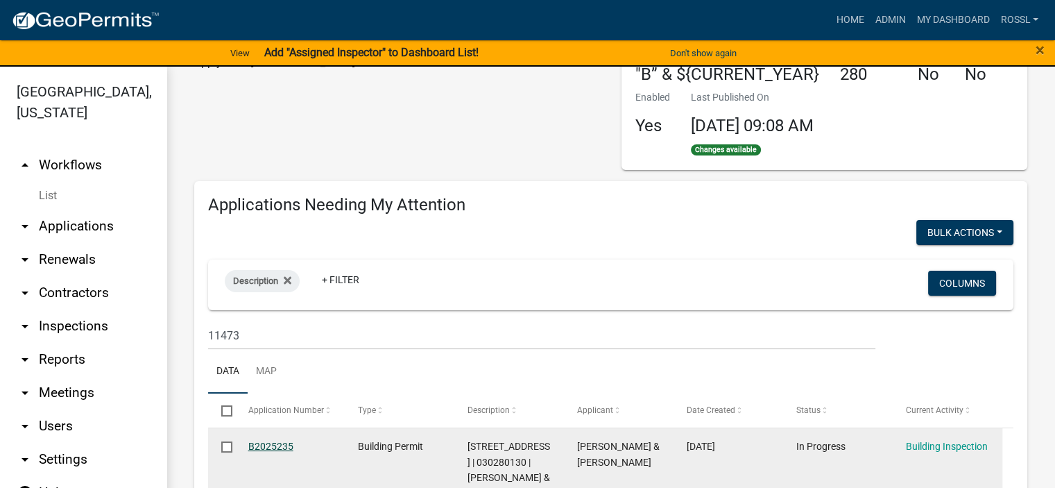
click at [272, 444] on link "B2025235" at bounding box center [270, 445] width 45 height 11
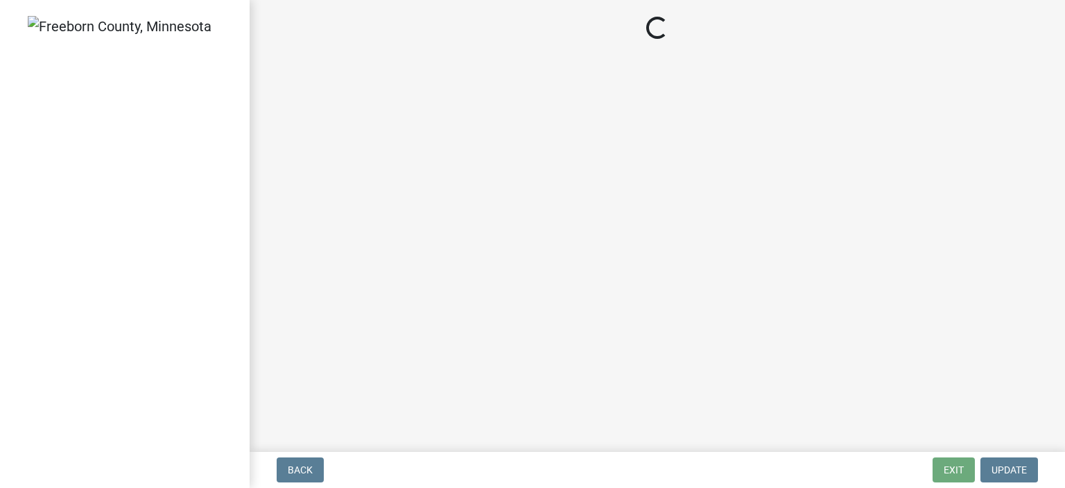
select select "24c4516e-7a9f-48a4-a0b5-6d857a377a6e"
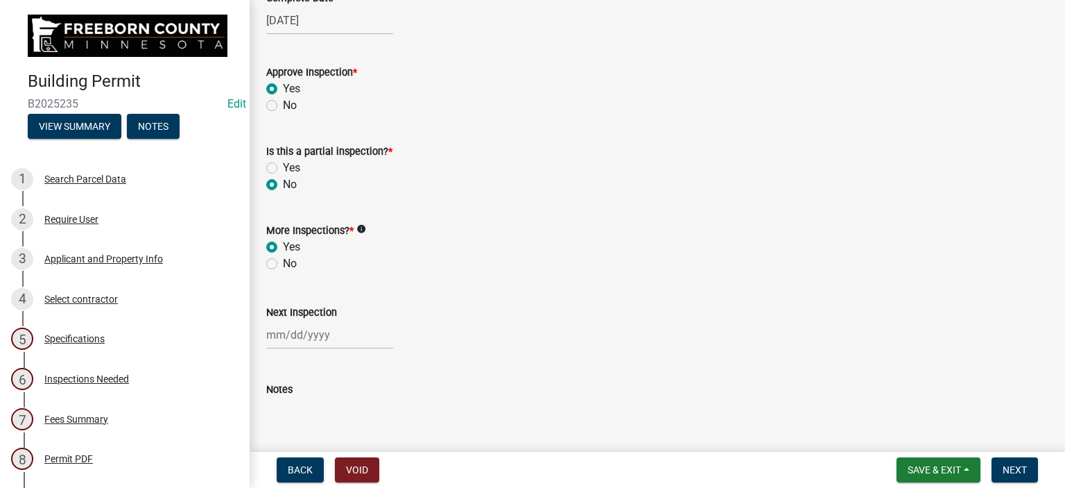
scroll to position [416, 0]
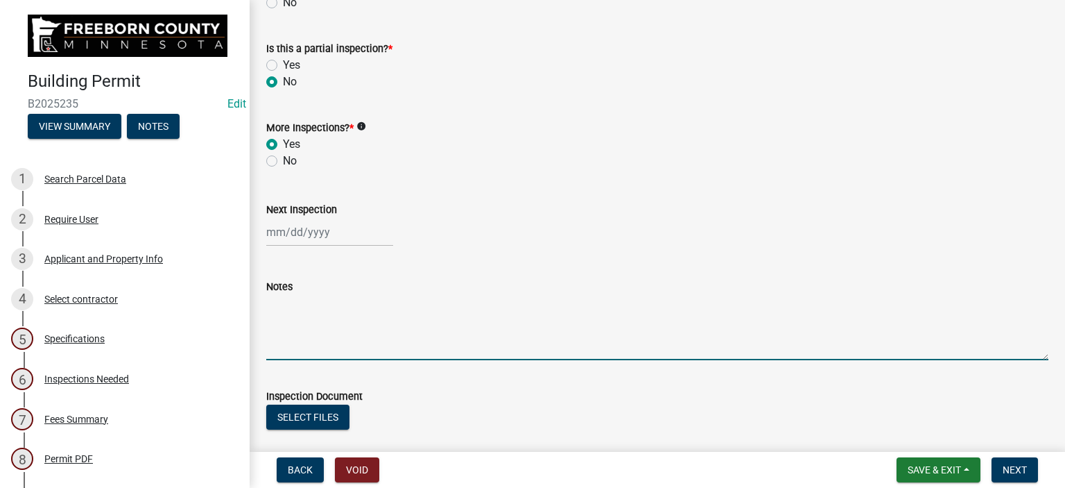
click at [286, 341] on textarea "Notes" at bounding box center [657, 327] width 782 height 65
type textarea "Wall bar 2' on c"
click at [961, 465] on button "Save & Exit" at bounding box center [939, 469] width 84 height 25
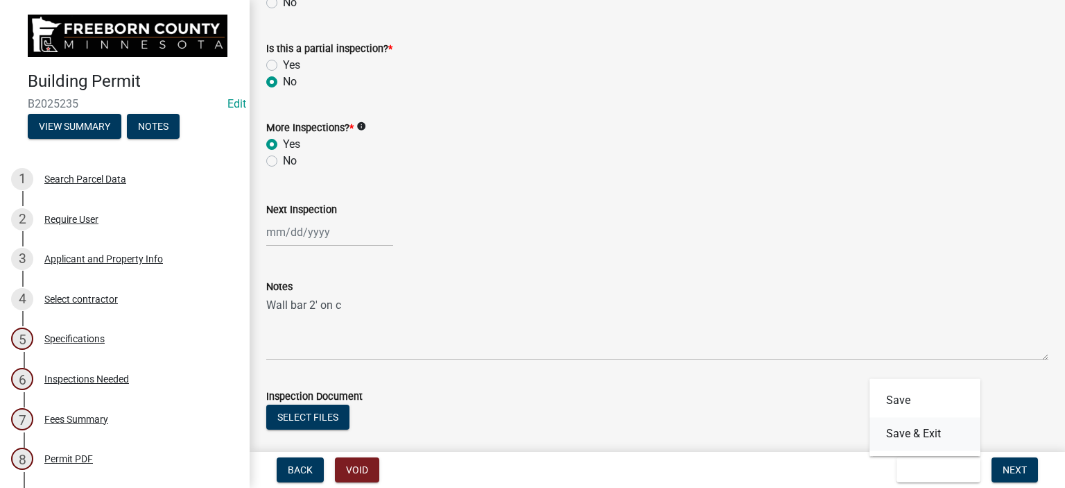
click at [941, 435] on button "Save & Exit" at bounding box center [925, 433] width 111 height 33
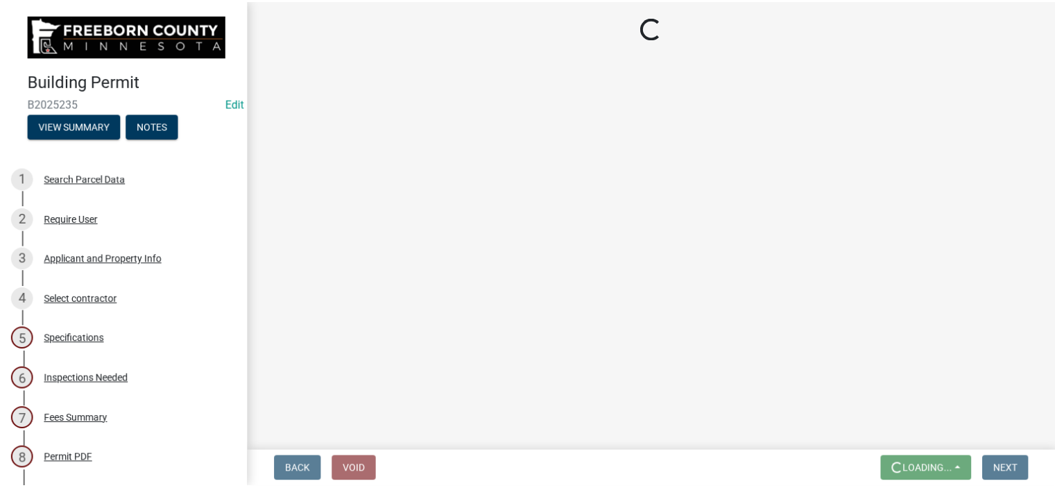
scroll to position [0, 0]
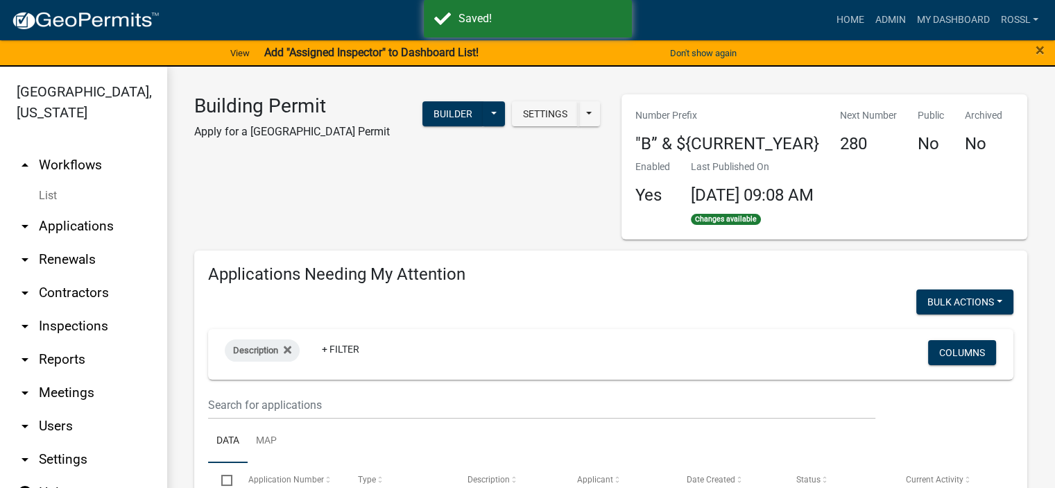
select select "2: 50"
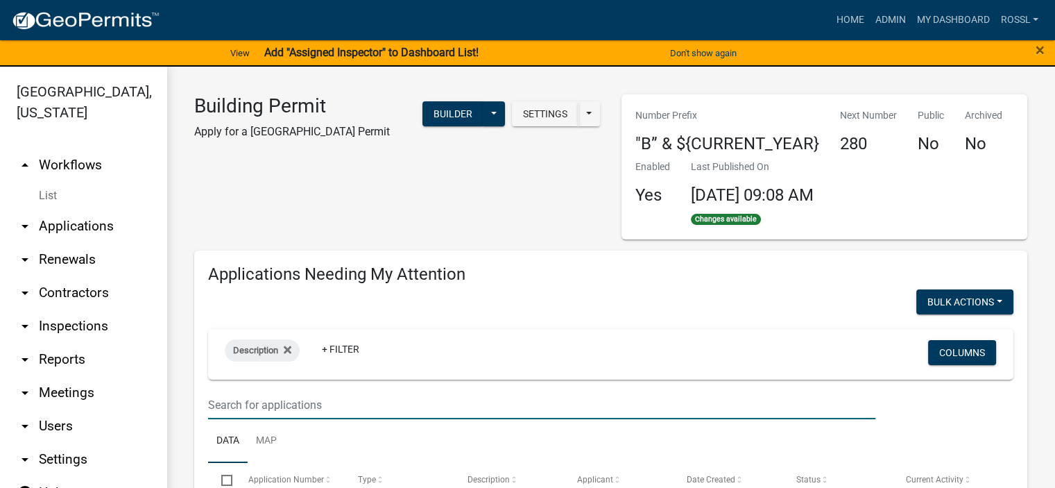
click at [222, 404] on input "text" at bounding box center [541, 405] width 667 height 28
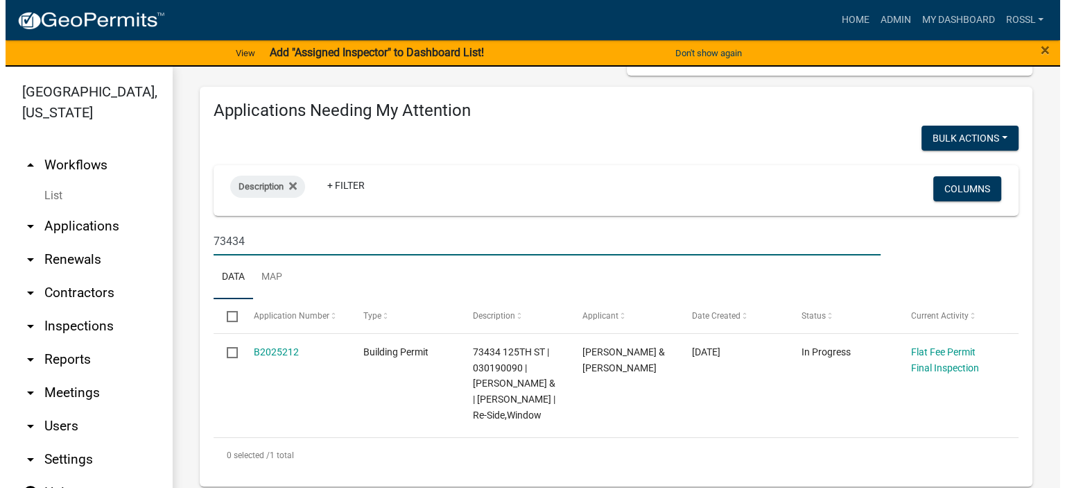
scroll to position [347, 0]
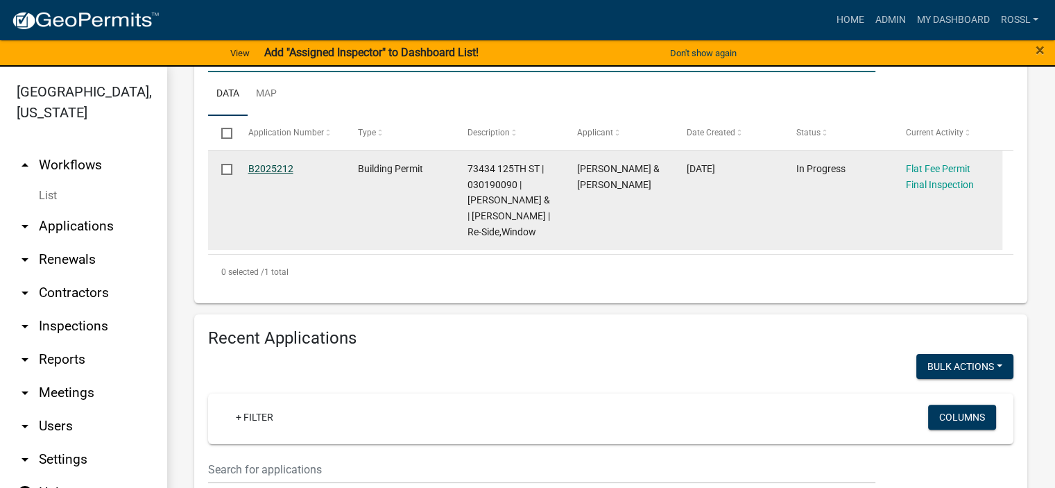
type input "73434"
click at [269, 168] on link "B2025212" at bounding box center [270, 168] width 45 height 11
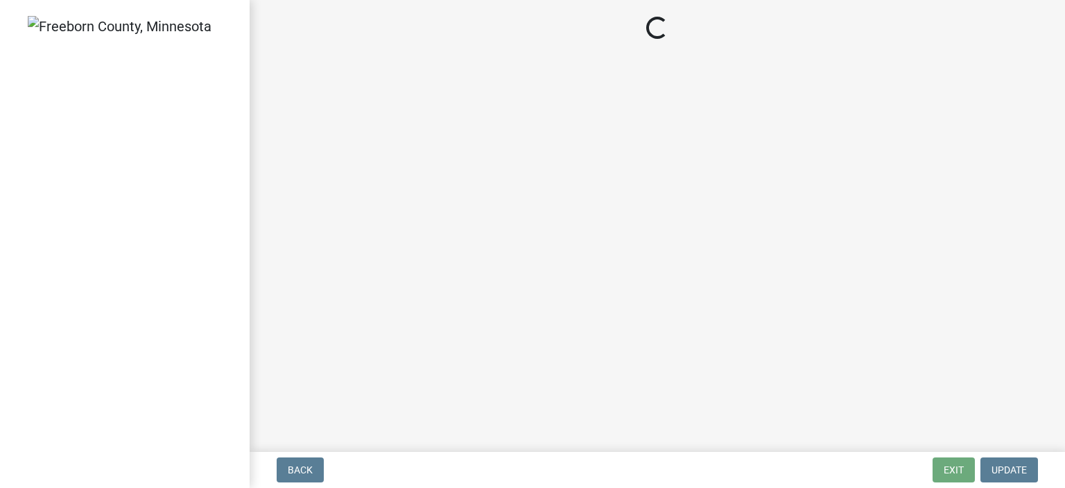
select select "3613e5d6-c0da-40a7-83d4-d5638b2e6124"
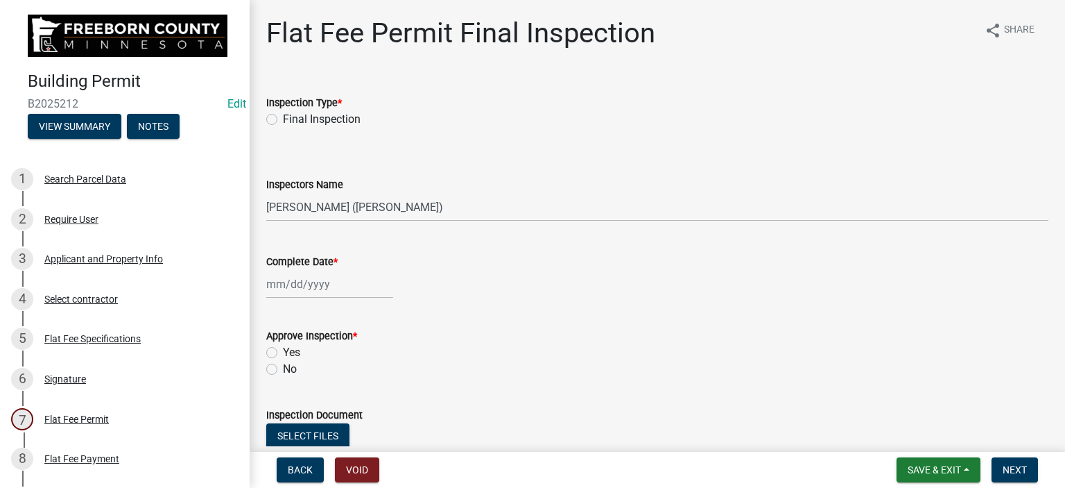
click at [283, 116] on label "Final Inspection" at bounding box center [322, 119] width 78 height 17
click at [283, 116] on input "Final Inspection" at bounding box center [287, 115] width 9 height 9
radio input "true"
click at [270, 283] on div at bounding box center [329, 284] width 127 height 28
select select "8"
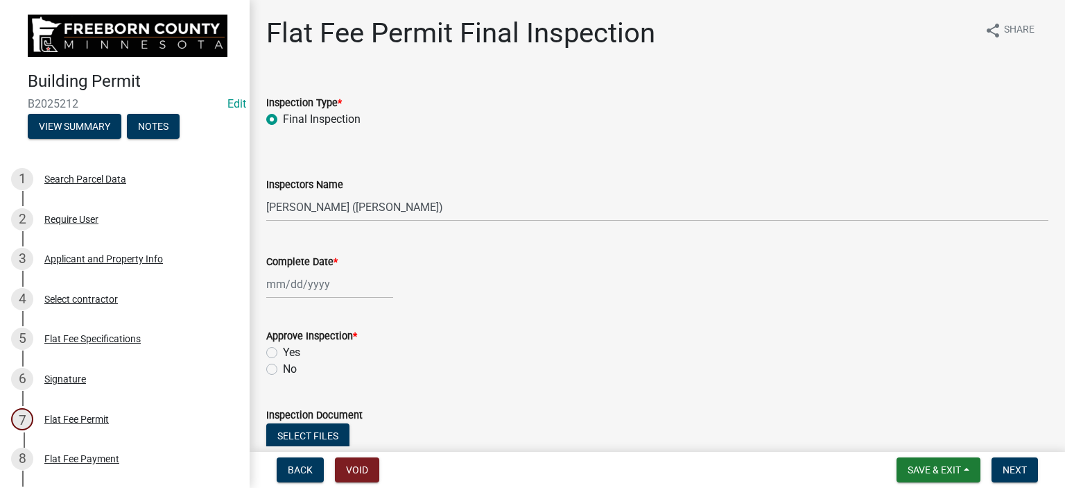
select select "2025"
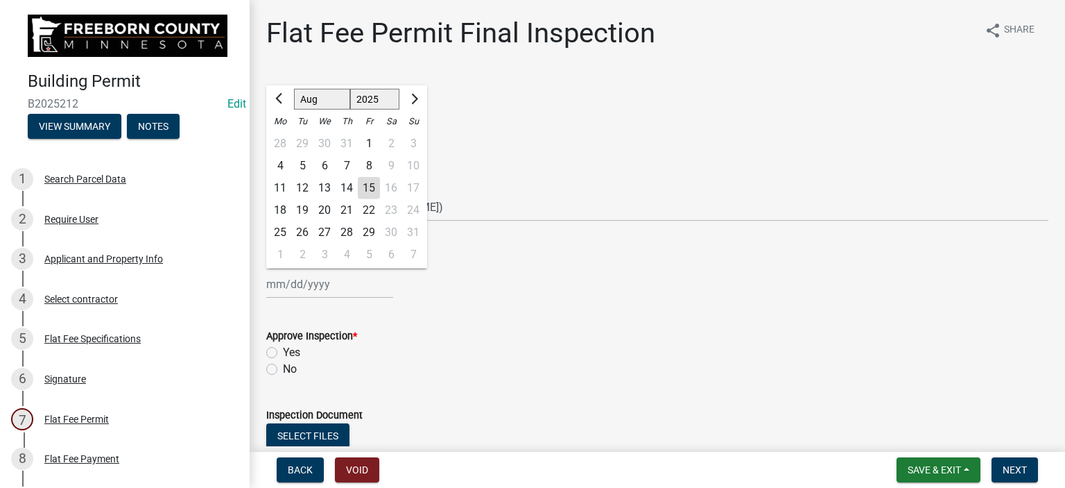
click at [309, 189] on div "12" at bounding box center [302, 188] width 22 height 22
type input "[DATE]"
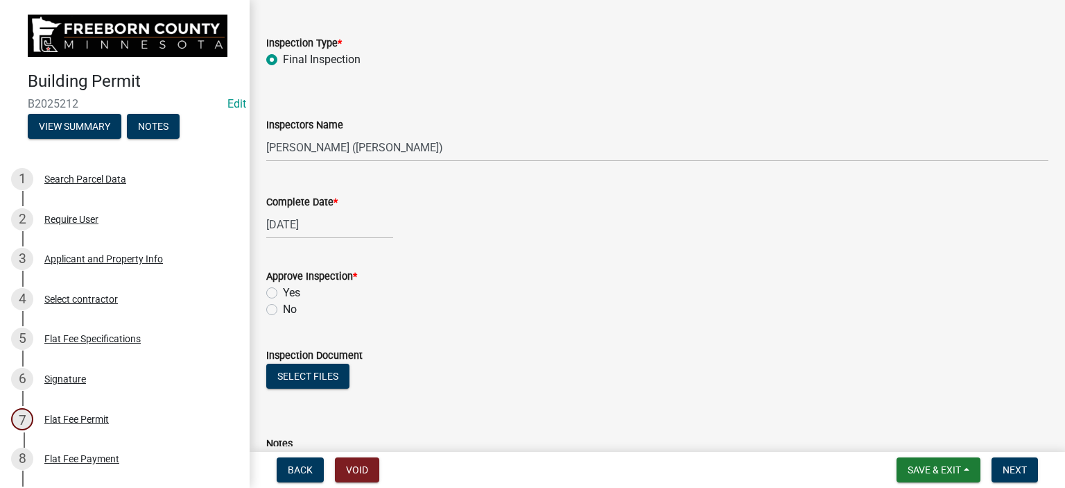
scroll to position [139, 0]
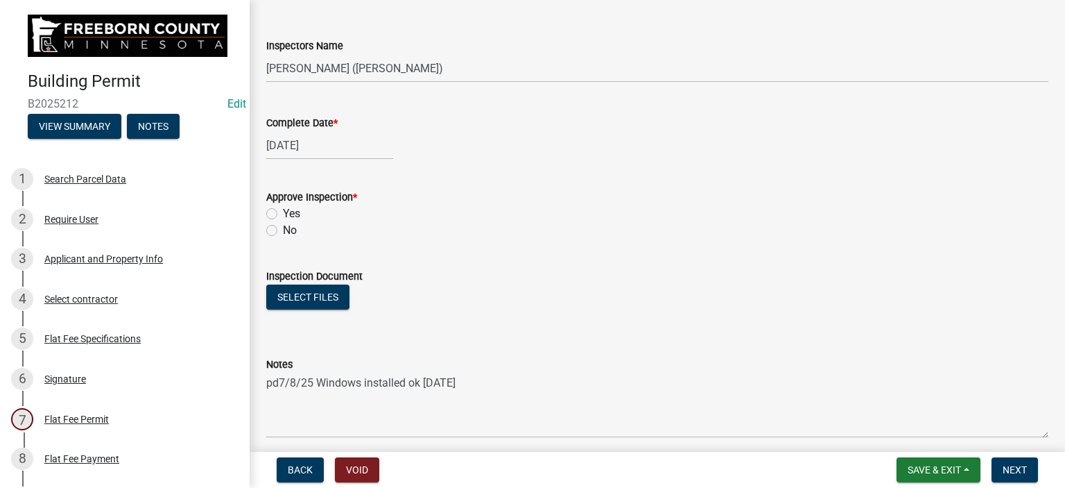
click at [283, 212] on label "Yes" at bounding box center [291, 213] width 17 height 17
click at [283, 212] on input "Yes" at bounding box center [287, 209] width 9 height 9
radio input "true"
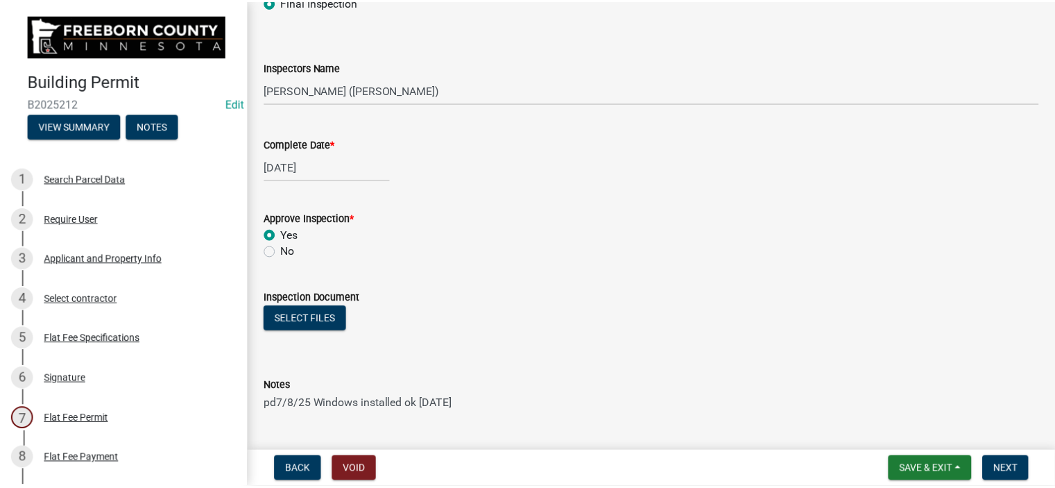
scroll to position [0, 0]
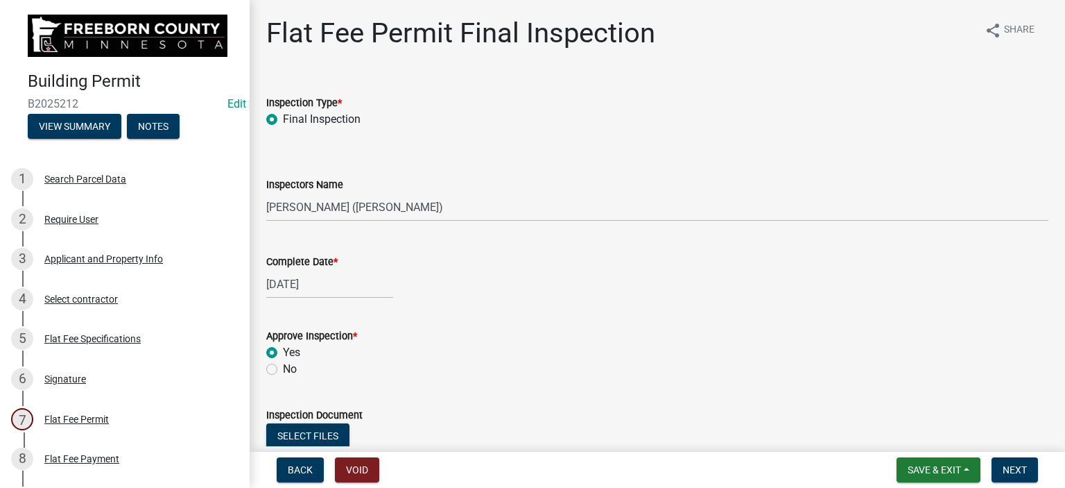
click at [283, 121] on label "Final Inspection" at bounding box center [322, 119] width 78 height 17
click at [283, 120] on input "Final Inspection" at bounding box center [287, 115] width 9 height 9
click at [289, 144] on div "Inspectors Name Select Item... [PERSON_NAME] ([PERSON_NAME]) [PERSON_NAME] ([PE…" at bounding box center [657, 180] width 782 height 81
click at [1008, 464] on span "Next" at bounding box center [1015, 469] width 24 height 11
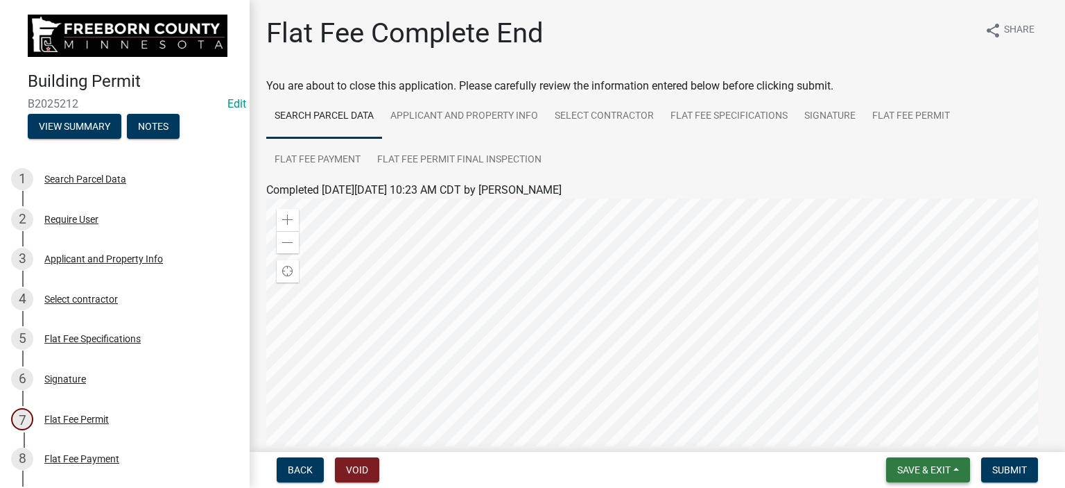
click at [945, 473] on span "Save & Exit" at bounding box center [924, 469] width 53 height 11
click at [938, 438] on button "Save & Exit" at bounding box center [914, 433] width 111 height 33
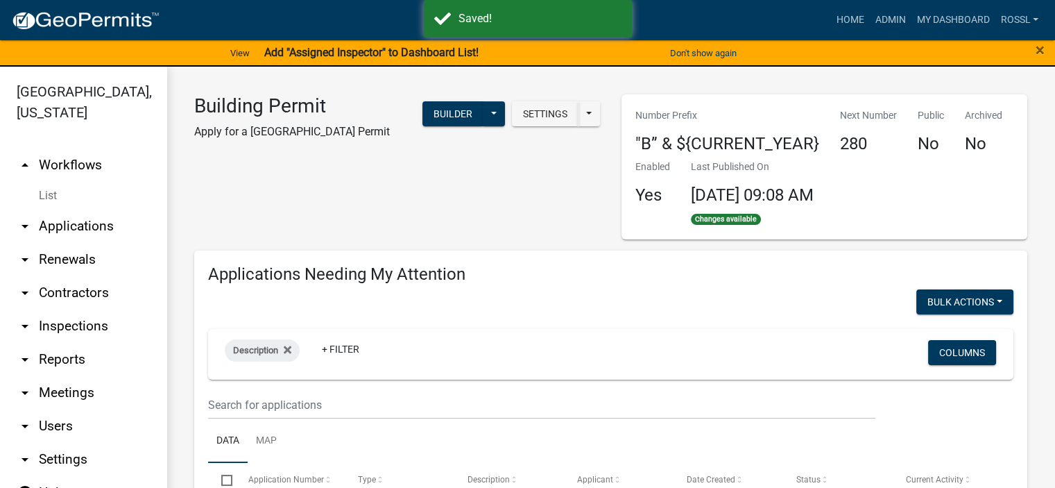
select select "2: 50"
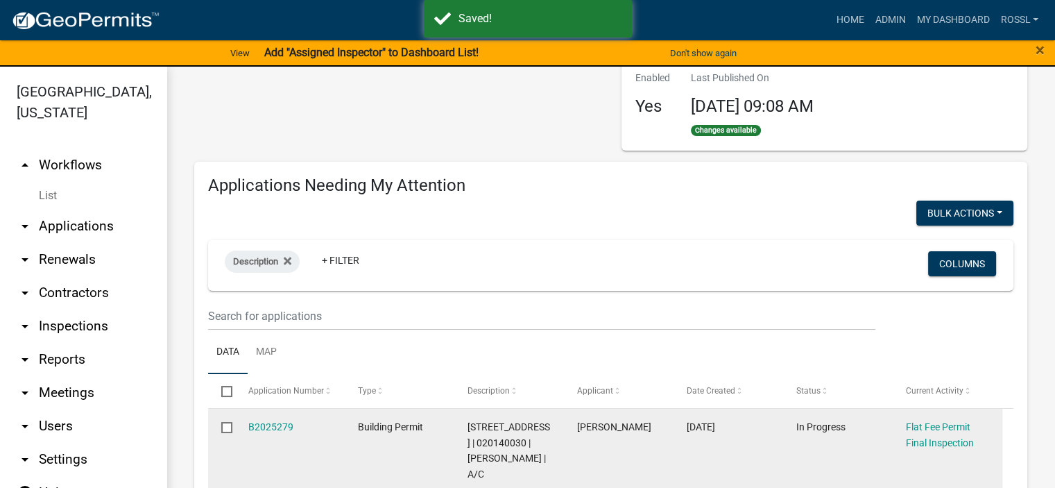
scroll to position [277, 0]
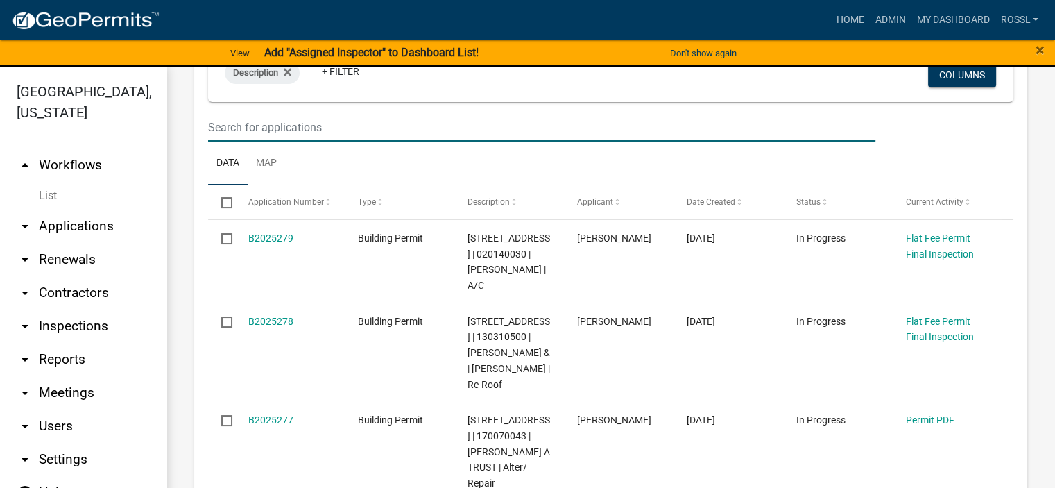
click at [258, 127] on input "text" at bounding box center [541, 127] width 667 height 28
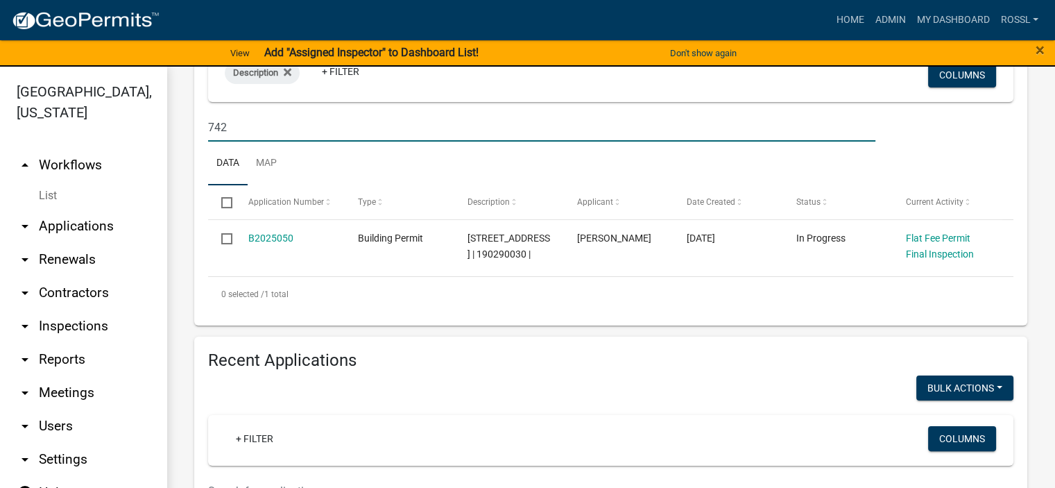
type input "742"
